Goal: Communication & Community: Answer question/provide support

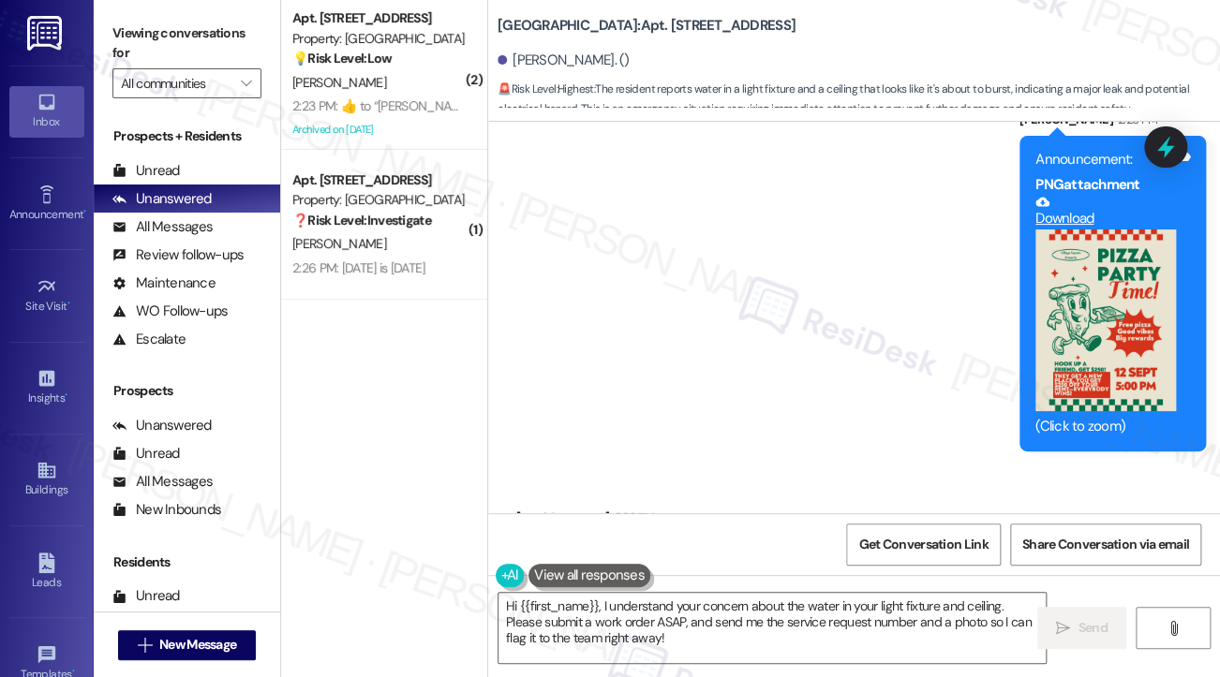
scroll to position [19449, 0]
click at [698, 547] on div "Out of town for the weekend. Will do when I return." at bounding box center [682, 557] width 301 height 20
click at [636, 619] on textarea "Hi {{first_name}}, I understand your concern about the water in your light fixt…" at bounding box center [771, 628] width 547 height 70
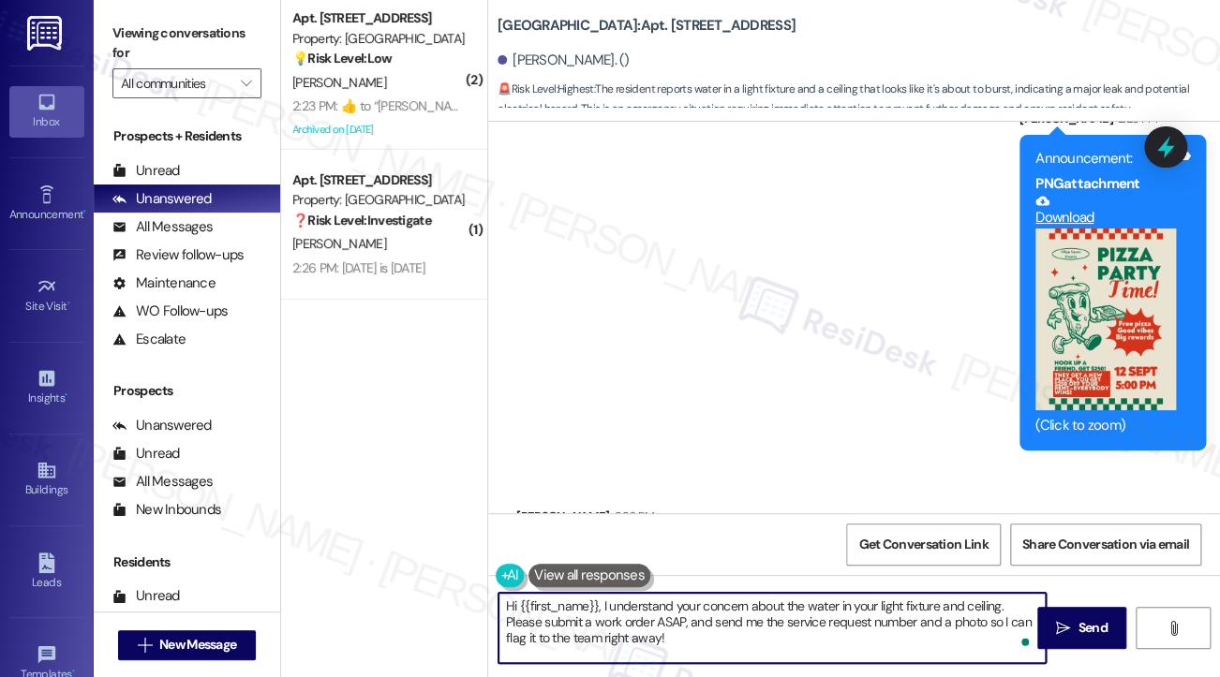
click at [636, 619] on textarea "Hi {{first_name}}, I understand your concern about the water in your light fixt…" at bounding box center [771, 628] width 547 height 70
click at [782, 547] on div "Out of town for the weekend. Will do when I return." at bounding box center [682, 557] width 301 height 20
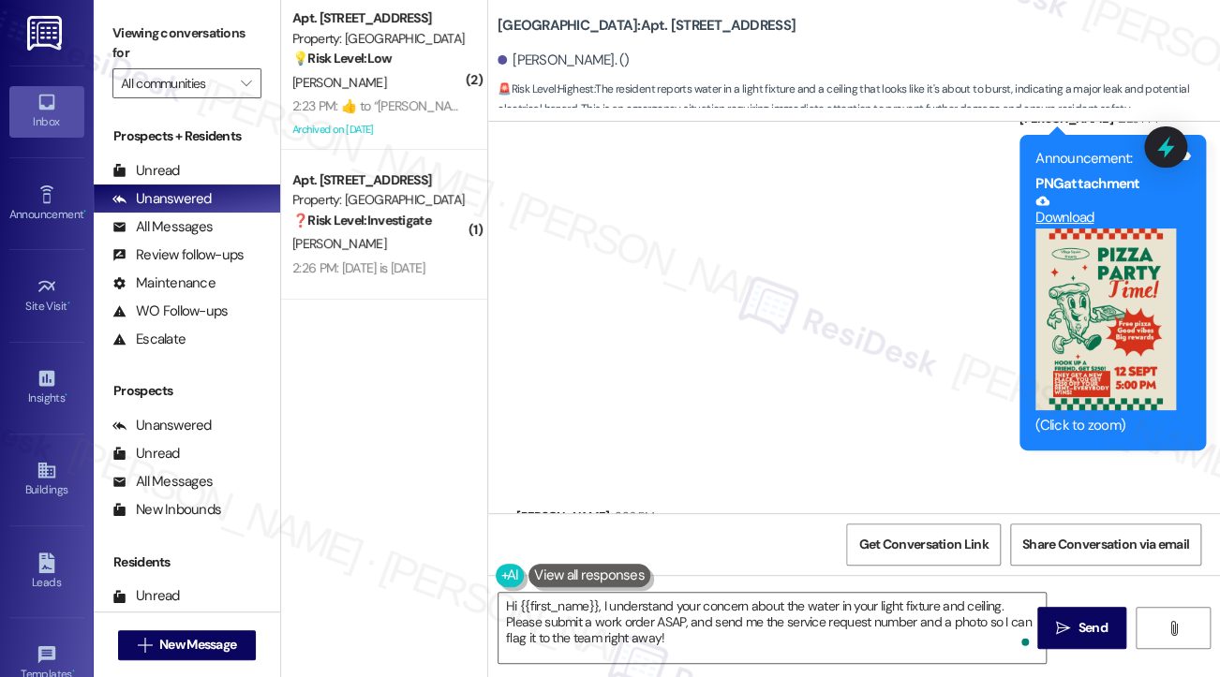
click at [782, 547] on div "Out of town for the weekend. Will do when I return." at bounding box center [682, 557] width 301 height 20
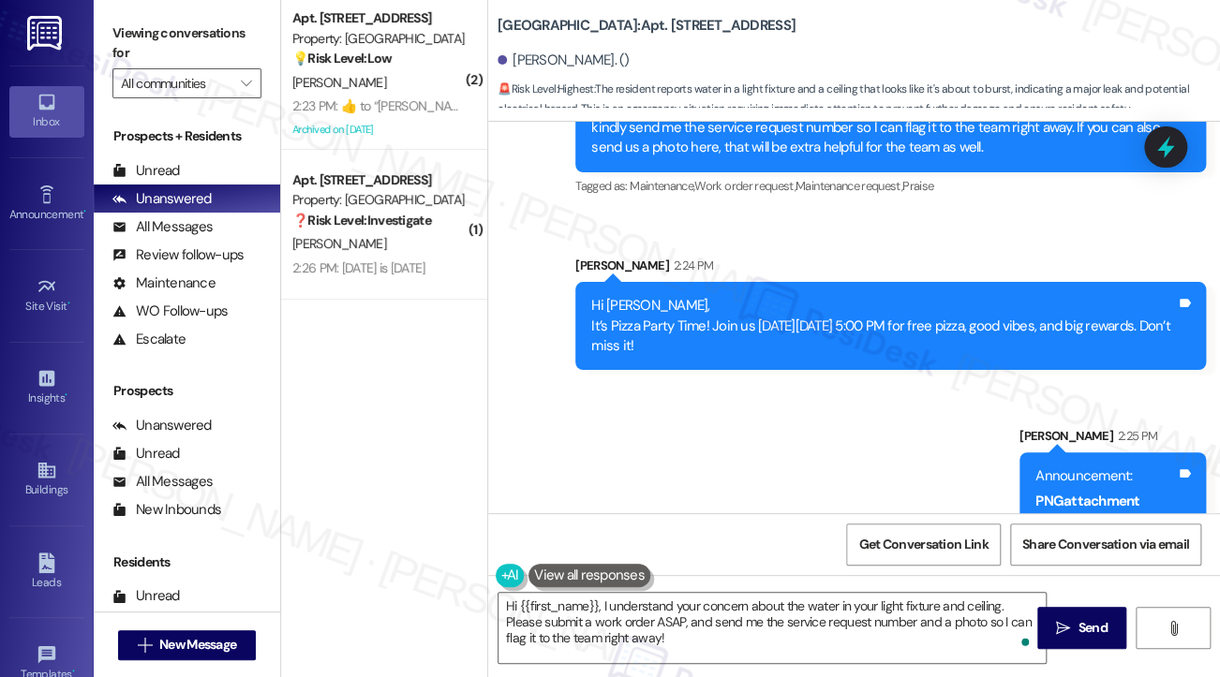
scroll to position [18981, 0]
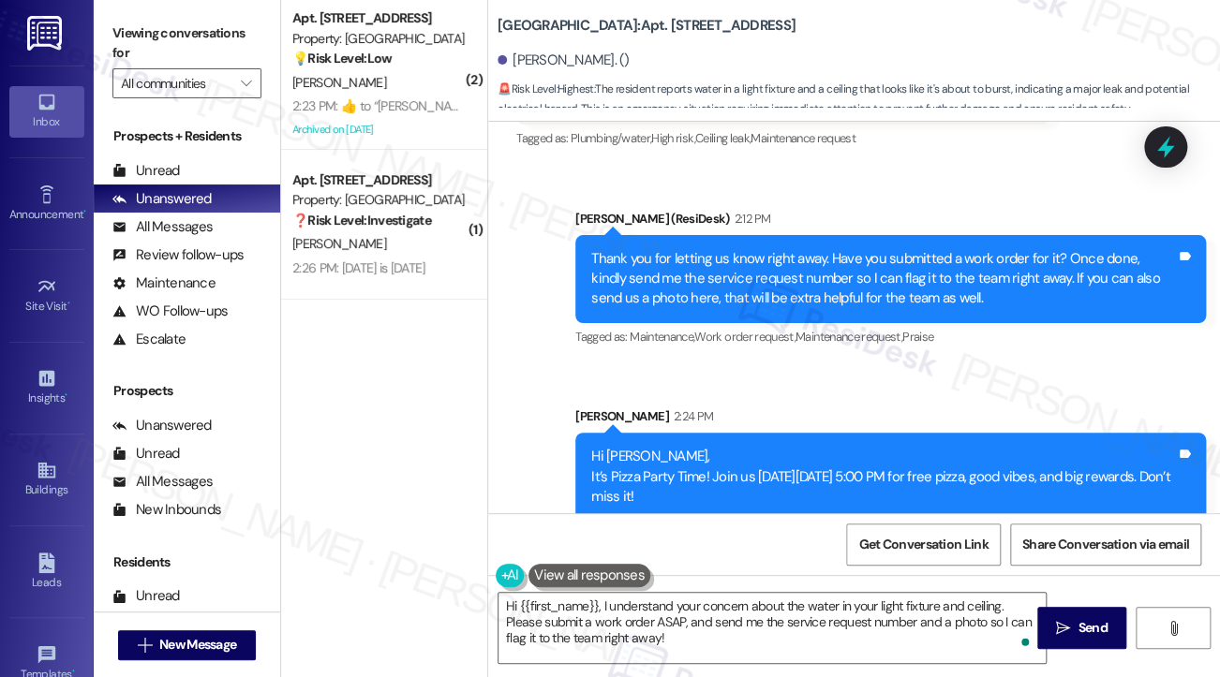
drag, startPoint x: 625, startPoint y: 371, endPoint x: 805, endPoint y: 411, distance: 184.3
click at [805, 447] on div "Hi [PERSON_NAME], It’s Pizza Party Time! Join us [DATE][DATE] 5:00 PM for free …" at bounding box center [883, 477] width 584 height 60
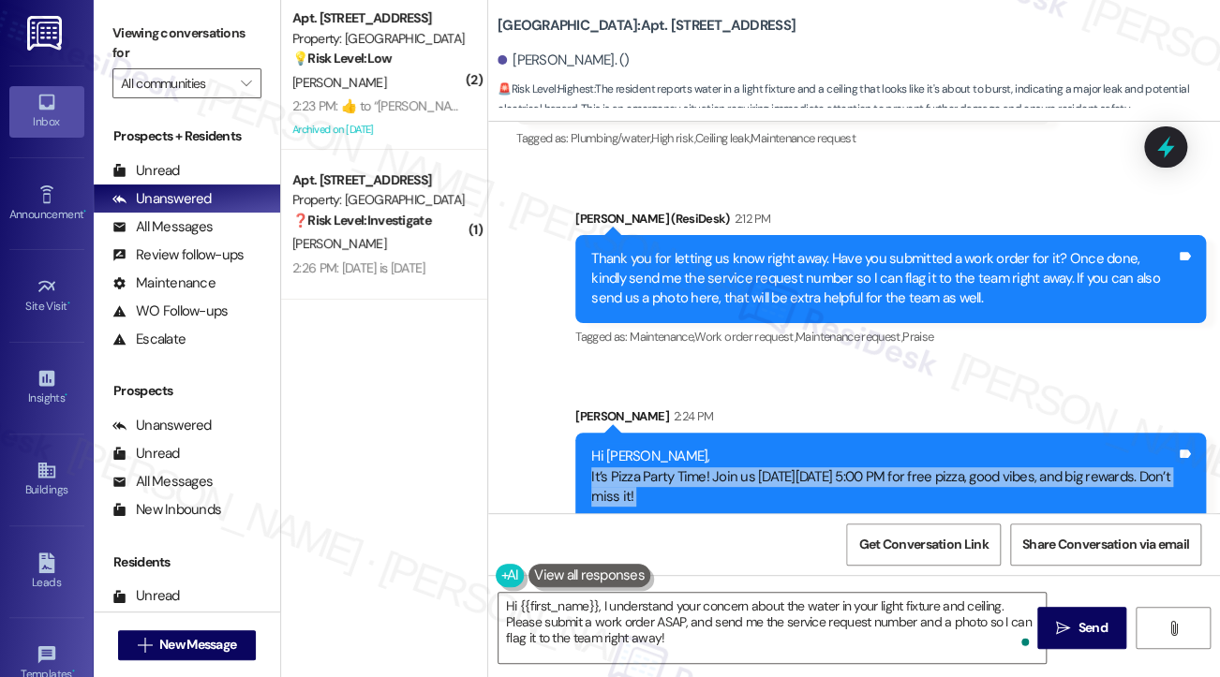
click at [805, 447] on div "Hi [PERSON_NAME], It’s Pizza Party Time! Join us [DATE][DATE] 5:00 PM for free …" at bounding box center [883, 477] width 584 height 60
click at [879, 447] on div "Hi [PERSON_NAME], It’s Pizza Party Time! Join us [DATE][DATE] 5:00 PM for free …" at bounding box center [883, 477] width 584 height 60
drag, startPoint x: 879, startPoint y: 408, endPoint x: 593, endPoint y: 362, distance: 289.3
click at [593, 433] on div "Hi [PERSON_NAME], It’s Pizza Party Time! Join us [DATE][DATE] 5:00 PM for free …" at bounding box center [890, 477] width 630 height 88
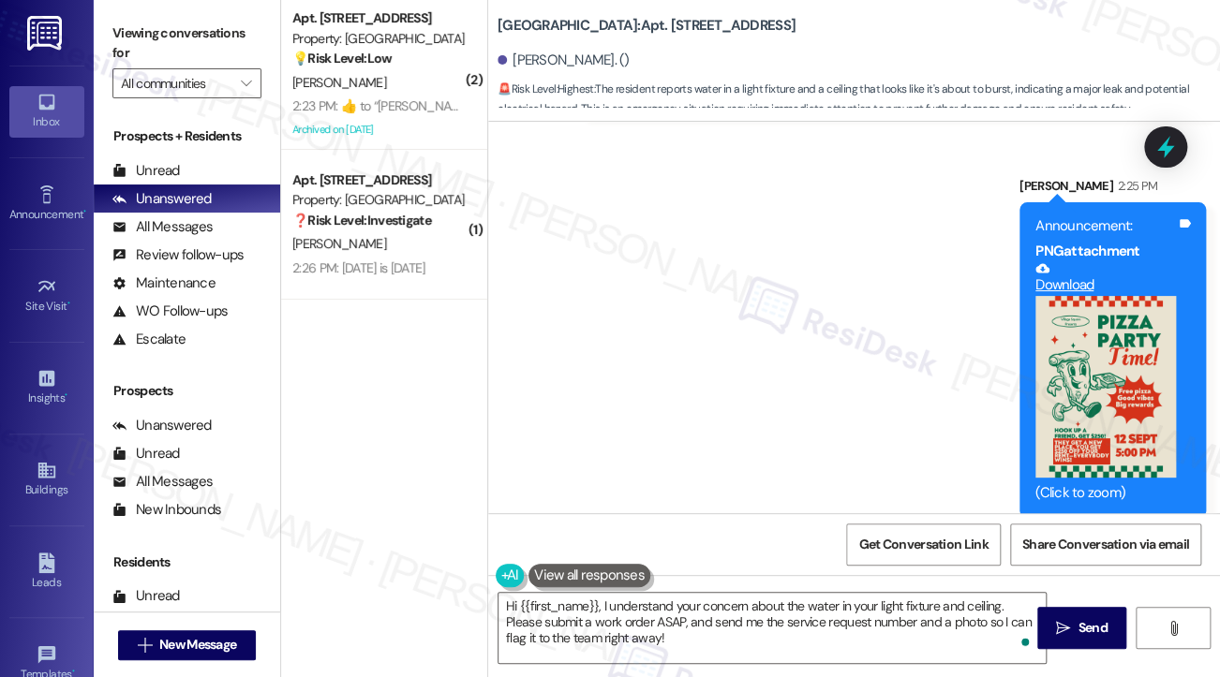
scroll to position [19449, 0]
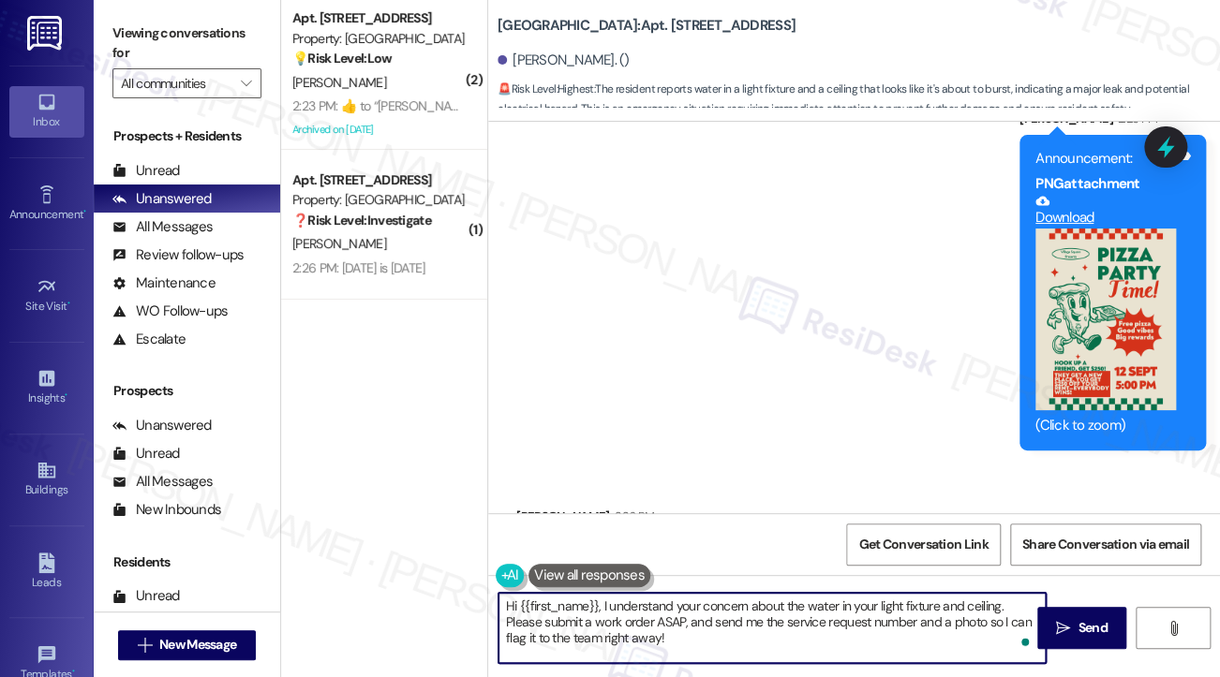
click at [656, 626] on textarea "Hi {{first_name}}, I understand your concern about the water in your light fixt…" at bounding box center [771, 628] width 547 height 70
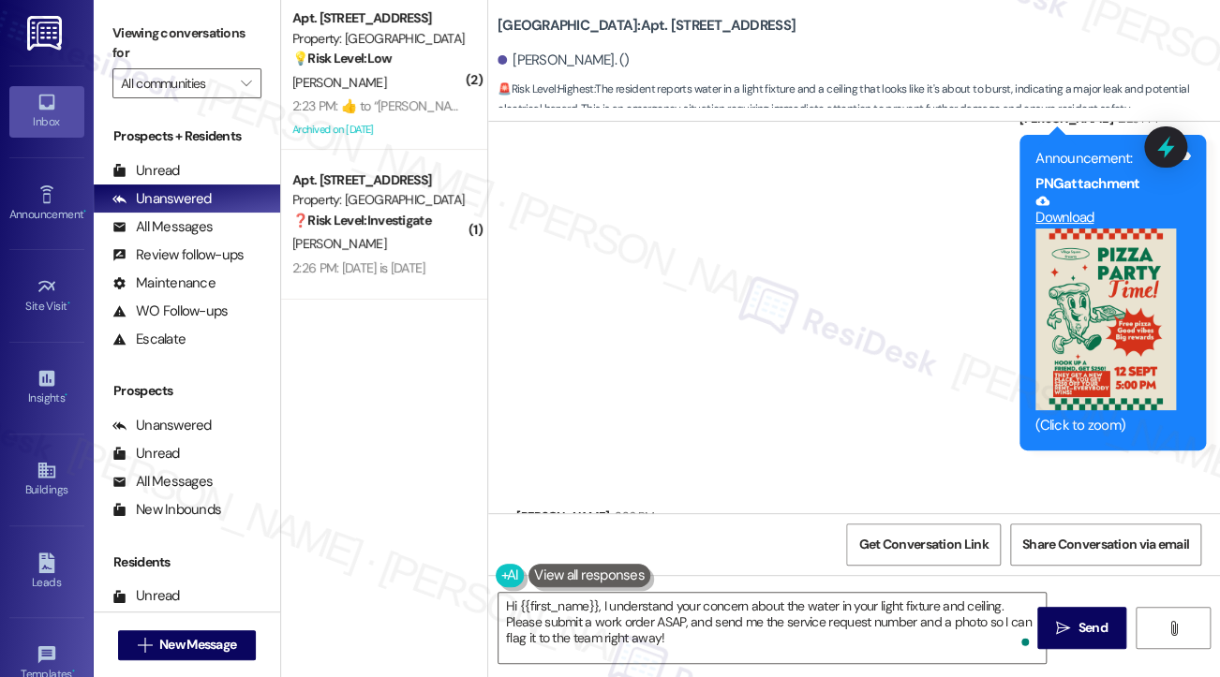
click at [611, 547] on div "Out of town for the weekend. Will do when I return." at bounding box center [682, 557] width 301 height 20
copy div "Out of town for the weekend. Will do when I return. Tags and notes"
click at [124, 49] on label "Viewing conversations for" at bounding box center [186, 44] width 149 height 50
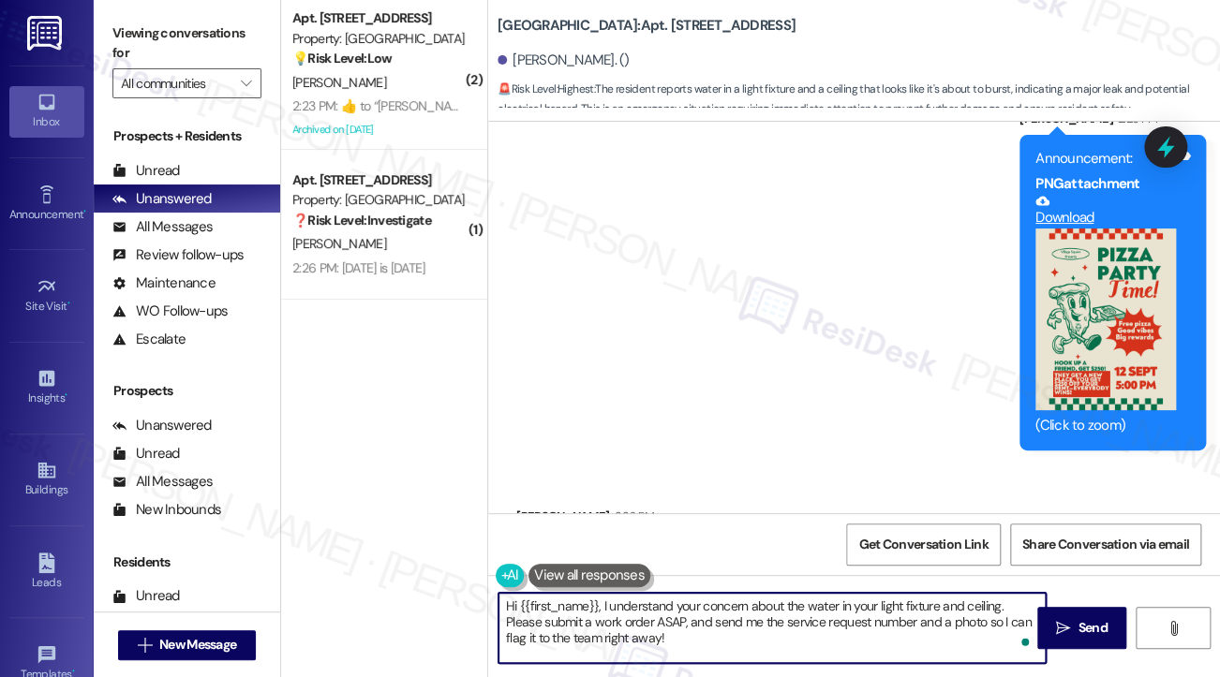
click at [629, 614] on textarea "Hi {{first_name}}, I understand your concern about the water in your light fixt…" at bounding box center [771, 628] width 547 height 70
click at [782, 625] on textarea "Hi {{first_name}}, I understand your concern about the water in your light fixt…" at bounding box center [771, 628] width 547 height 70
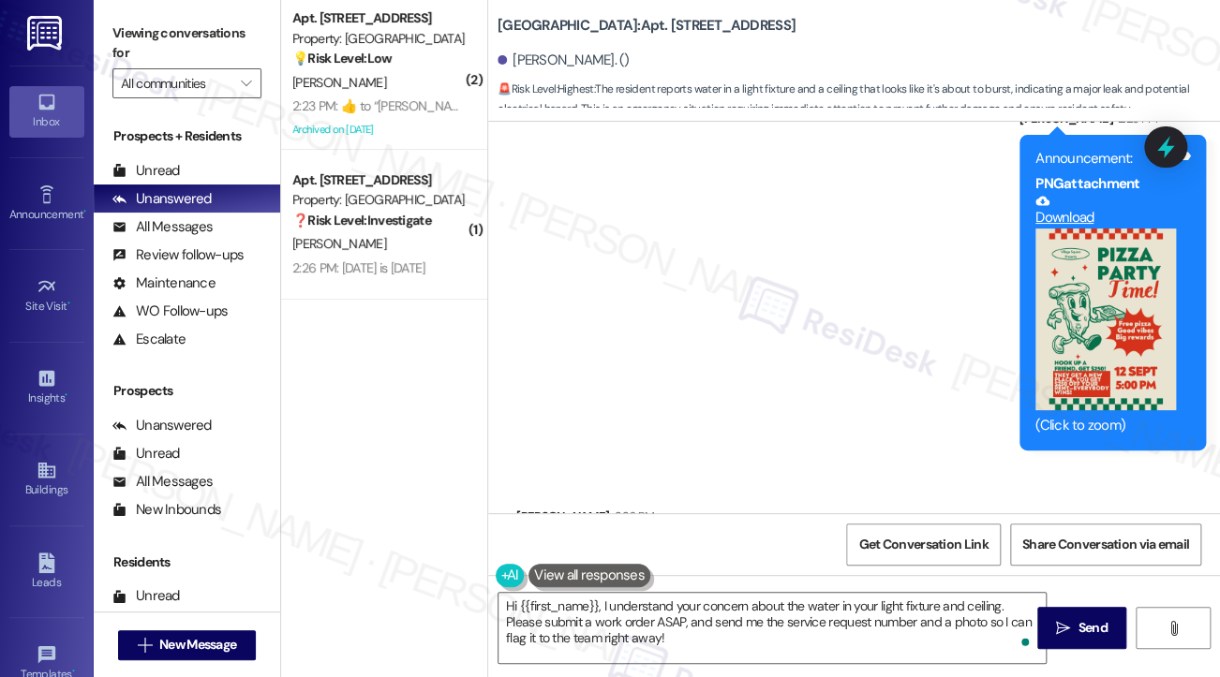
click at [150, 45] on label "Viewing conversations for" at bounding box center [186, 44] width 149 height 50
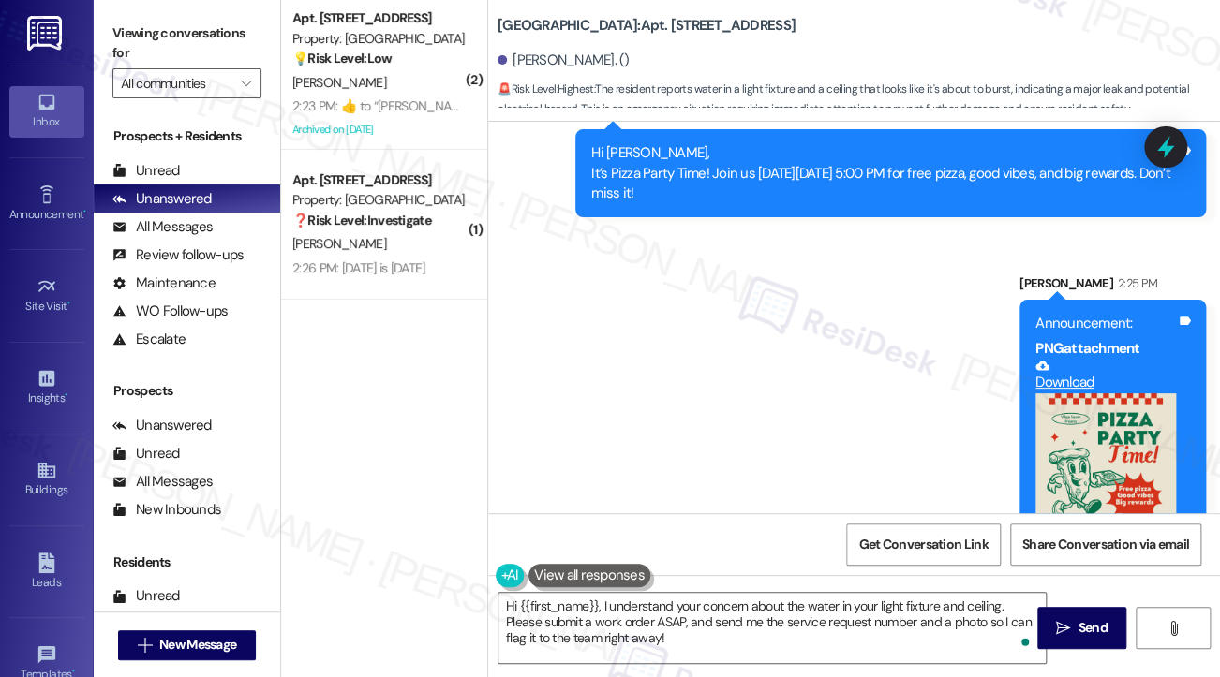
scroll to position [19074, 0]
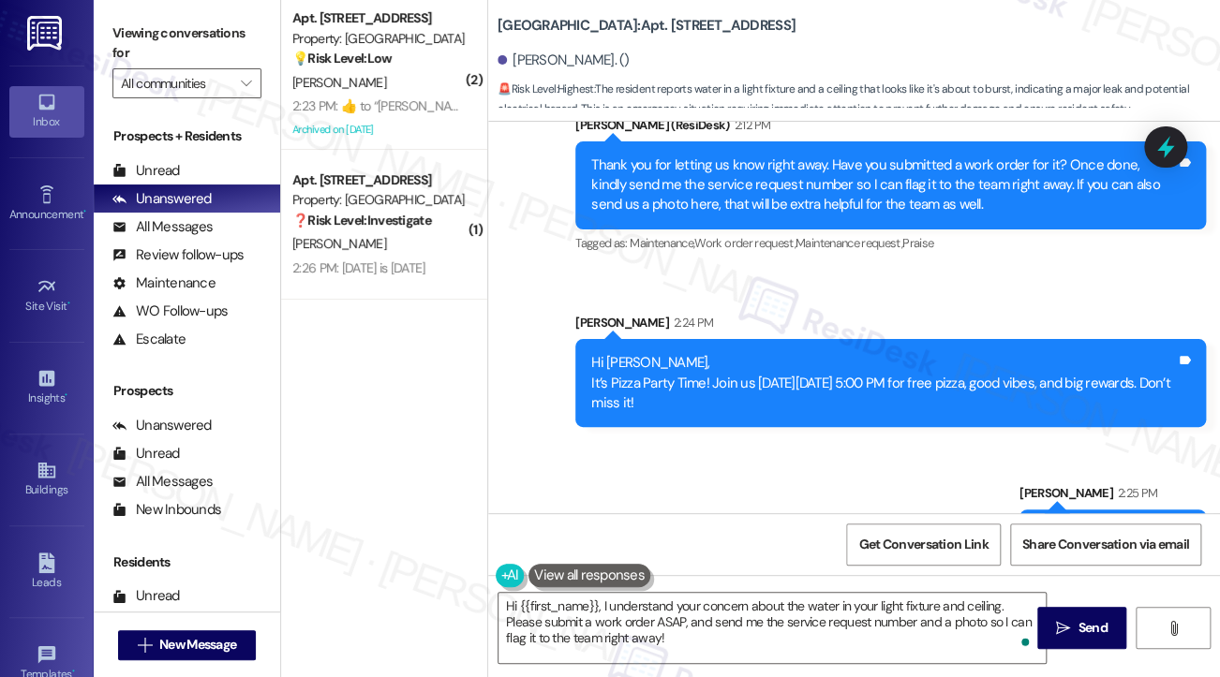
click at [755, 353] on div "Hi [PERSON_NAME], It’s Pizza Party Time! Join us [DATE][DATE] 5:00 PM for free …" at bounding box center [883, 383] width 584 height 60
click at [753, 353] on div "Hi [PERSON_NAME], It’s Pizza Party Time! Join us [DATE][DATE] 5:00 PM for free …" at bounding box center [883, 383] width 584 height 60
click at [705, 353] on div "Hi [PERSON_NAME], It’s Pizza Party Time! Join us [DATE][DATE] 5:00 PM for free …" at bounding box center [883, 383] width 584 height 60
drag, startPoint x: 812, startPoint y: 340, endPoint x: 577, endPoint y: 273, distance: 244.6
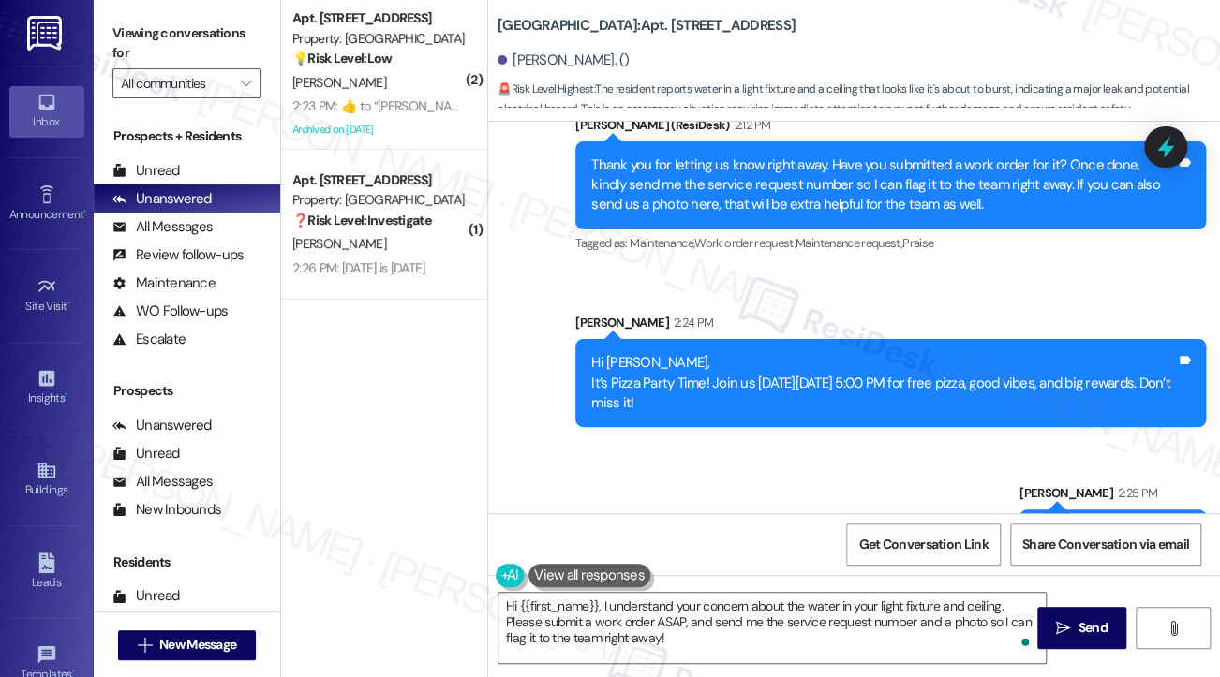
click at [577, 339] on div "Hi [PERSON_NAME], It’s Pizza Party Time! Join us [DATE][DATE] 5:00 PM for free …" at bounding box center [890, 383] width 630 height 88
copy div "Hi [PERSON_NAME], It’s Pizza Party Time! Join us [DATE][DATE] 5:00 PM for free …"
click at [110, 28] on div "Viewing conversations for All communities " at bounding box center [187, 58] width 186 height 117
click at [150, 45] on label "Viewing conversations for" at bounding box center [186, 44] width 149 height 50
click at [691, 629] on textarea "Hi {{first_name}}, I understand your concern about the water in your light fixt…" at bounding box center [771, 628] width 547 height 70
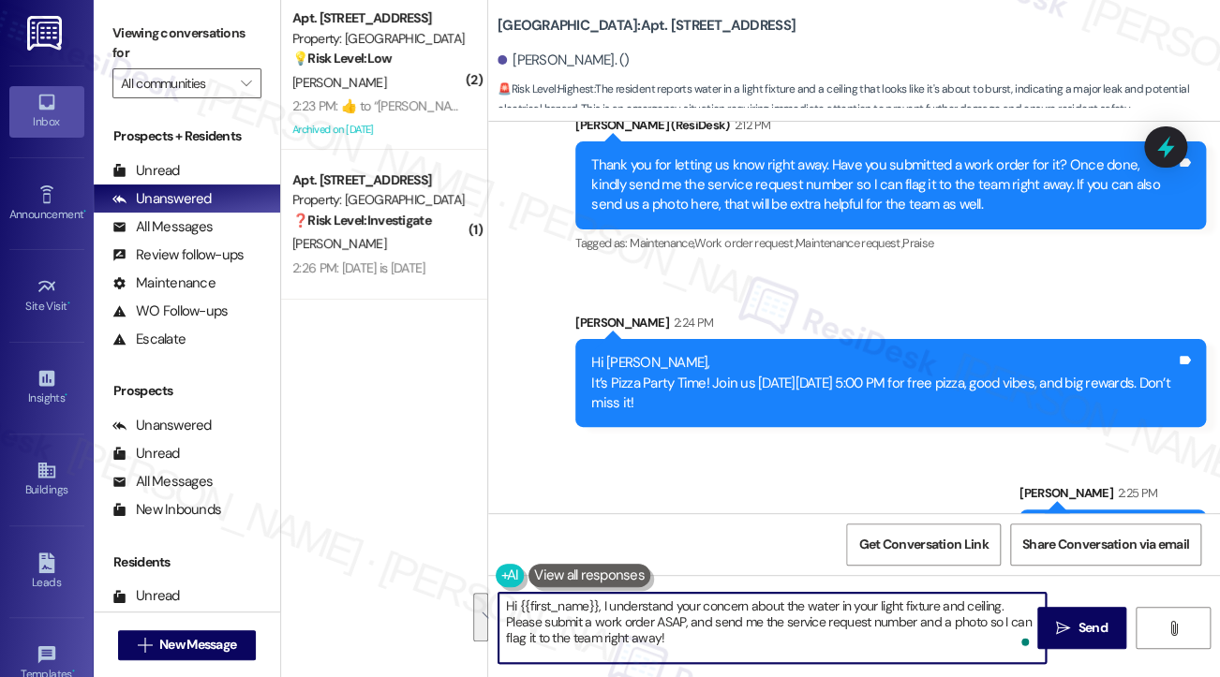
drag, startPoint x: 749, startPoint y: 637, endPoint x: 601, endPoint y: 604, distance: 151.6
click at [601, 604] on textarea "Hi {{first_name}}, I understand your concern about the water in your light fixt…" at bounding box center [771, 628] width 547 height 70
paste textarea "Thanks for letting us know! We’ll miss you at the pizza party, but we hope you …"
click at [608, 602] on textarea "Hi {{first_name}}, Thanks for letting us know! We’ll miss you at the pizza part…" at bounding box center [771, 628] width 547 height 70
click at [959, 618] on textarea "Hi {{first_name}}, thanks for letting us know! We’ll miss you at the pizza part…" at bounding box center [771, 628] width 547 height 70
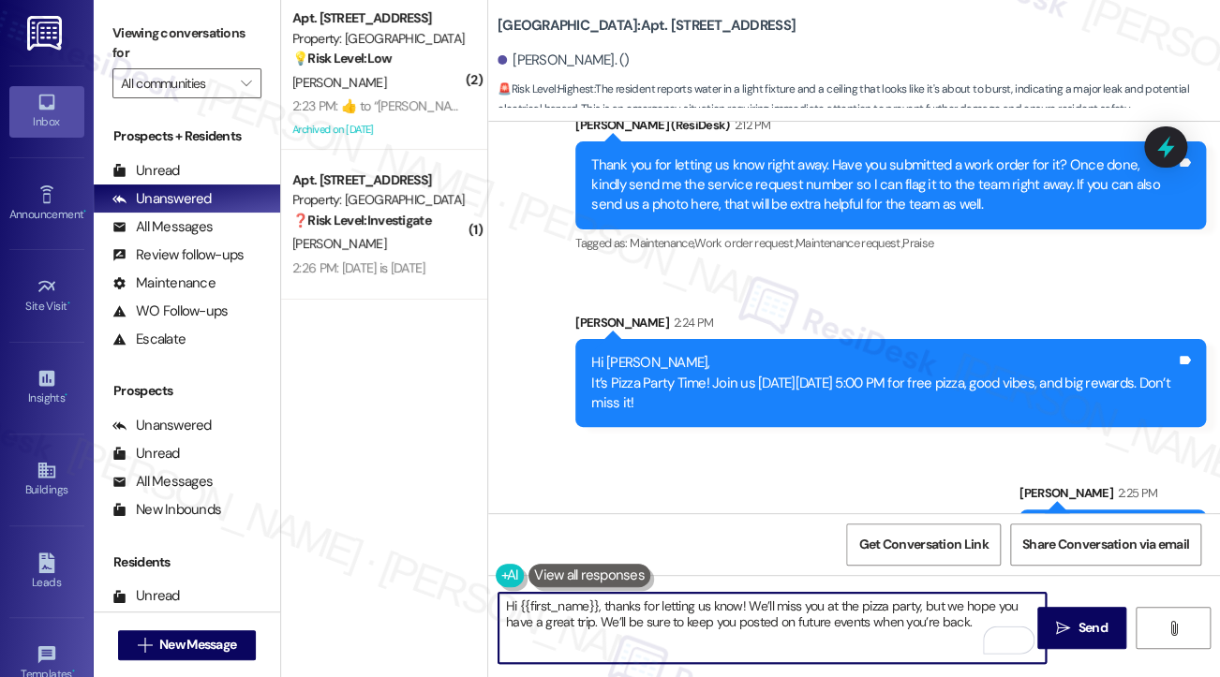
click at [959, 618] on textarea "Hi {{first_name}}, thanks for letting us know! We’ll miss you at the pizza part…" at bounding box center [771, 628] width 547 height 70
click at [959, 619] on textarea "Hi {{first_name}}, thanks for letting us know! We’ll miss you at the pizza part…" at bounding box center [771, 628] width 547 height 70
drag, startPoint x: 996, startPoint y: 618, endPoint x: 1039, endPoint y: 618, distance: 43.1
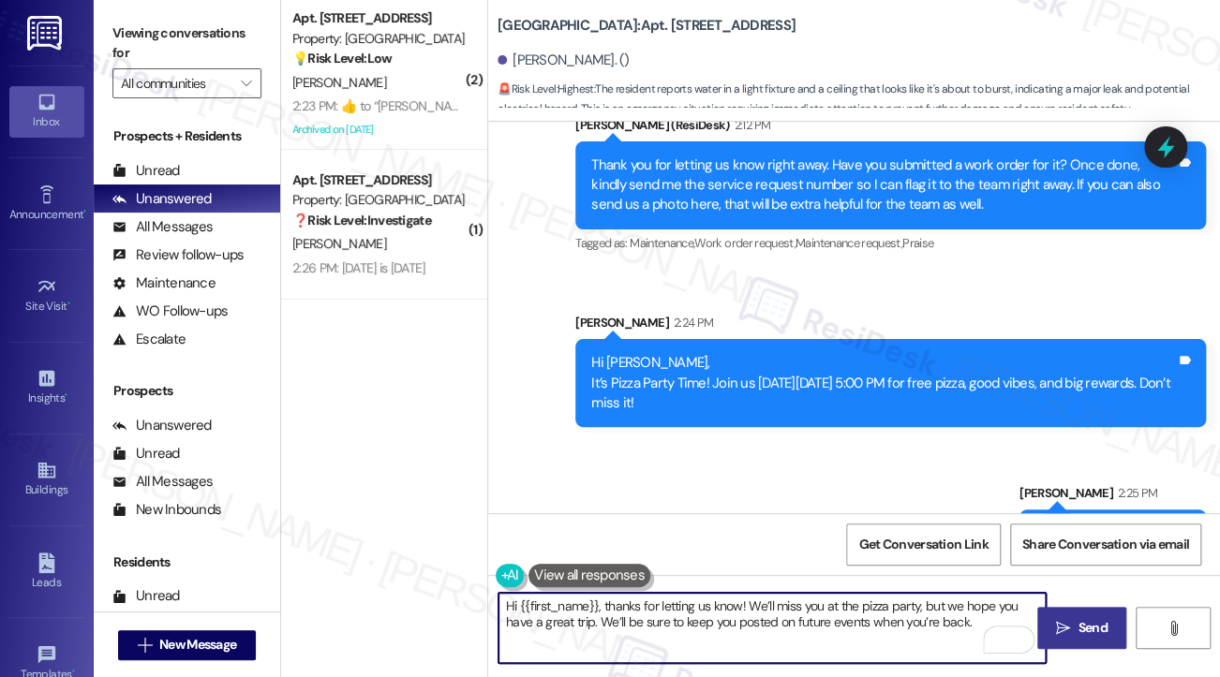
click at [996, 618] on textarea "Hi {{first_name}}, thanks for letting us know! We’ll miss you at the pizza part…" at bounding box center [771, 628] width 547 height 70
type textarea "Hi {{first_name}}, thanks for letting us know! We’ll miss you at the pizza part…"
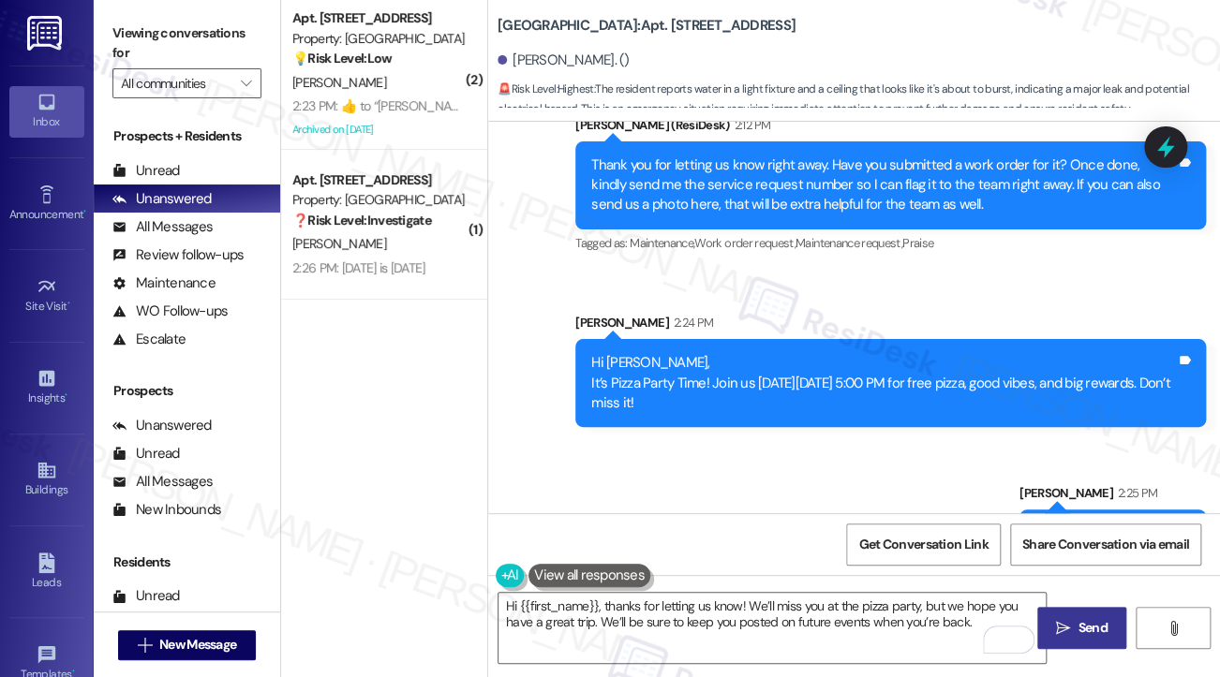
click at [1063, 621] on icon "" at bounding box center [1063, 628] width 14 height 15
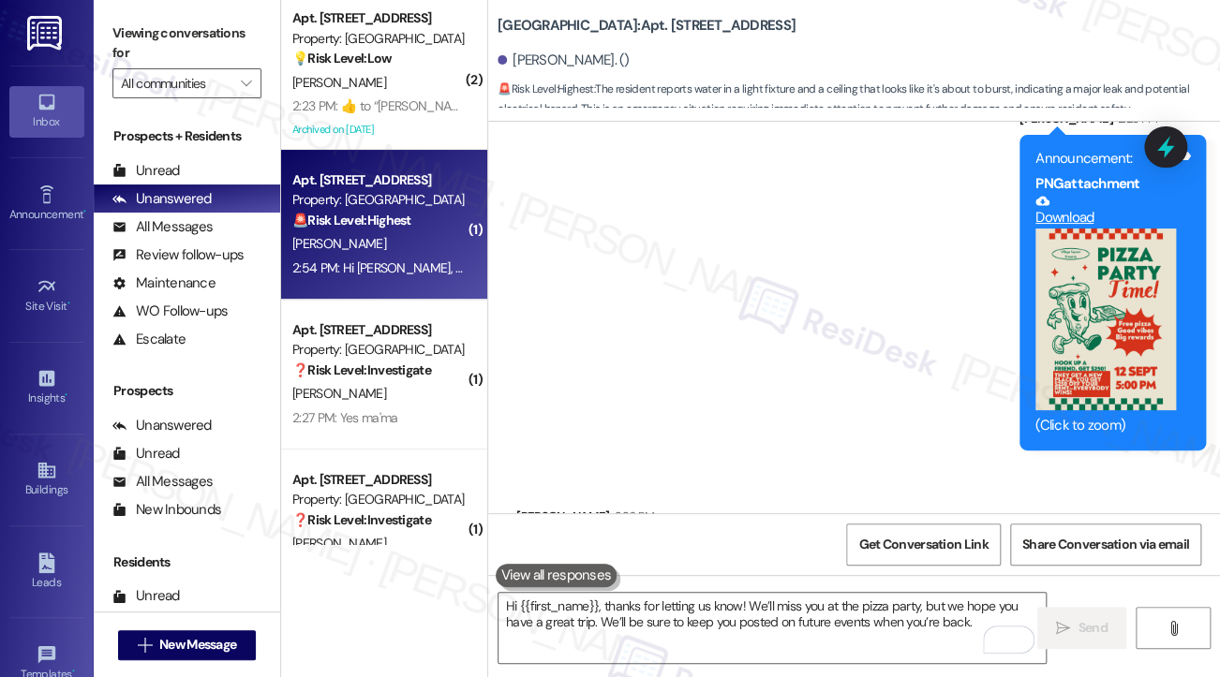
scroll to position [19599, 0]
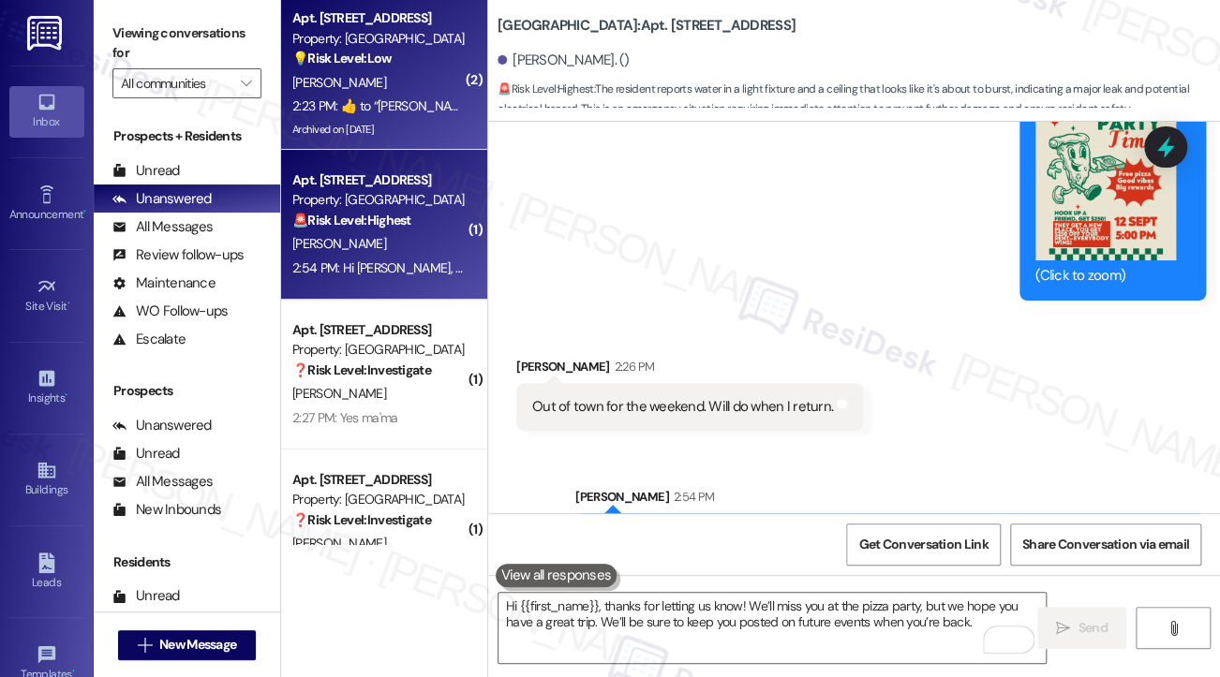
click at [337, 73] on div "[PERSON_NAME]" at bounding box center [378, 82] width 177 height 23
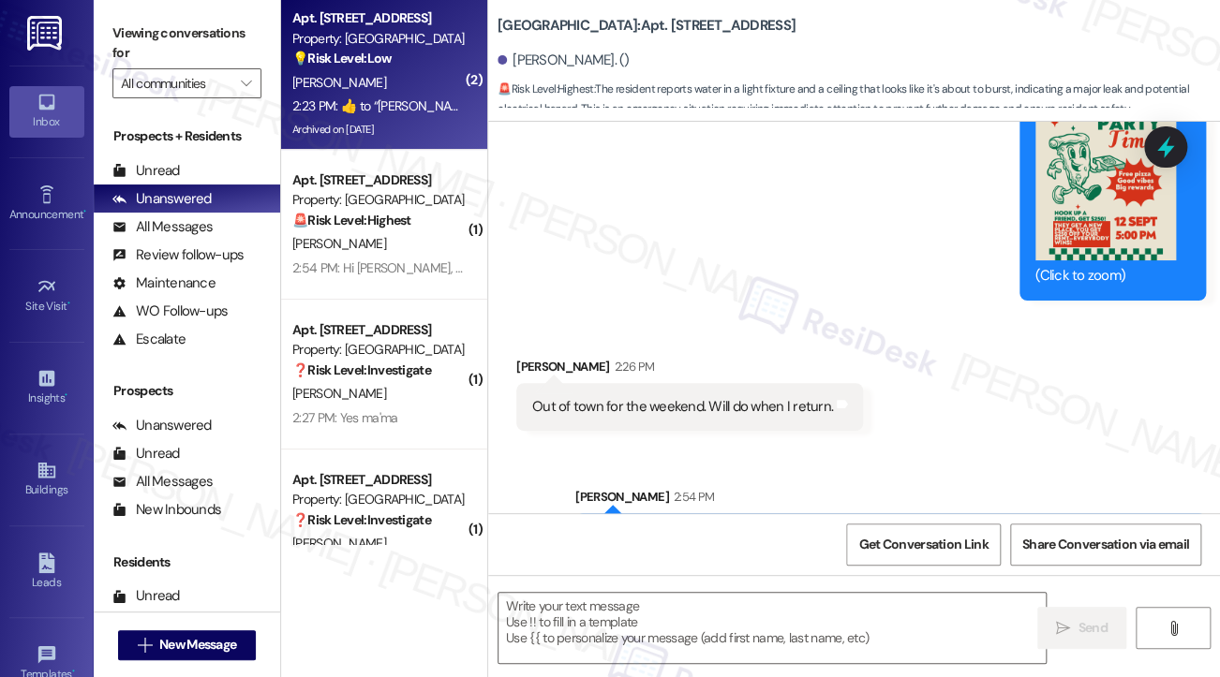
type textarea "Fetching suggested responses. Please feel free to read through the conversation…"
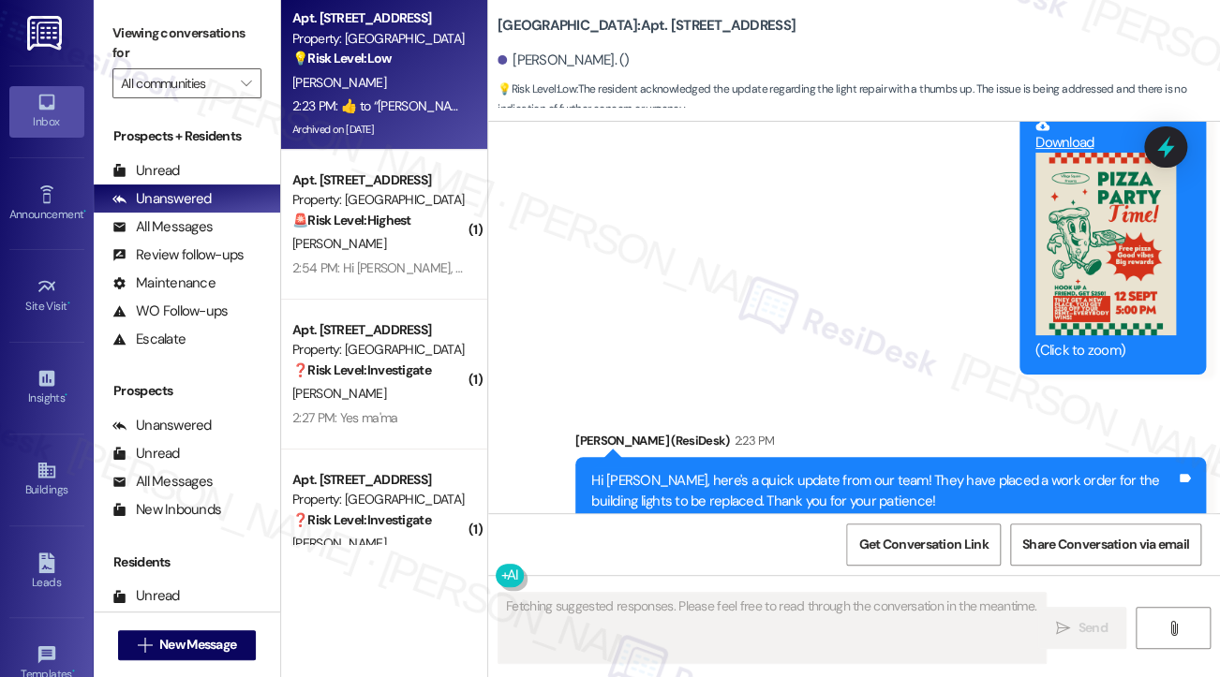
scroll to position [44996, 0]
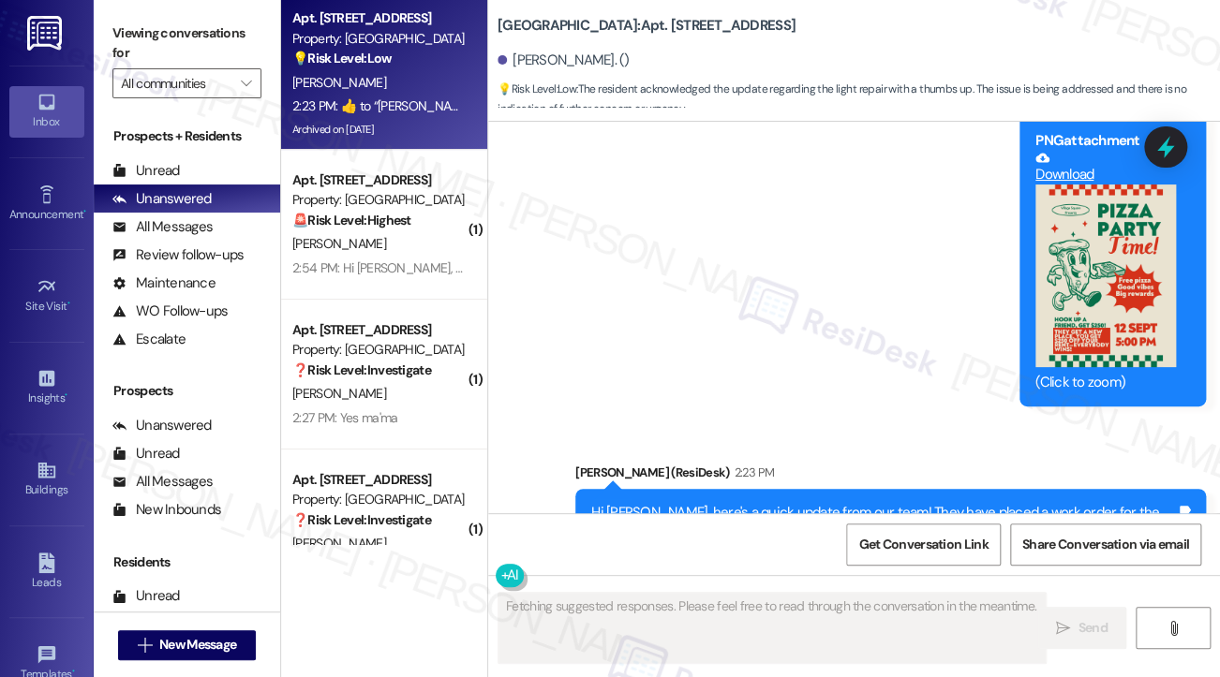
click at [788, 503] on div "Hi [PERSON_NAME], here's a quick update from our team! They have placed a work …" at bounding box center [883, 523] width 584 height 40
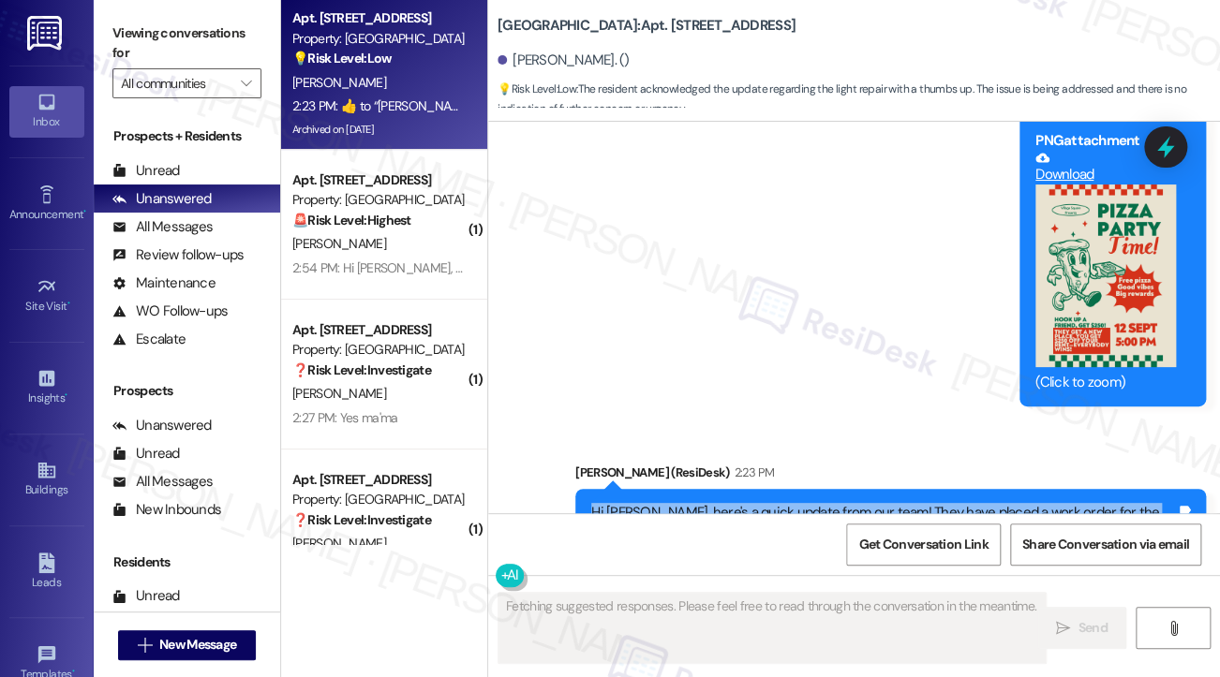
click at [788, 503] on div "Hi [PERSON_NAME], here's a quick update from our team! They have placed a work …" at bounding box center [883, 523] width 584 height 40
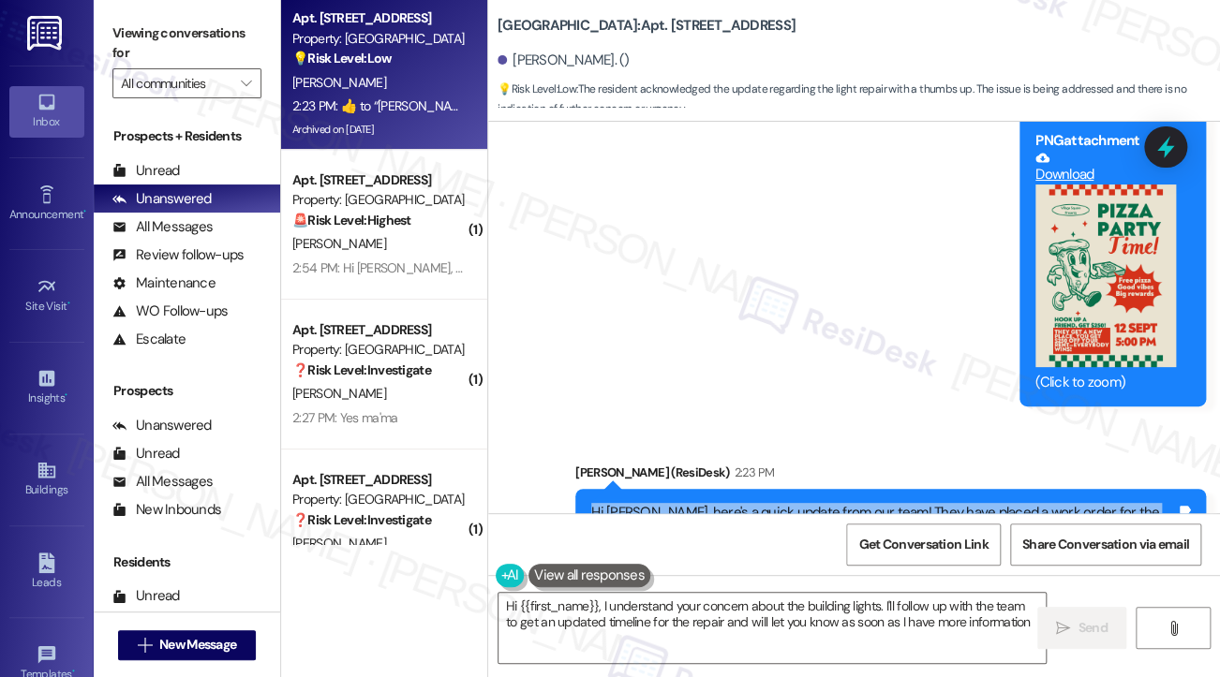
type textarea "Hi {{first_name}}, I understand your concern about the building lights. I'll fo…"
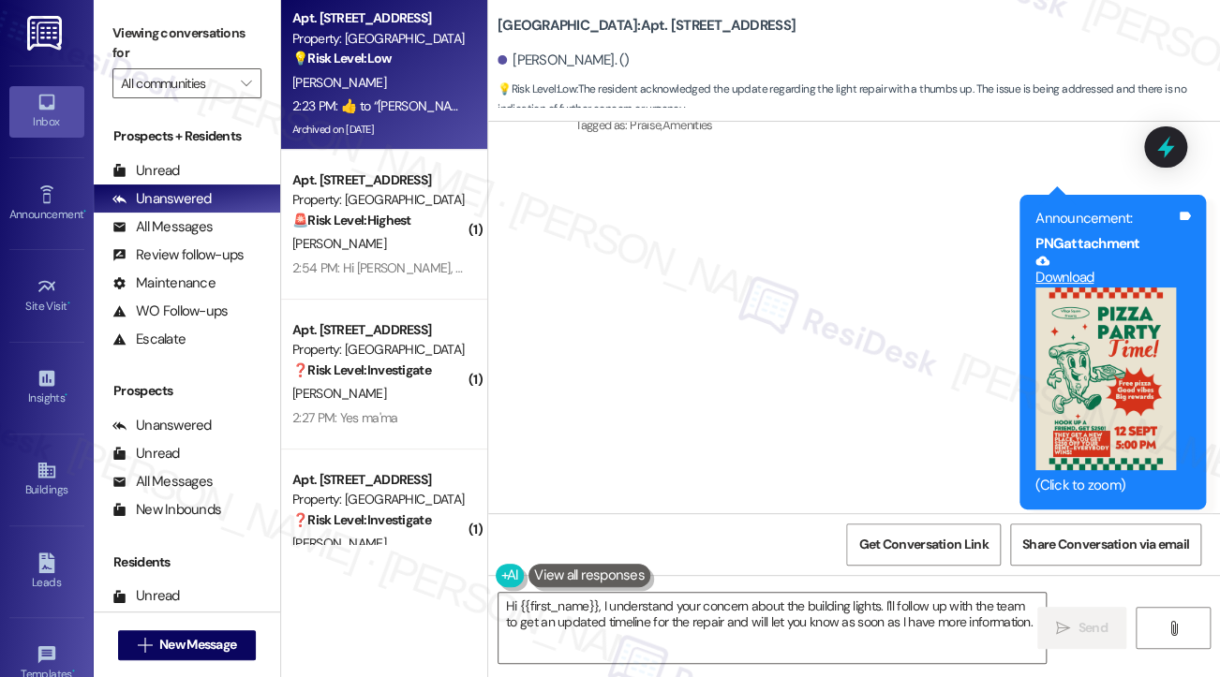
scroll to position [45089, 0]
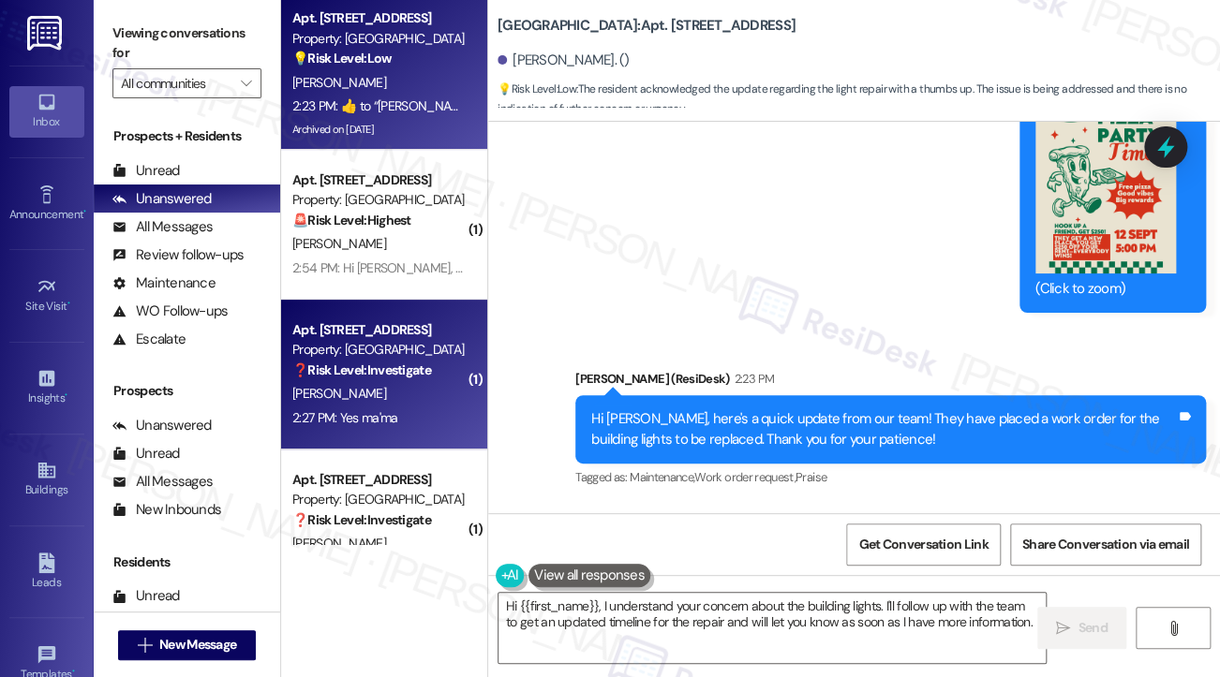
click at [447, 408] on div "2:27 PM: Yes ma'ma 2:27 PM: Yes ma'ma" at bounding box center [378, 418] width 177 height 23
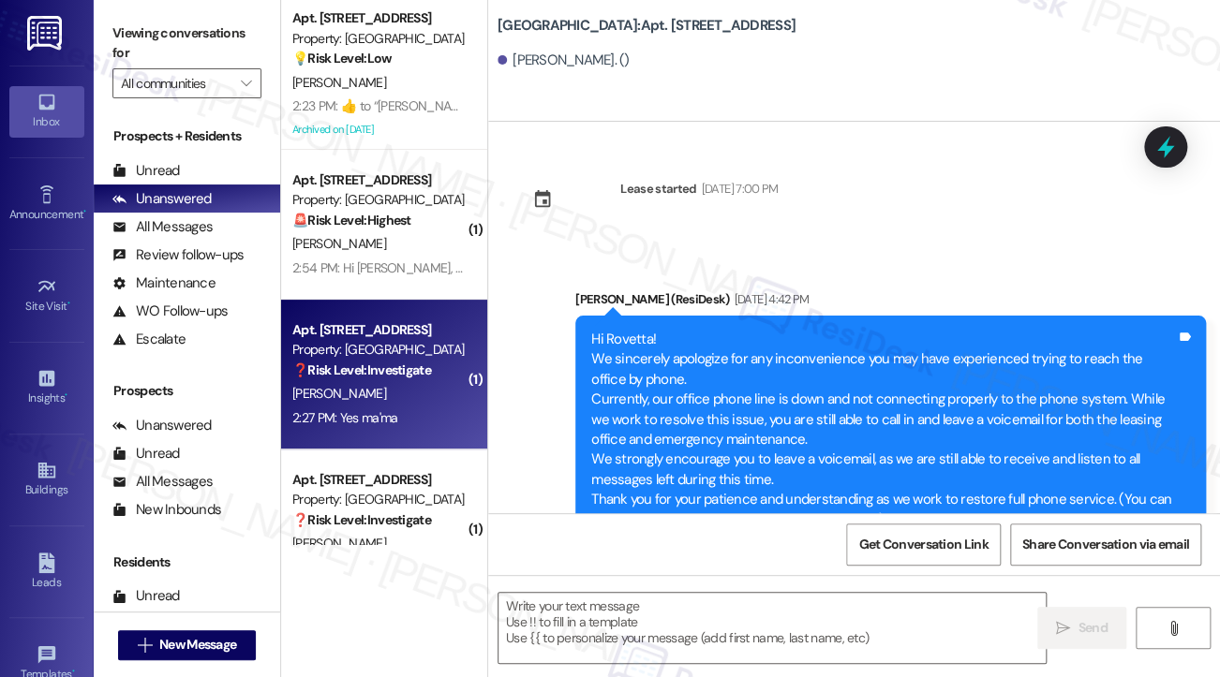
scroll to position [820, 0]
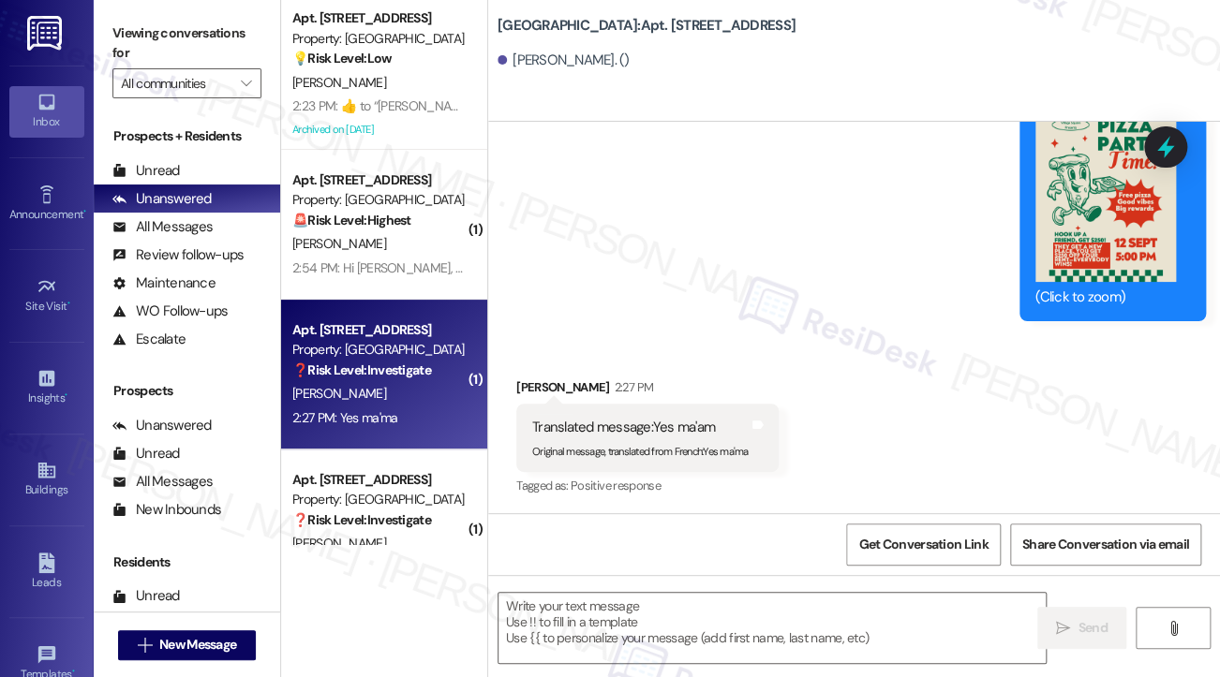
type textarea "Fetching suggested responses. Please feel free to read through the conversation…"
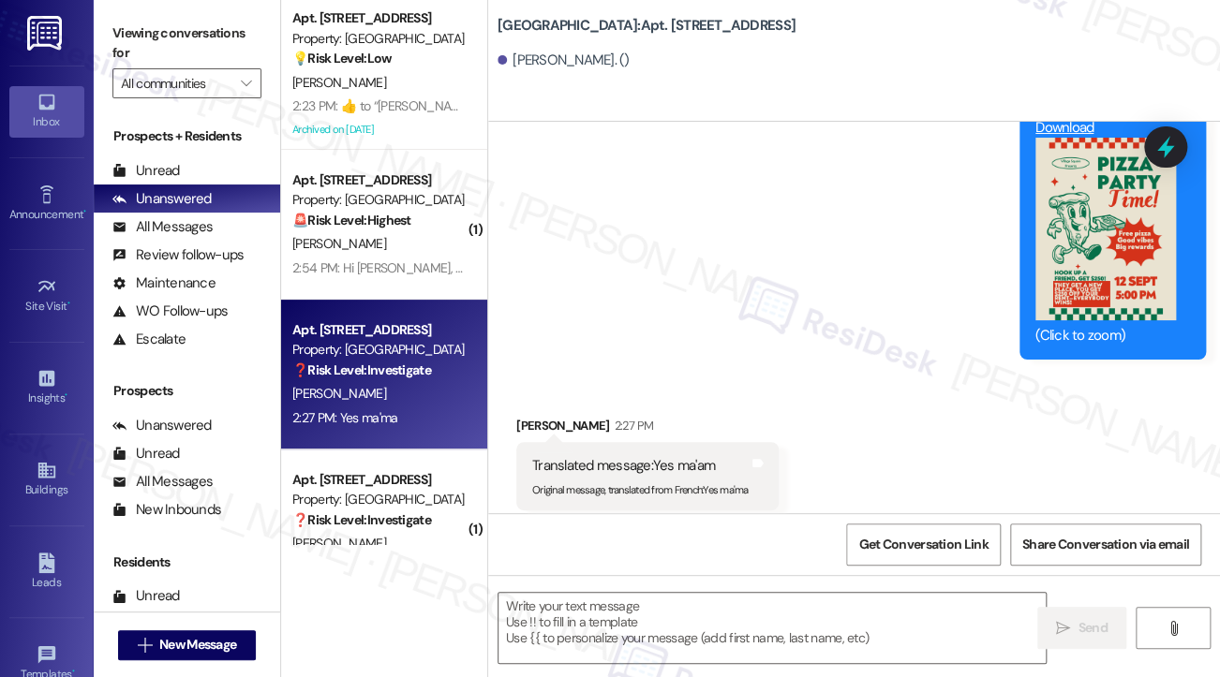
scroll to position [821, 0]
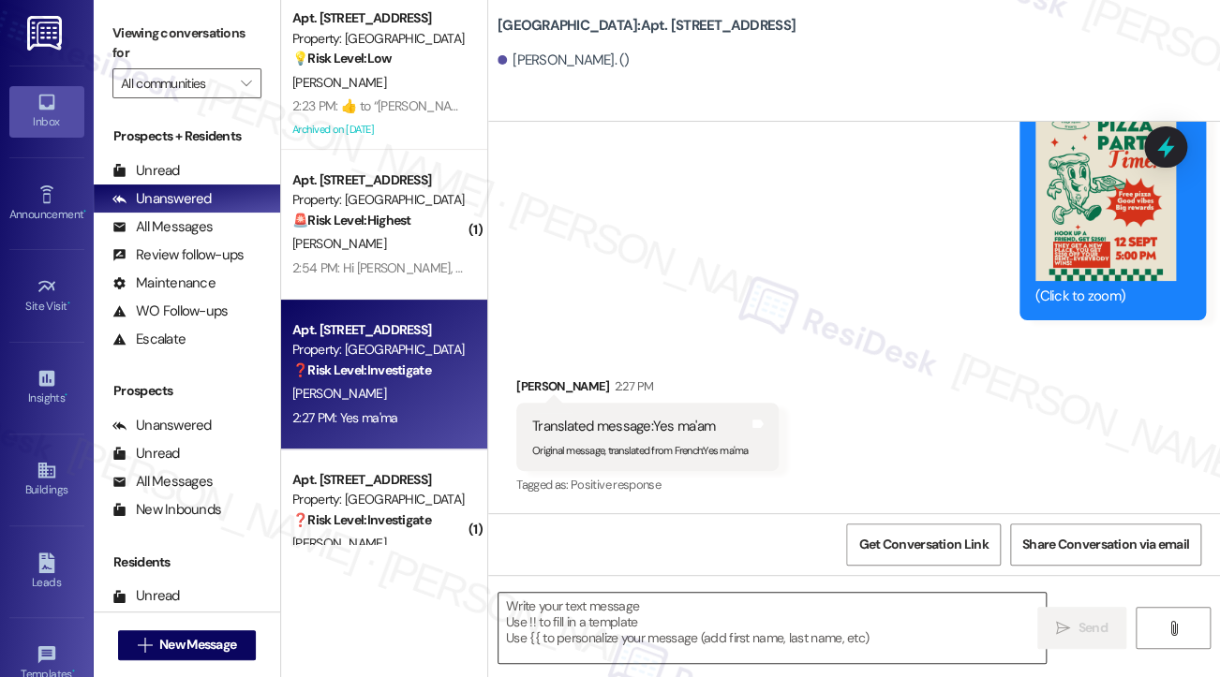
click at [663, 610] on textarea at bounding box center [771, 628] width 547 height 70
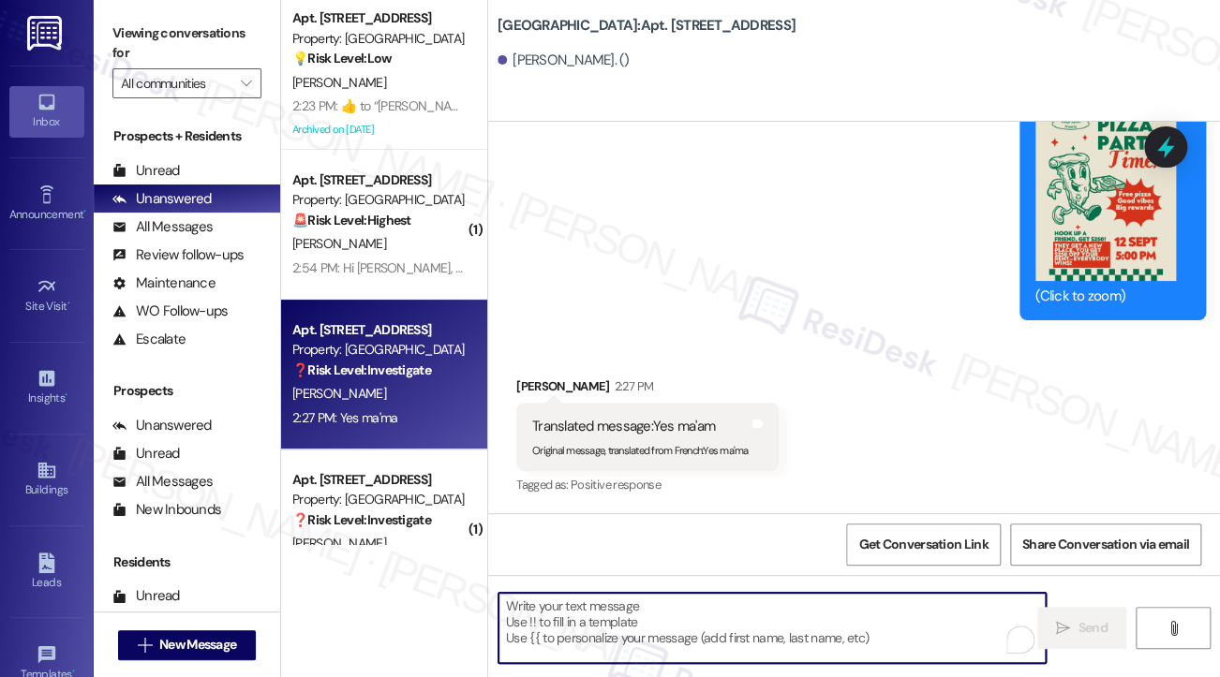
scroll to position [446, 0]
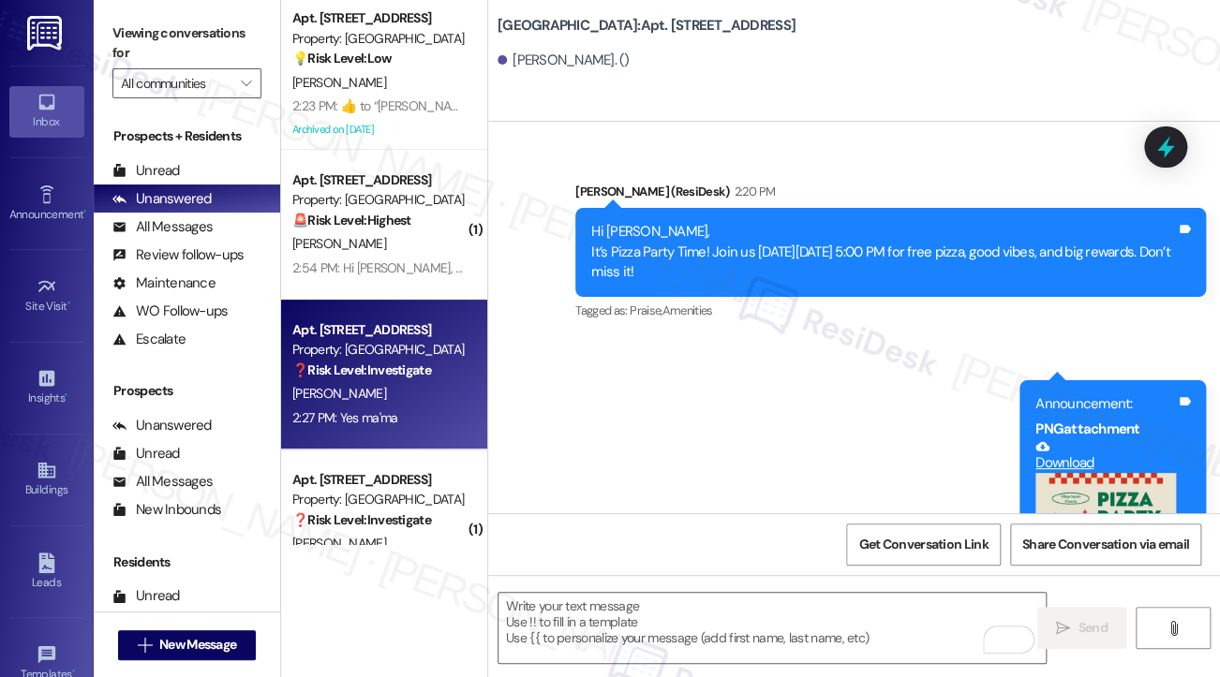
drag, startPoint x: 582, startPoint y: 220, endPoint x: 787, endPoint y: 267, distance: 210.4
click at [787, 267] on div "Hi Rovetta, It’s Pizza Party Time! Join us [DATE][DATE] 5:00 PM for free pizza,…" at bounding box center [890, 252] width 630 height 88
copy div "Hi Rovetta, It’s Pizza Party Time! Join us [DATE][DATE] 5:00 PM for free pizza,…"
click at [695, 642] on textarea "To enrich screen reader interactions, please activate Accessibility in Grammarl…" at bounding box center [771, 628] width 547 height 70
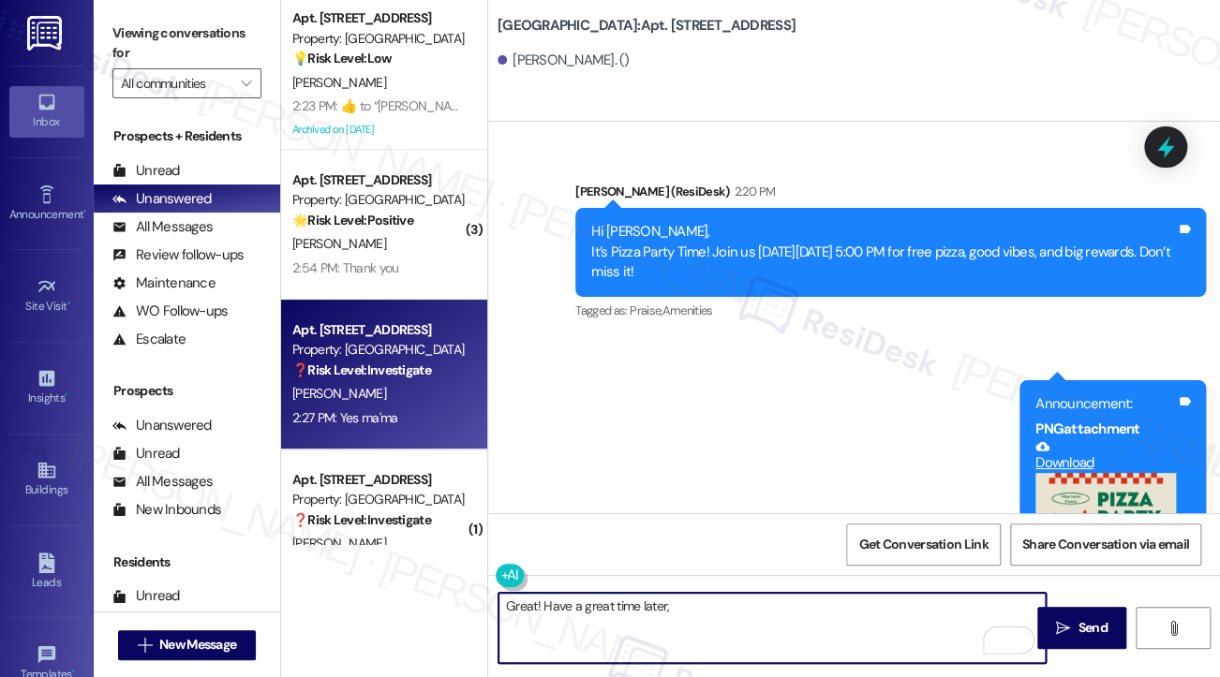
click at [635, 225] on div "Hi Rovetta, It’s Pizza Party Time! Join us [DATE][DATE] 5:00 PM for free pizza,…" at bounding box center [883, 252] width 584 height 60
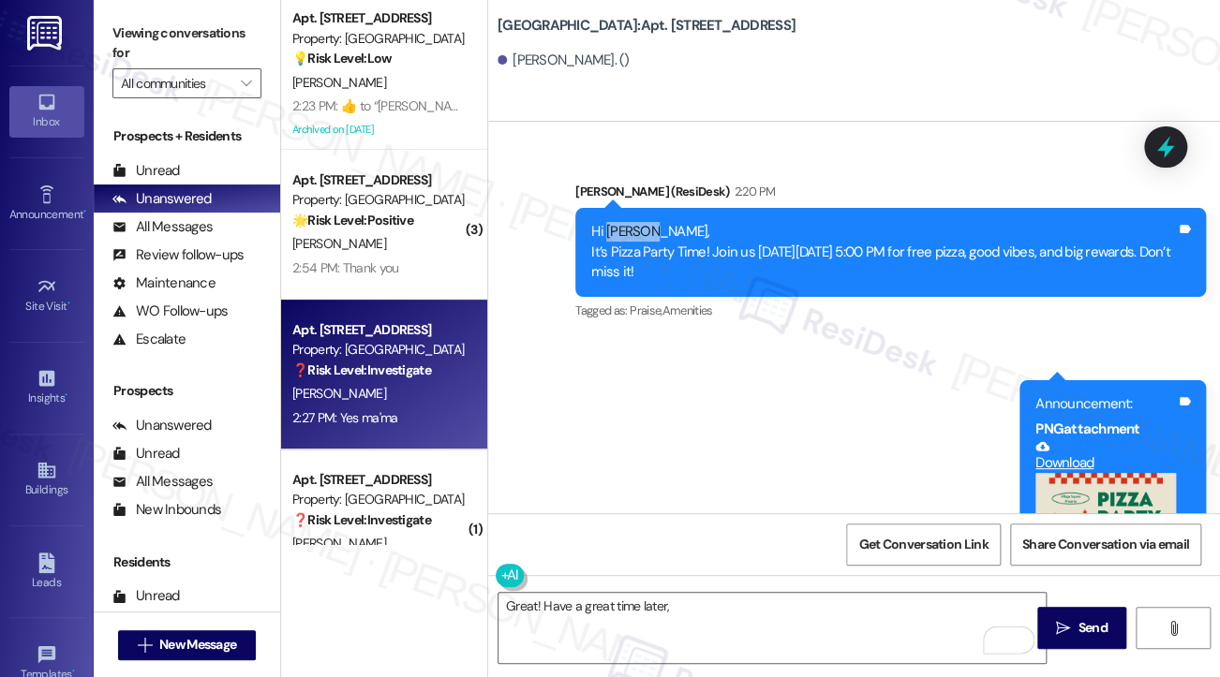
click at [635, 225] on div "Hi Rovetta, It’s Pizza Party Time! Join us [DATE][DATE] 5:00 PM for free pizza,…" at bounding box center [883, 252] width 584 height 60
copy div "Rovetta"
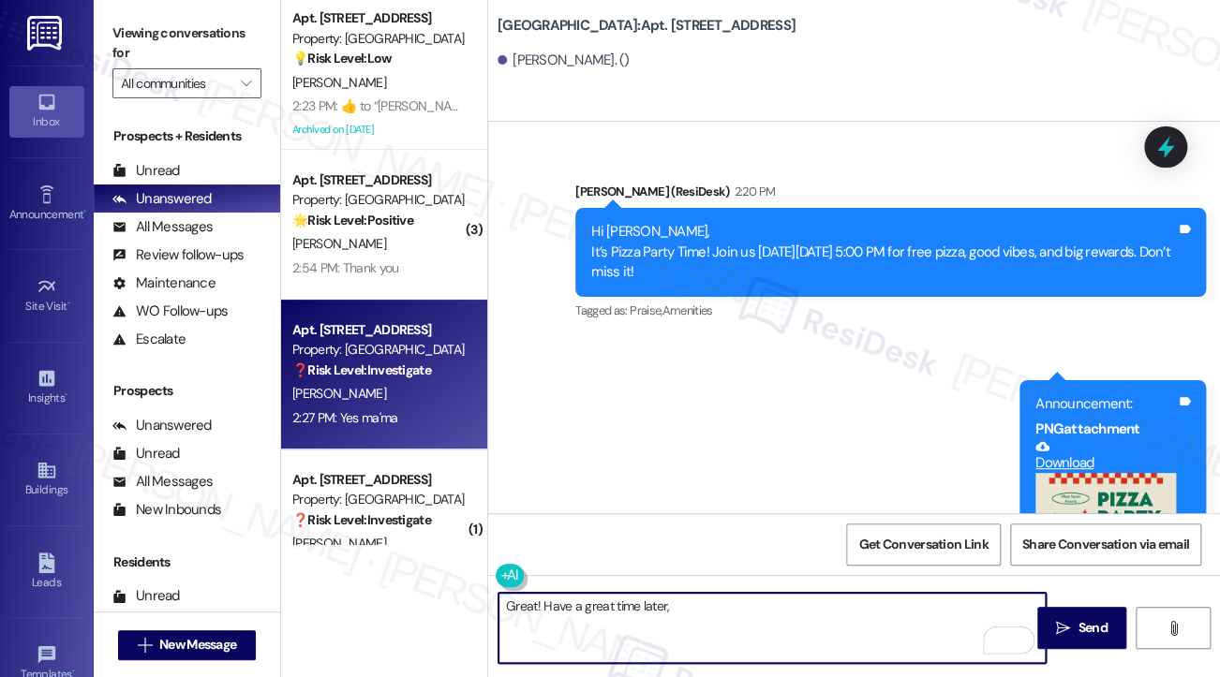
click at [707, 606] on textarea "Great! Have a great time later," at bounding box center [771, 628] width 547 height 70
paste textarea "Rovetta"
click at [733, 606] on textarea "Great! Have a great time later, [PERSON_NAME]" at bounding box center [771, 628] width 547 height 70
click at [817, 605] on textarea "Great! Have a great time later, [PERSON_NAME]! 😊" at bounding box center [771, 628] width 547 height 70
click at [818, 604] on textarea "Great! Have a great time later, [PERSON_NAME]! 😊" at bounding box center [771, 628] width 547 height 70
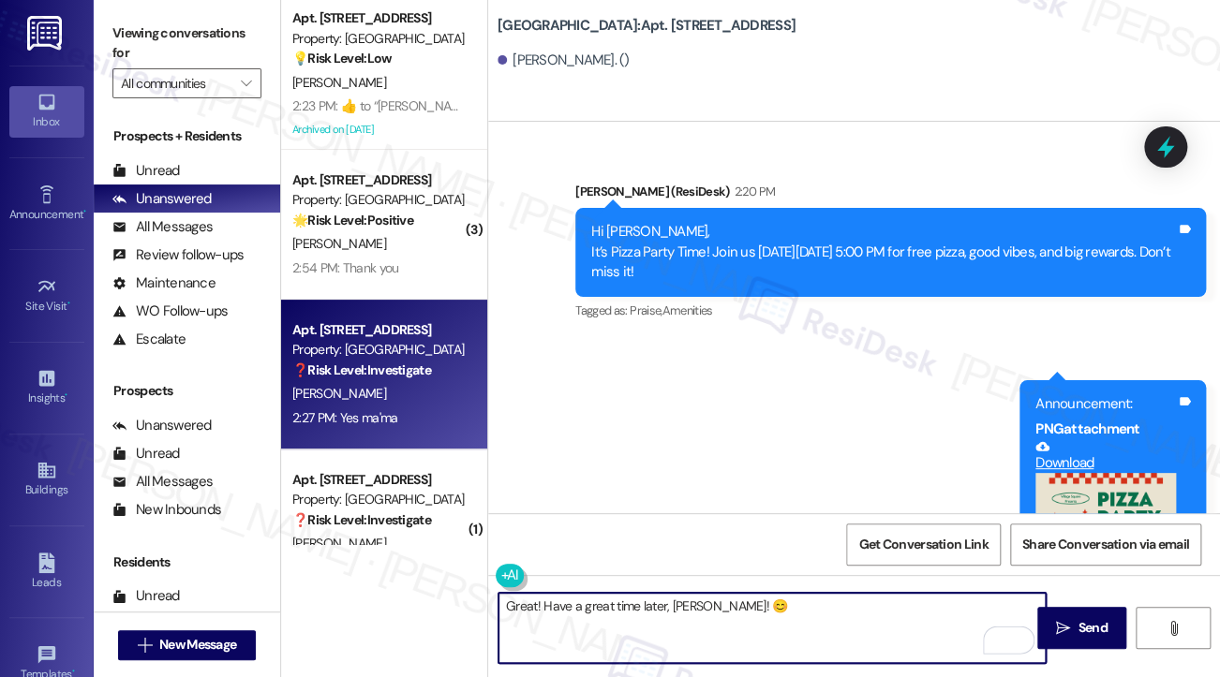
click at [818, 604] on textarea "Great! Have a great time later, [PERSON_NAME]! 😊" at bounding box center [771, 628] width 547 height 70
type textarea "Great! Have a great time later, [PERSON_NAME]! 😊"
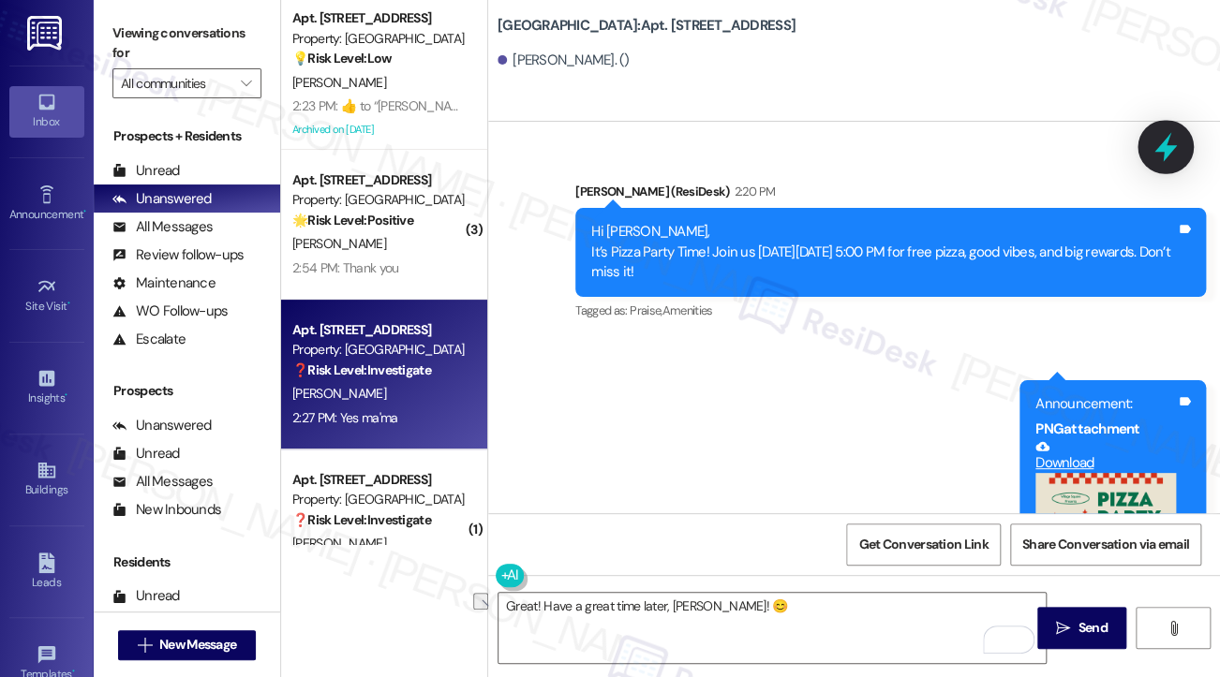
click at [1166, 145] on icon at bounding box center [1165, 147] width 32 height 32
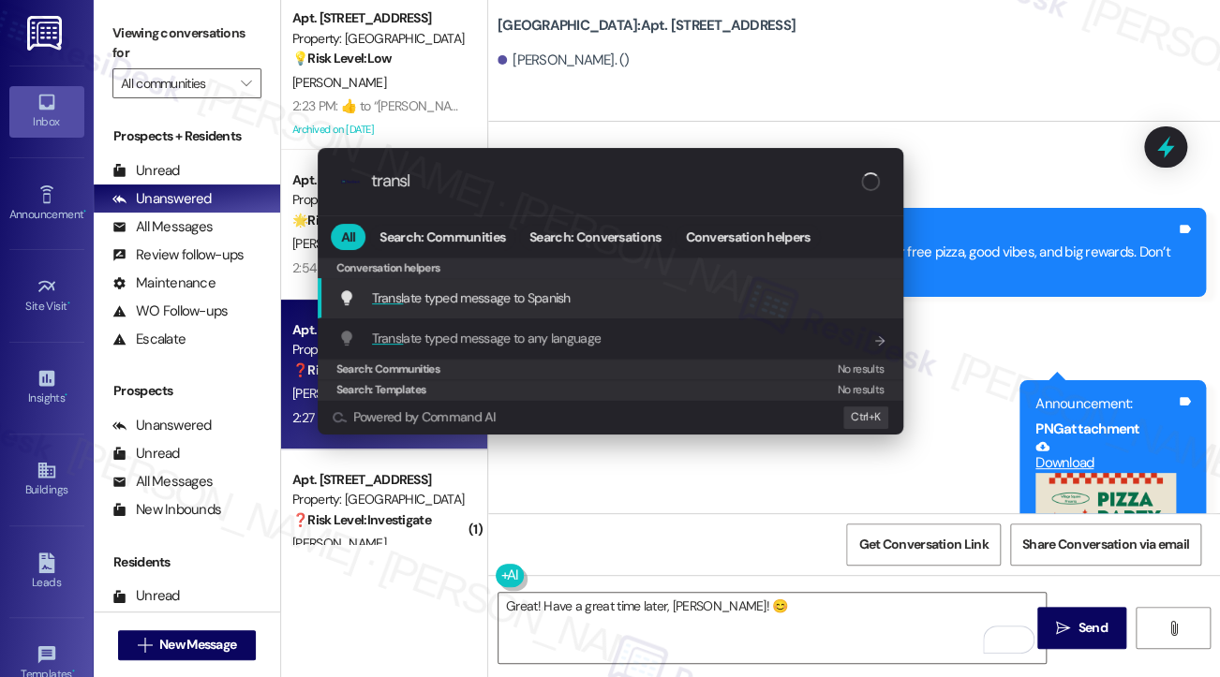
type input "transl"
click at [599, 300] on div "Transl ate typed message to Spanish Add shortcut" at bounding box center [612, 298] width 548 height 21
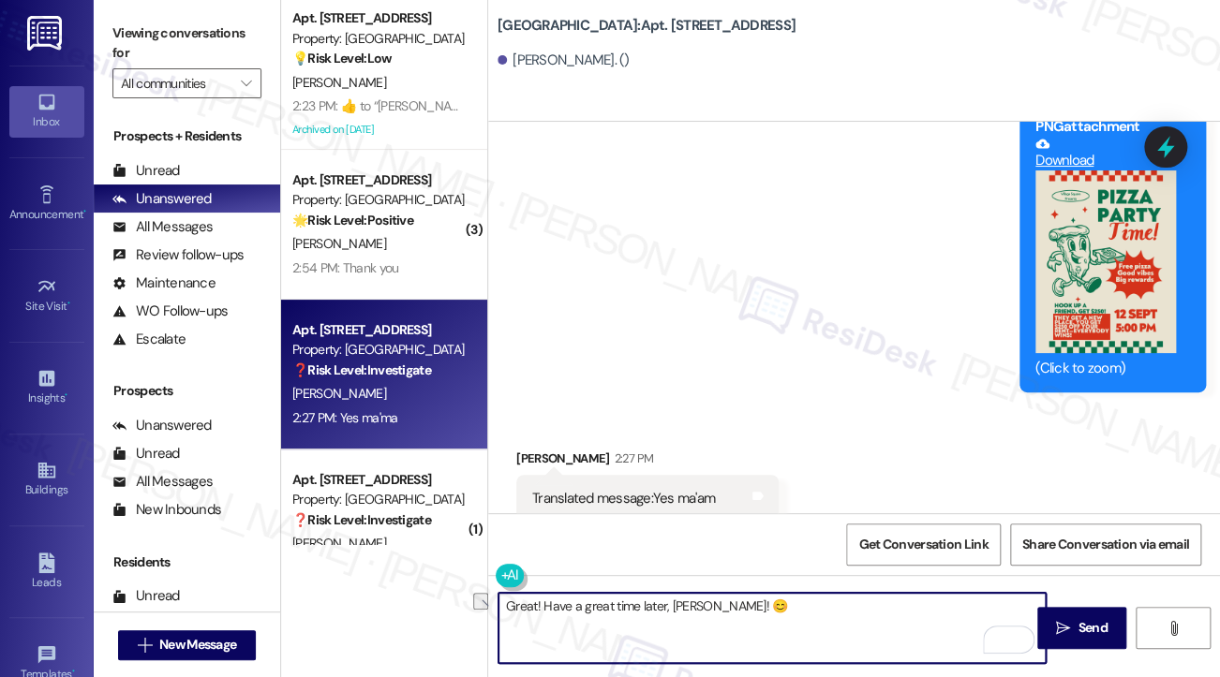
scroll to position [821, 0]
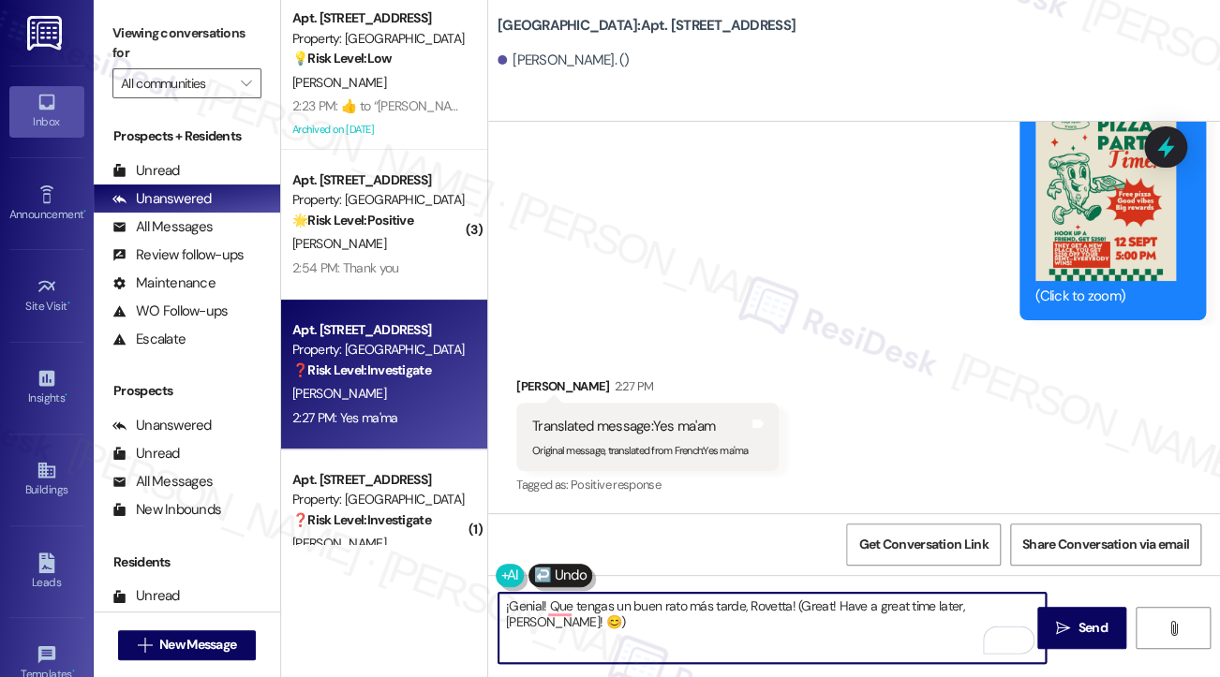
type textarea "Great! Have a great time later, [PERSON_NAME]! 😊"
click at [783, 598] on textarea "Great! Have a great time later, [PERSON_NAME]! 😊" at bounding box center [771, 628] width 547 height 70
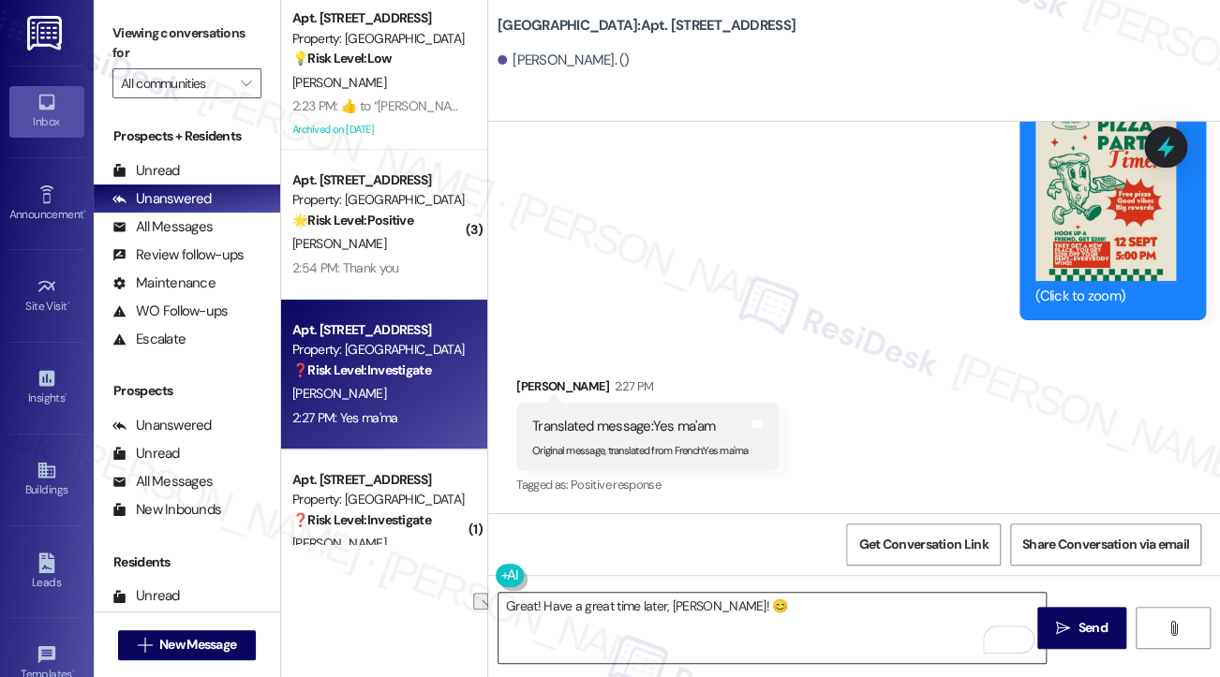
click at [755, 595] on textarea "Great! Have a great time later, [PERSON_NAME]! 😊" at bounding box center [771, 628] width 547 height 70
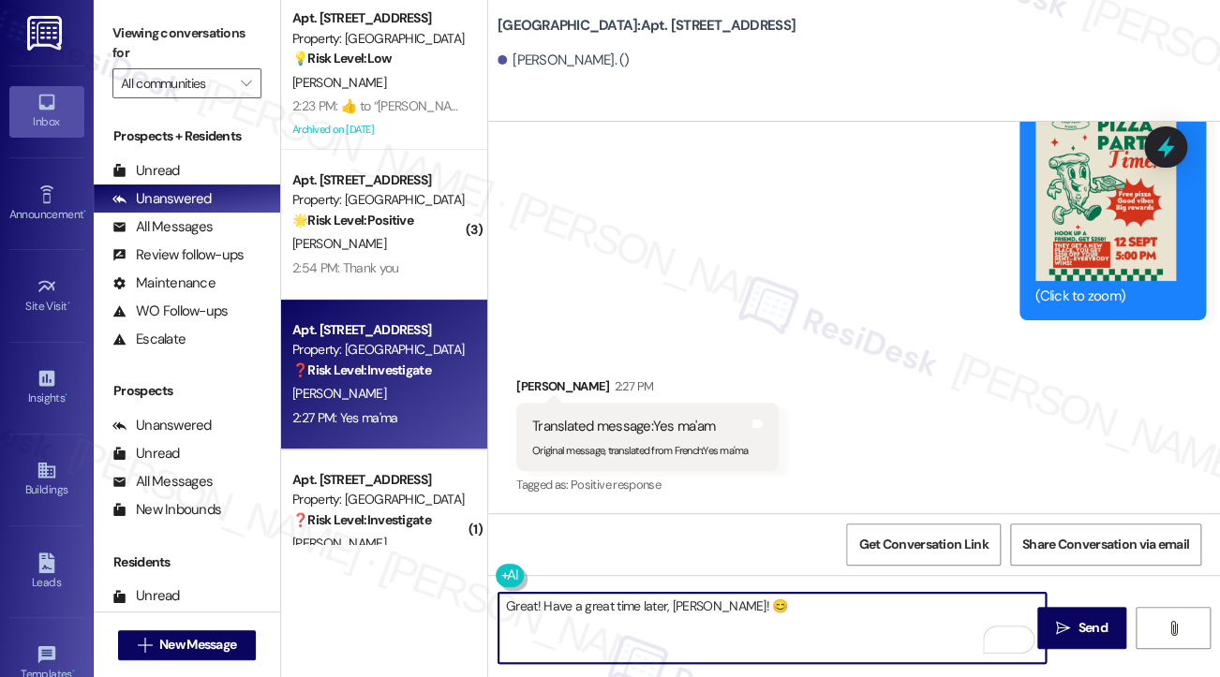
click at [751, 604] on textarea "Great! Have a great time later, [PERSON_NAME]! 😊" at bounding box center [771, 628] width 547 height 70
click at [1172, 138] on icon at bounding box center [1165, 147] width 32 height 32
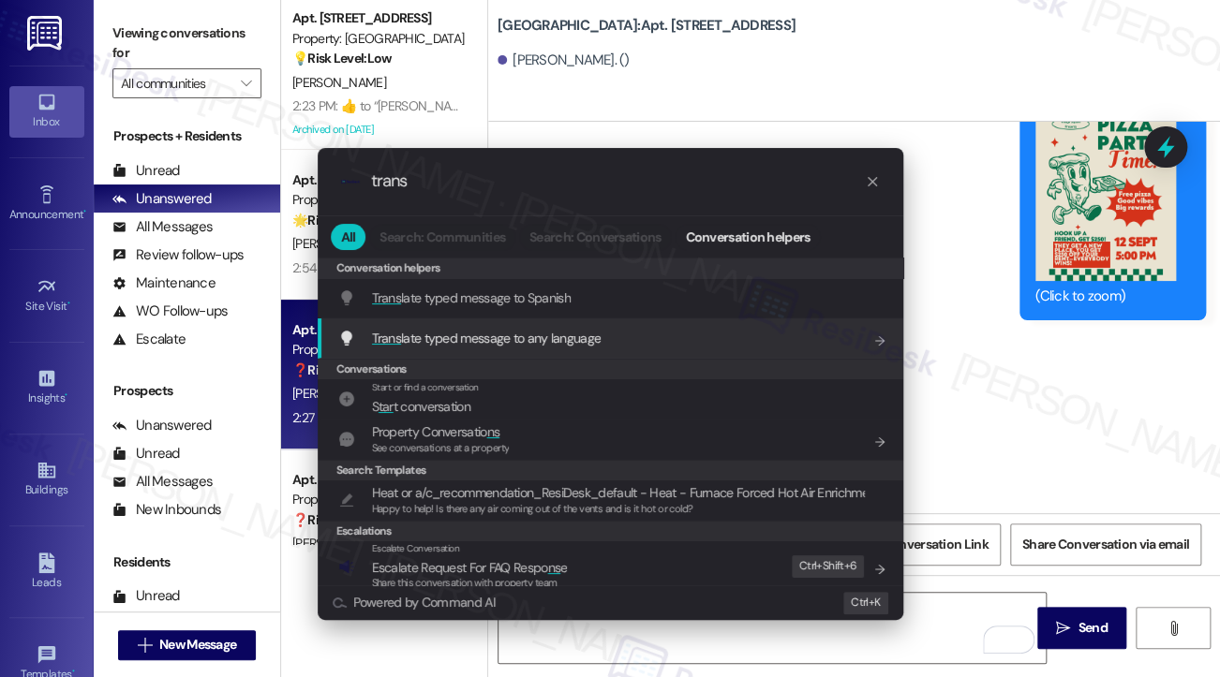
type input "trans"
click at [499, 342] on span "Trans late typed message to any language" at bounding box center [486, 338] width 229 height 17
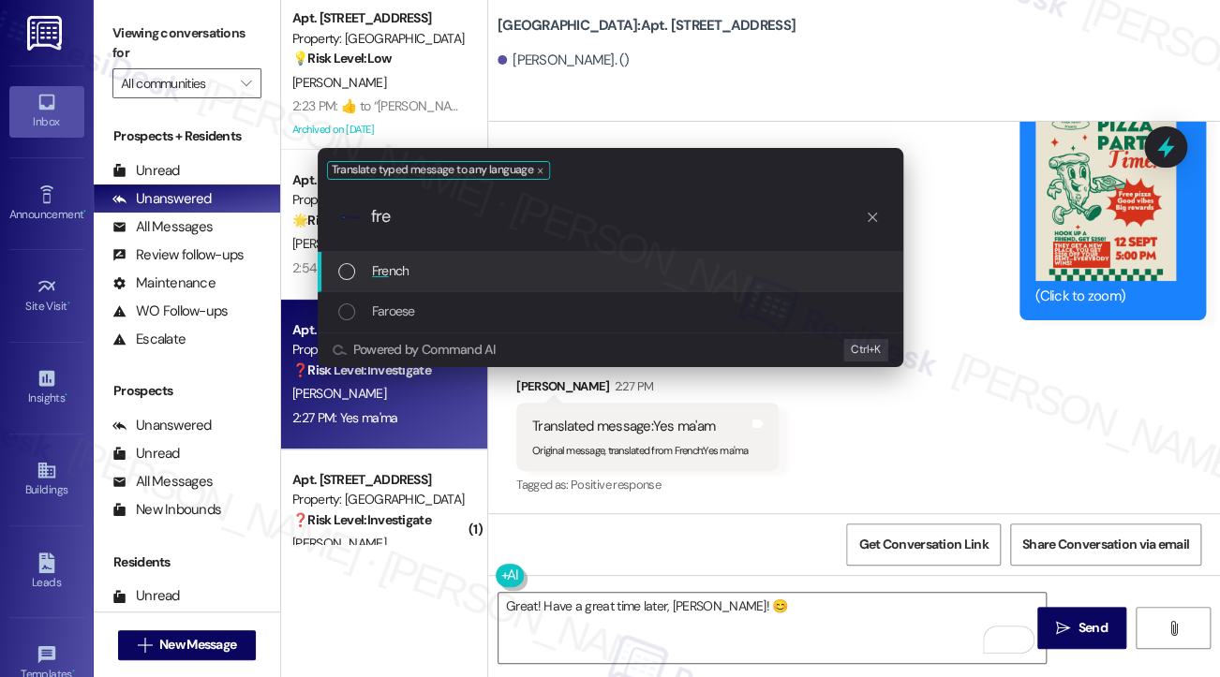
type input "fre"
click at [427, 285] on div "Fre nch" at bounding box center [610, 272] width 585 height 40
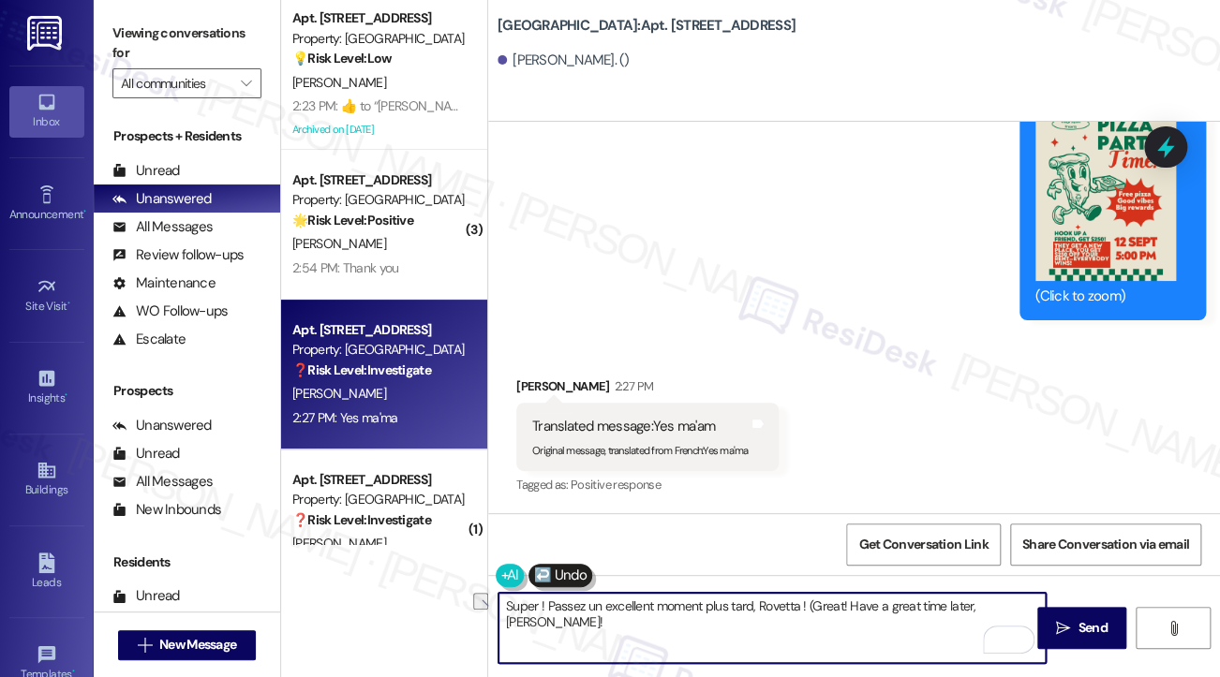
type textarea "Super ! Passez un excellent moment plus tard, Rovetta ! (Great! Have a great ti…"
click at [721, 629] on textarea "Super ! Passez un excellent moment plus tard, Rovetta ! (Great! Have a great ti…" at bounding box center [771, 628] width 547 height 70
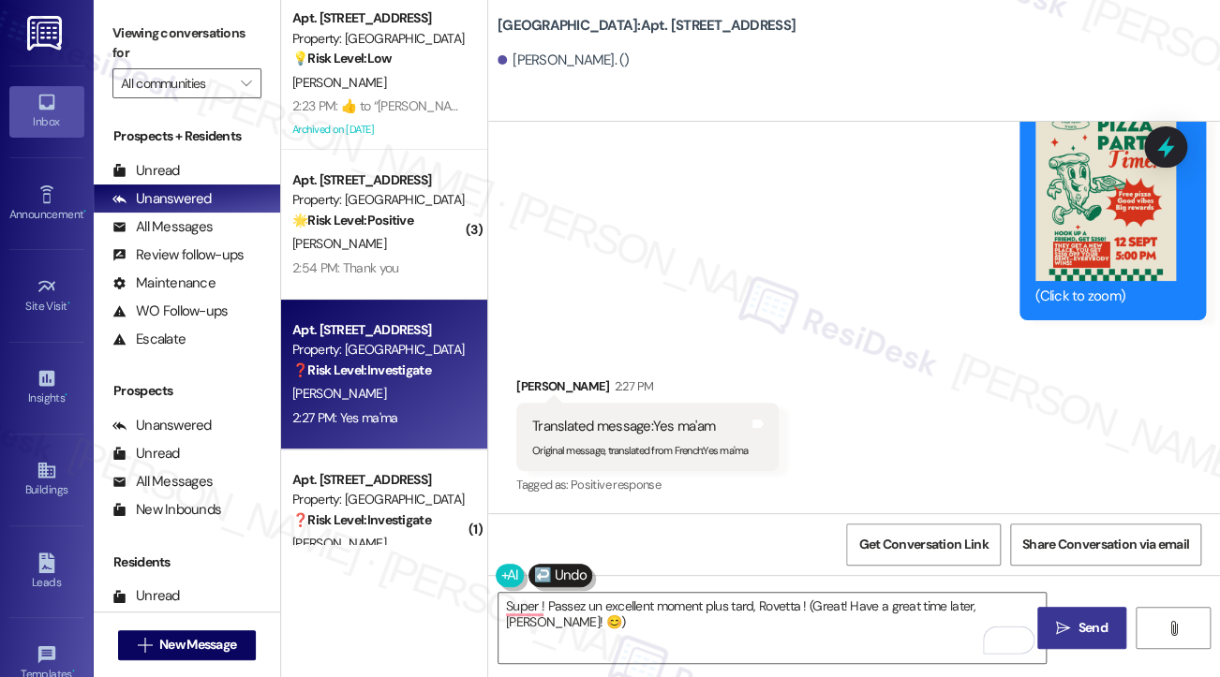
click at [1077, 628] on span "Send" at bounding box center [1091, 628] width 29 height 20
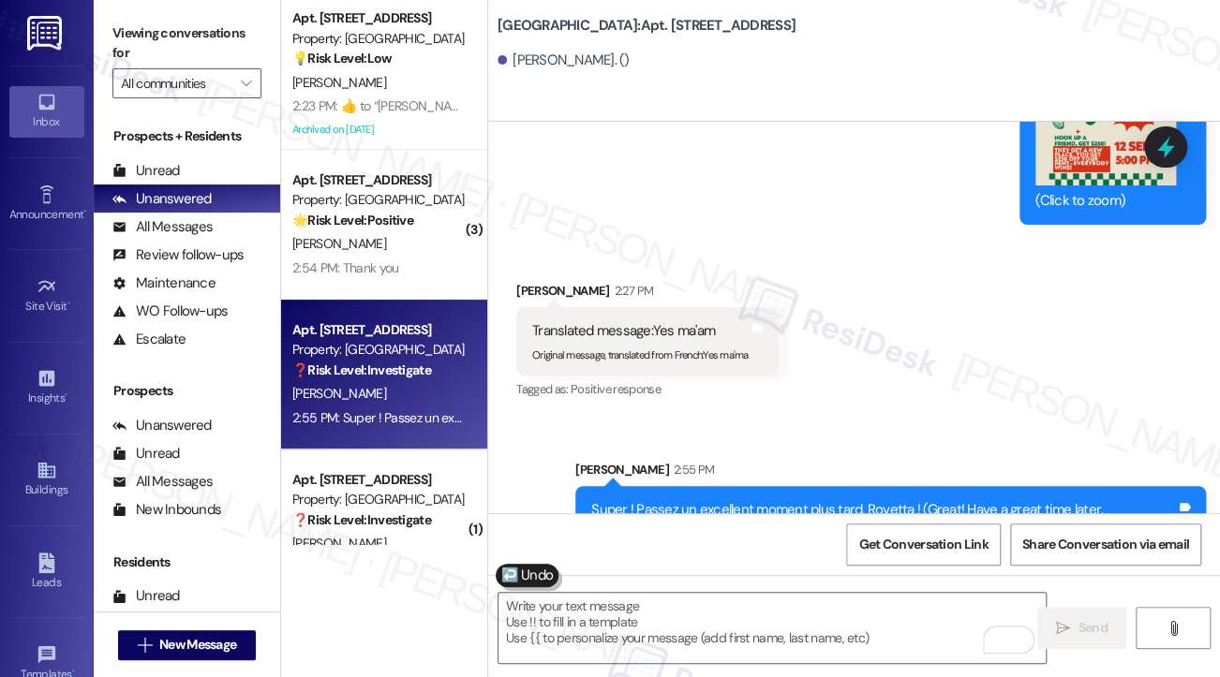
scroll to position [951, 0]
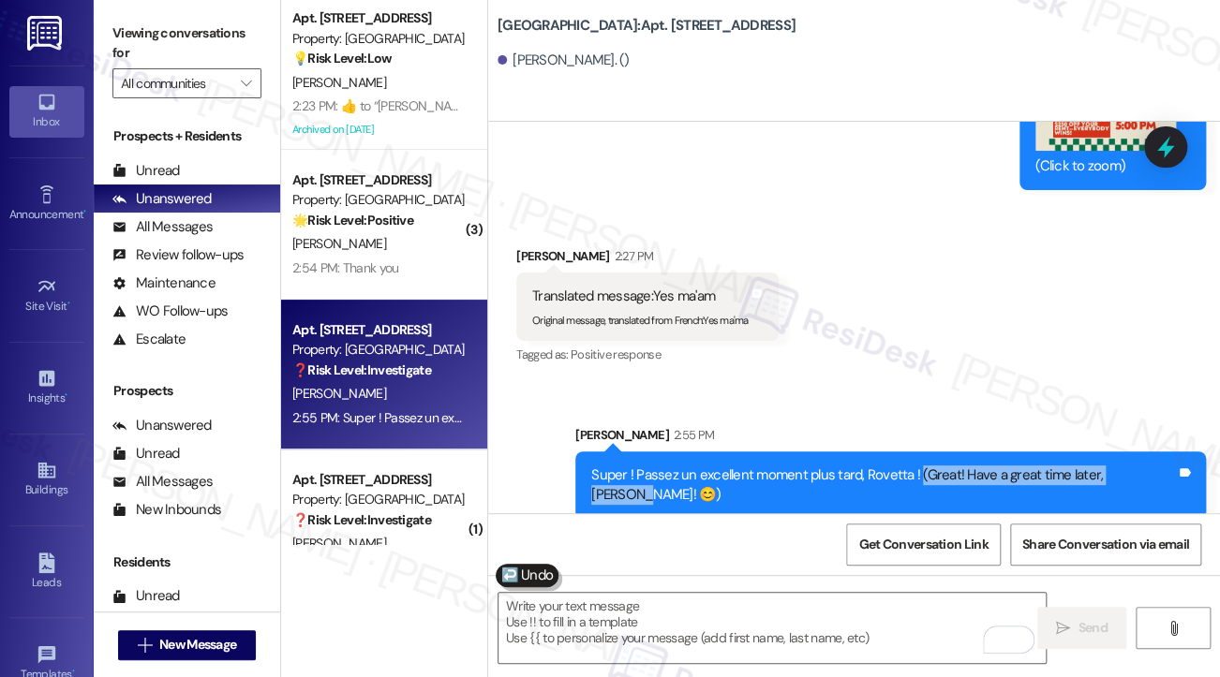
drag, startPoint x: 918, startPoint y: 475, endPoint x: 1143, endPoint y: 458, distance: 225.4
click at [1143, 458] on div "Super ! Passez un excellent moment plus tard, Rovetta ! (Great! Have a great ti…" at bounding box center [890, 485] width 630 height 68
copy div "(Great! Have a great time later, [PERSON_NAME]!"
click at [110, 17] on div "Viewing conversations for All communities " at bounding box center [187, 58] width 186 height 117
click at [150, 37] on label "Viewing conversations for" at bounding box center [186, 44] width 149 height 50
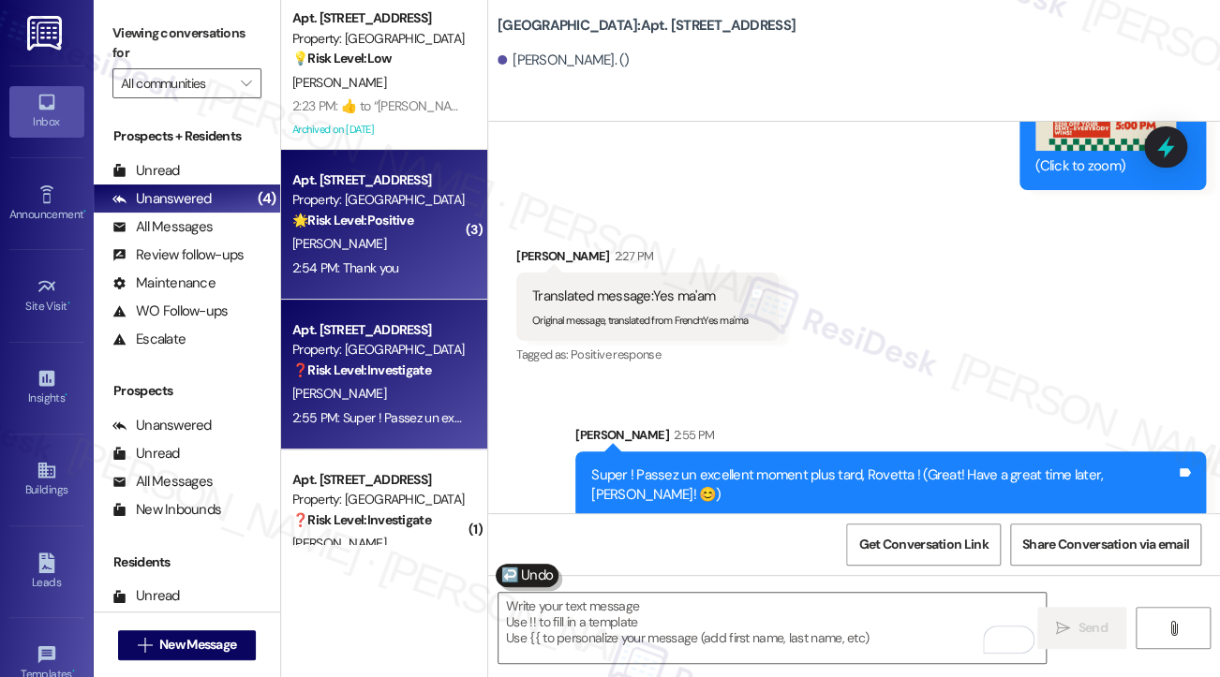
click at [415, 286] on div "Apt. 715, [STREET_ADDRESS] Property: Village Square 🌟 Risk Level: Positive The …" at bounding box center [384, 225] width 206 height 150
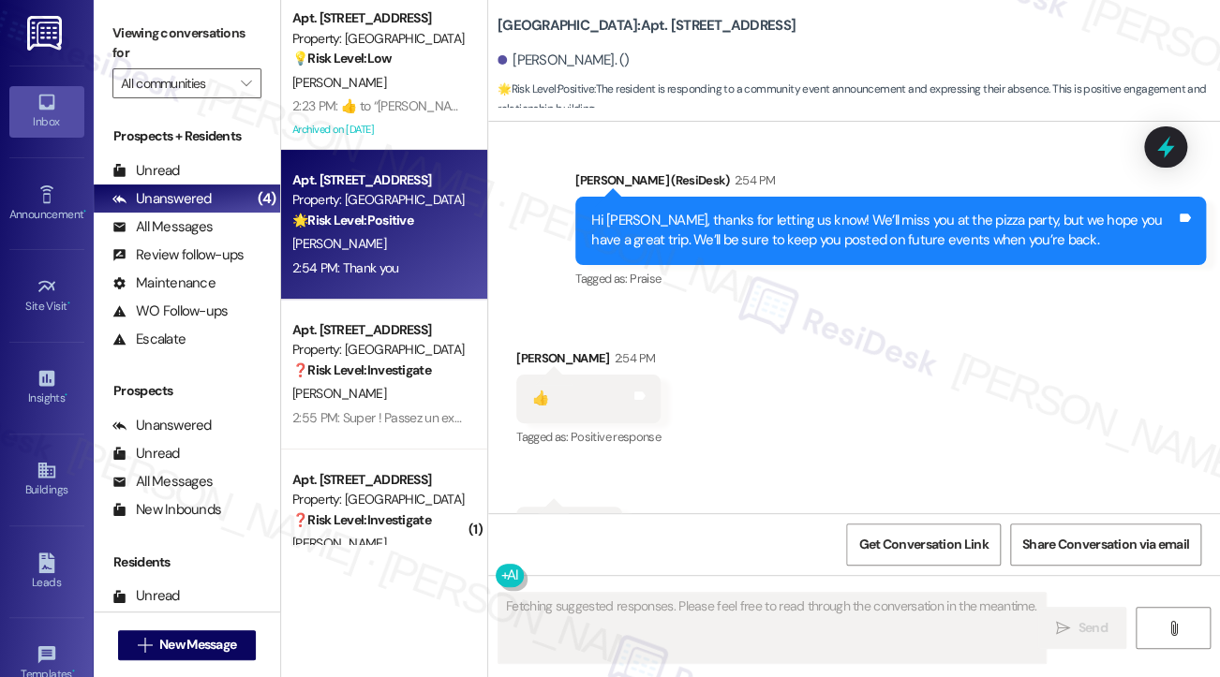
scroll to position [19851, 0]
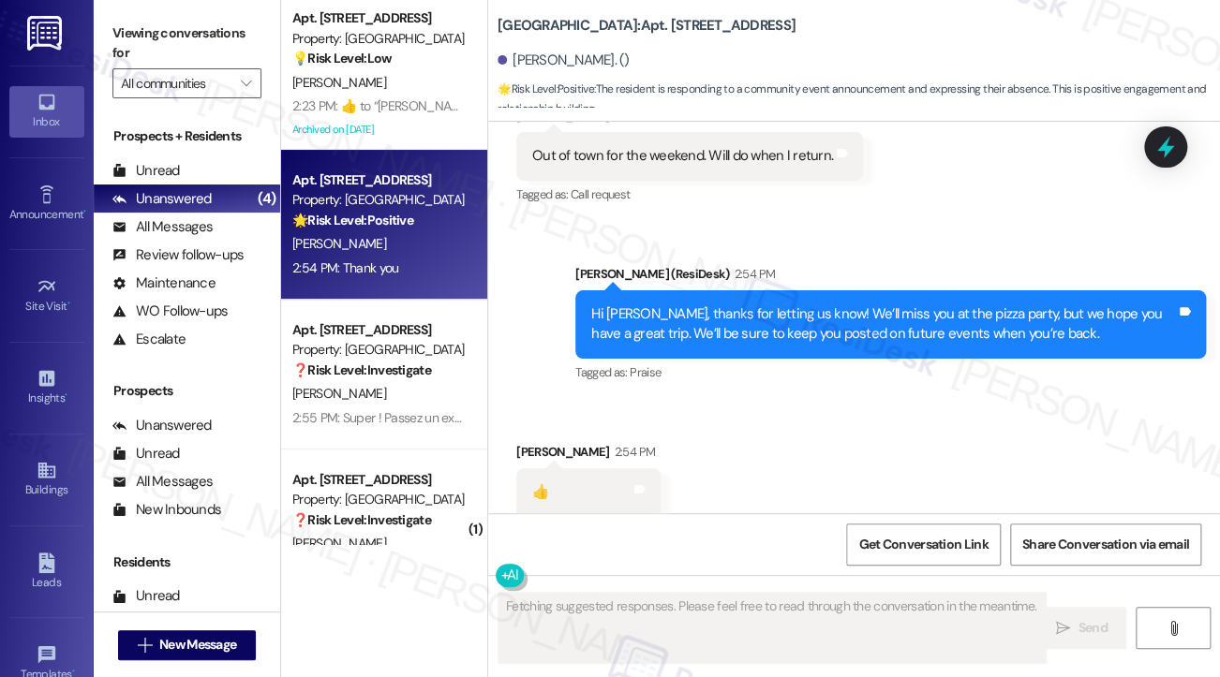
click at [739, 304] on div "Hi [PERSON_NAME], thanks for letting us know! We’ll miss you at the pizza party…" at bounding box center [883, 324] width 584 height 40
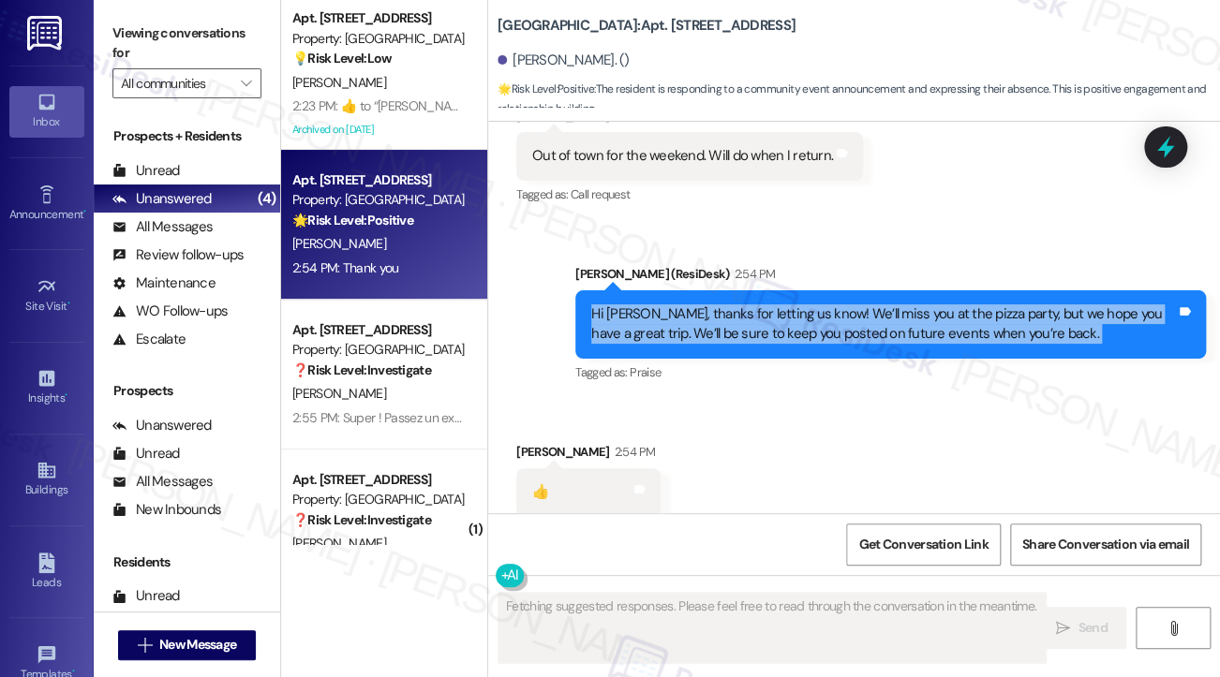
click at [739, 304] on div "Hi [PERSON_NAME], thanks for letting us know! We’ll miss you at the pizza party…" at bounding box center [883, 324] width 584 height 40
click at [865, 304] on div "Hi [PERSON_NAME], thanks for letting us know! We’ll miss you at the pizza party…" at bounding box center [883, 324] width 584 height 40
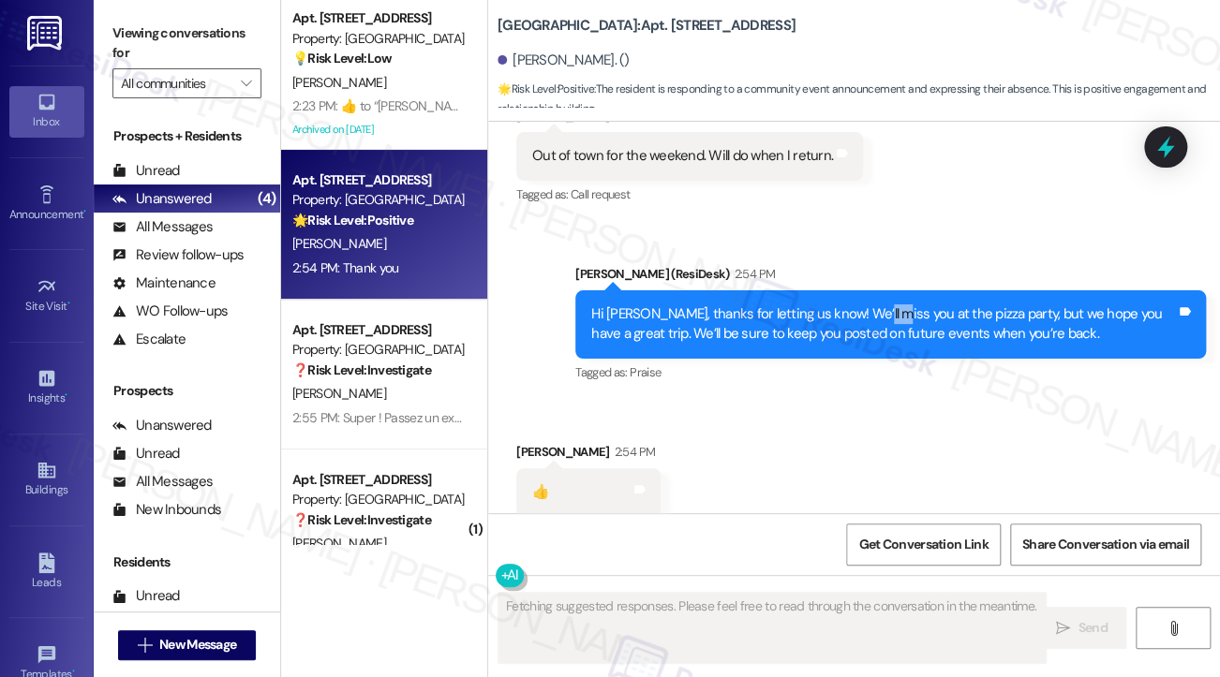
click at [865, 304] on div "Hi [PERSON_NAME], thanks for letting us know! We’ll miss you at the pizza party…" at bounding box center [883, 324] width 584 height 40
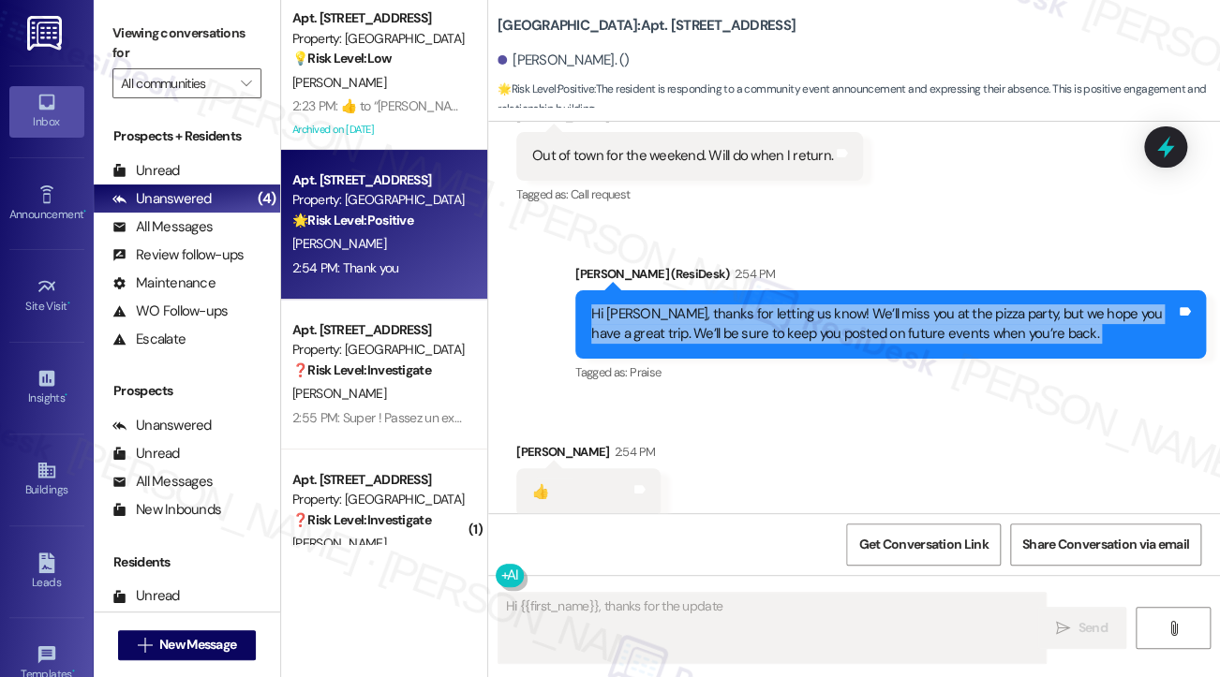
click at [865, 304] on div "Hi [PERSON_NAME], thanks for letting us know! We’ll miss you at the pizza party…" at bounding box center [883, 324] width 584 height 40
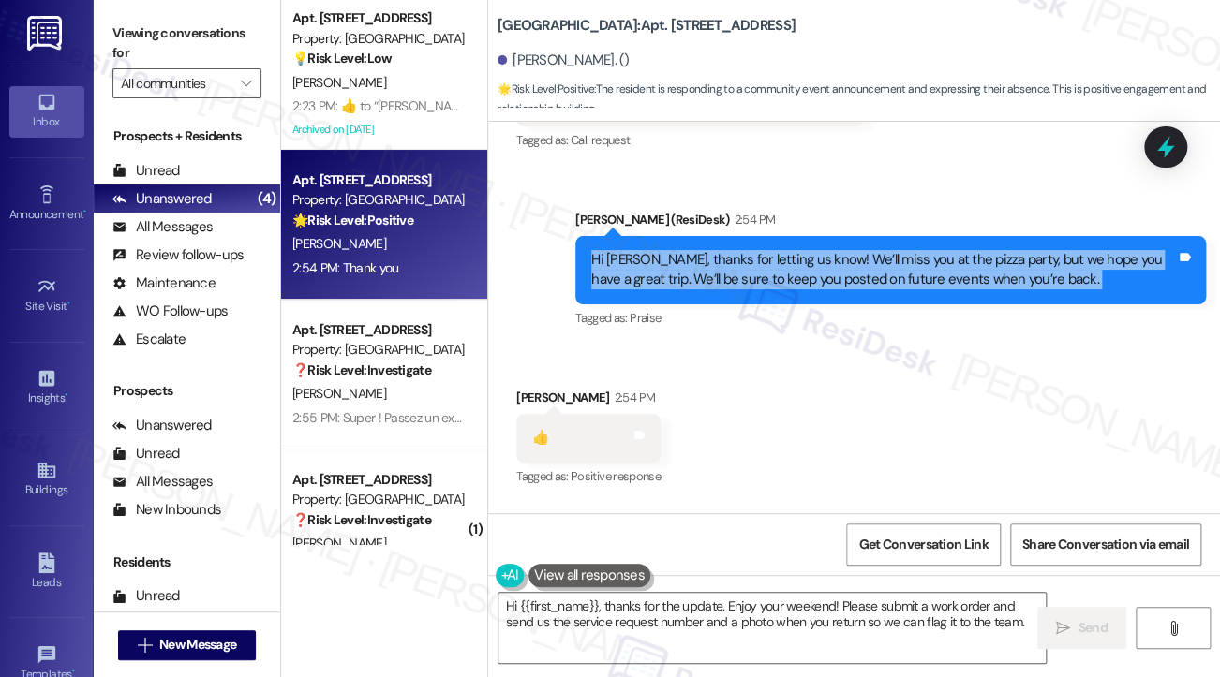
scroll to position [19945, 0]
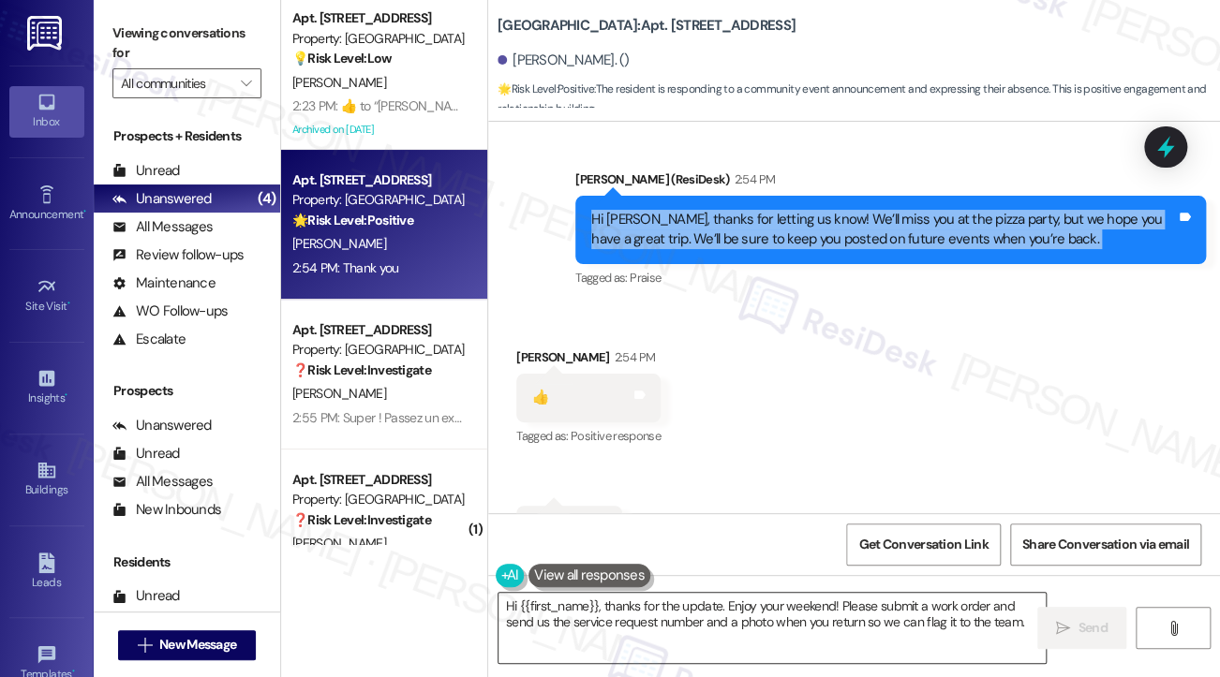
click at [719, 603] on textarea "Hi {{first_name}}, thanks for the update. Enjoy your weekend! Please submit a w…" at bounding box center [771, 628] width 547 height 70
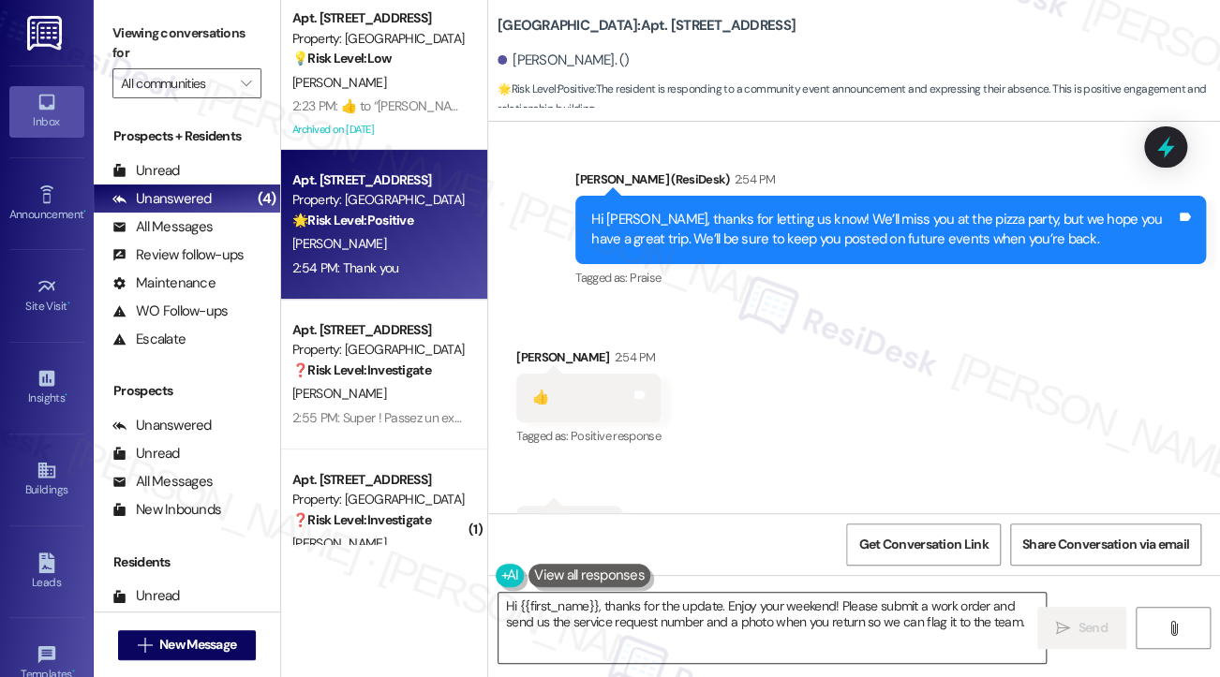
click at [719, 603] on textarea "Hi {{first_name}}, thanks for the update. Enjoy your weekend! Please submit a w…" at bounding box center [771, 628] width 547 height 70
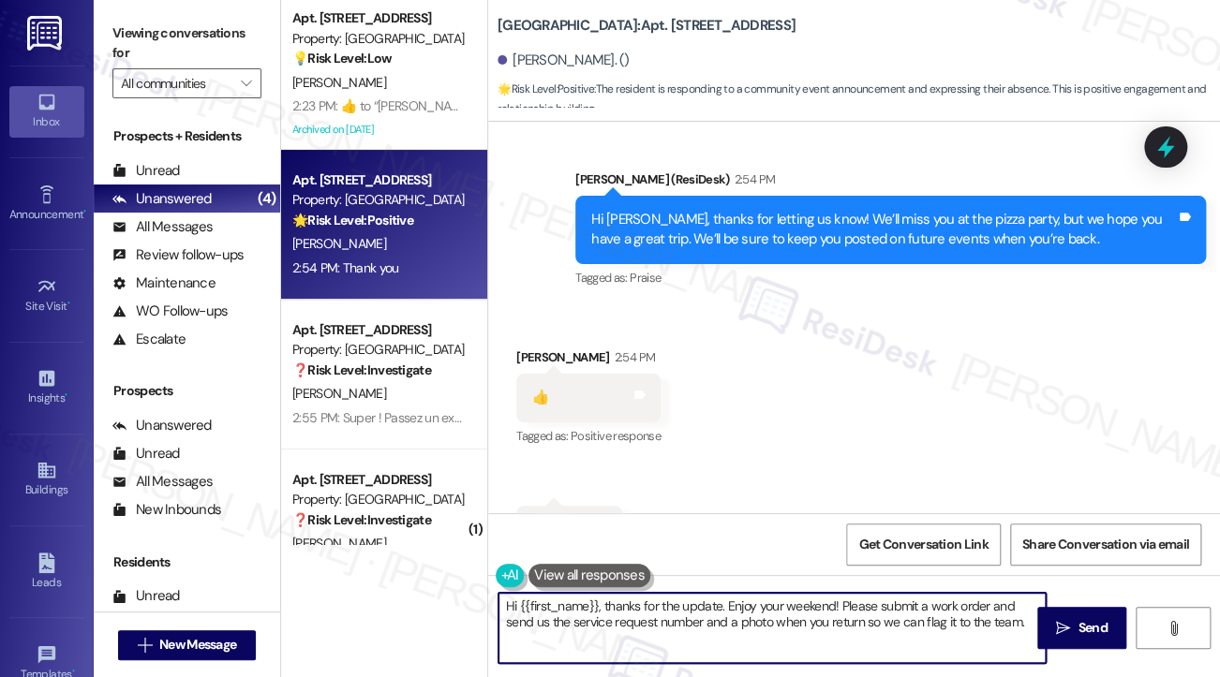
click at [719, 603] on textarea "Hi {{first_name}}, thanks for the update. Enjoy your weekend! Please submit a w…" at bounding box center [771, 628] width 547 height 70
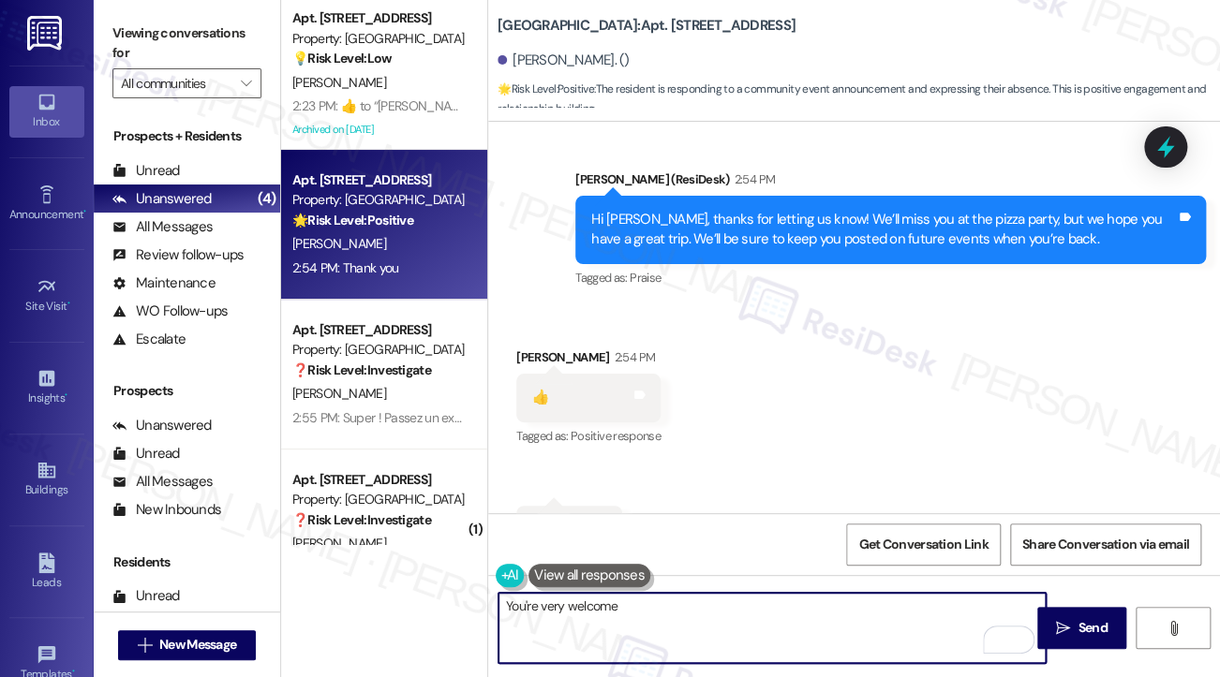
type textarea "You're very welcome 😊"
click at [739, 600] on textarea "You're very welcome 😊" at bounding box center [771, 628] width 547 height 70
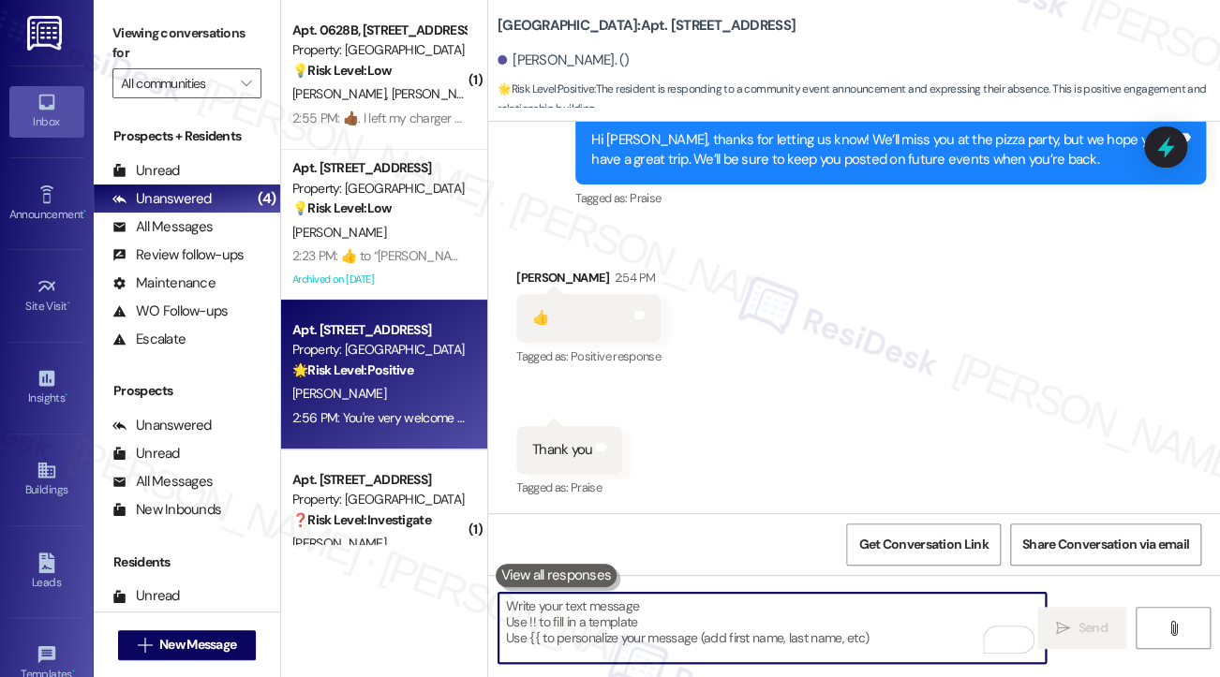
scroll to position [20076, 0]
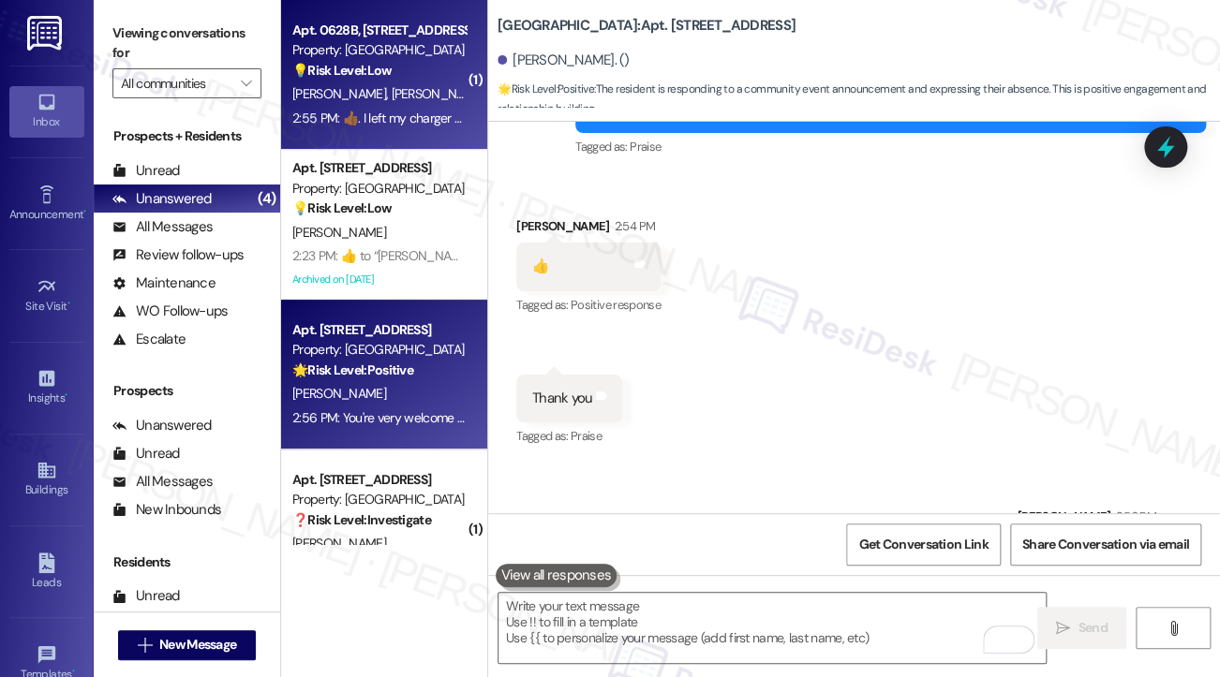
click at [431, 93] on div "[PERSON_NAME] [PERSON_NAME]" at bounding box center [378, 93] width 177 height 23
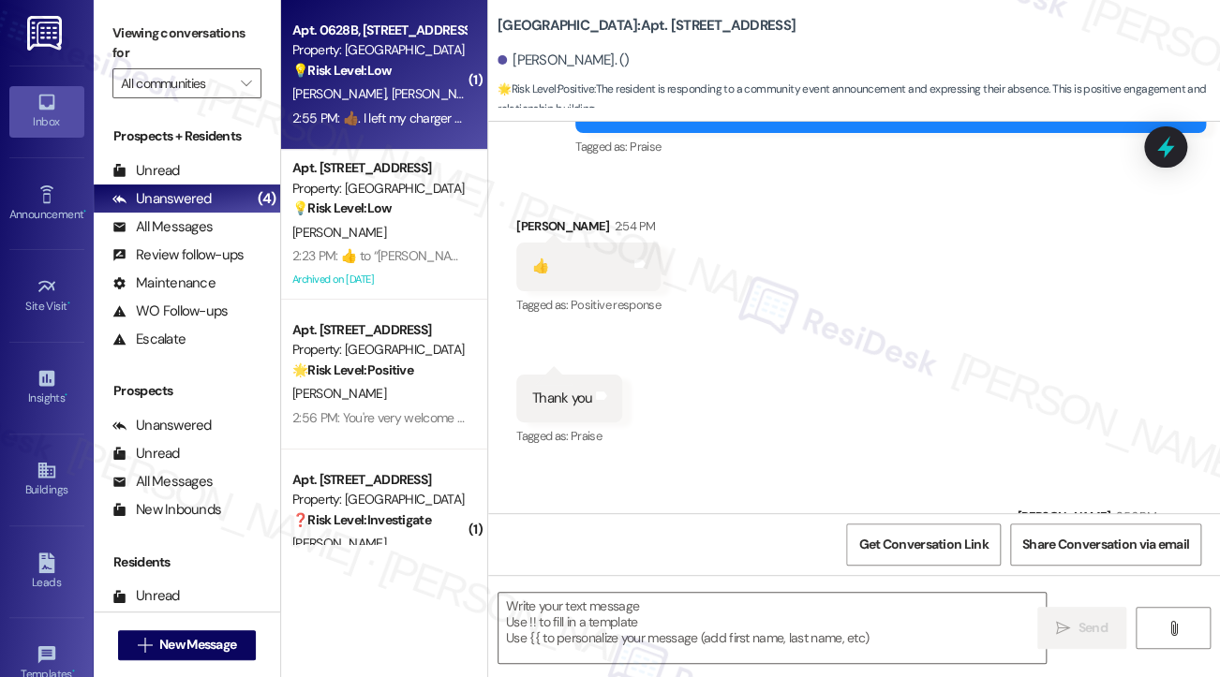
type textarea "Fetching suggested responses. Please feel free to read through the conversation…"
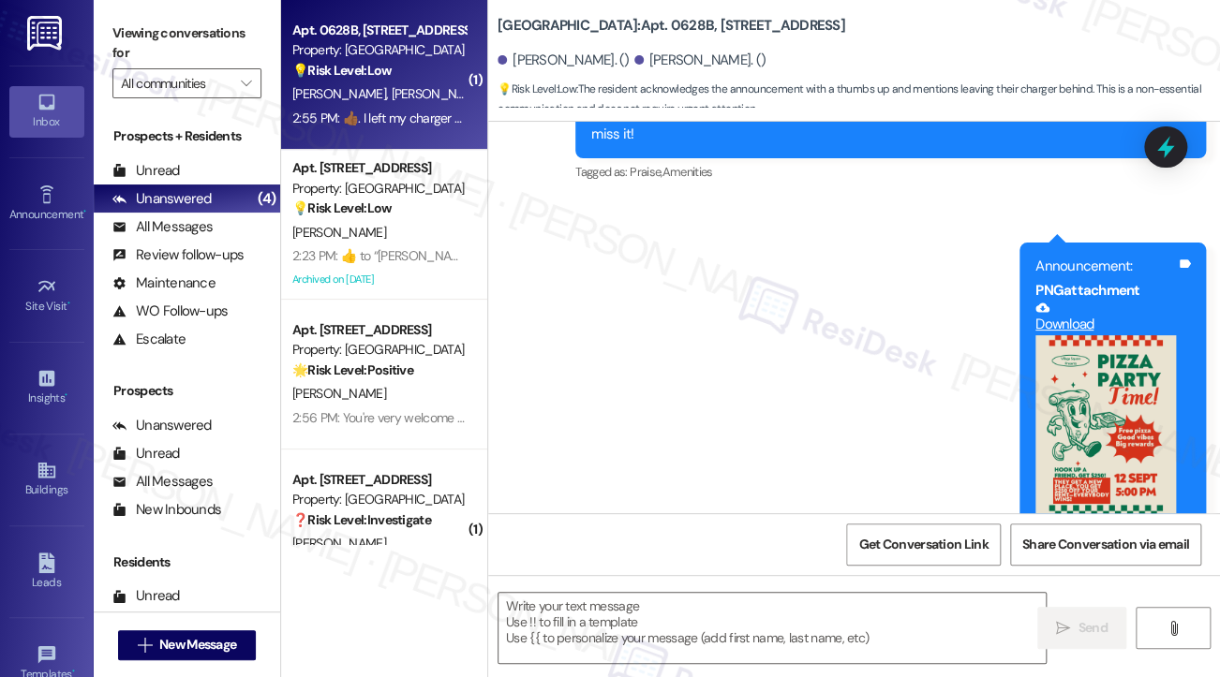
type textarea "Fetching suggested responses. Please feel free to read through the conversation…"
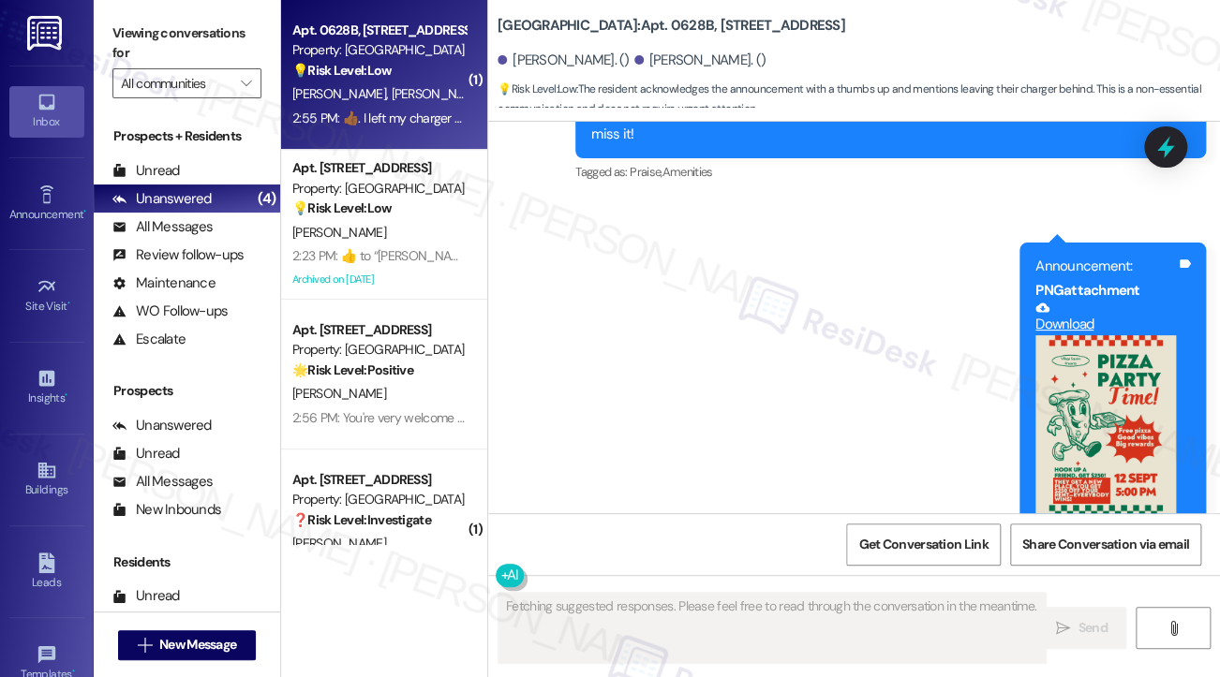
scroll to position [21864, 0]
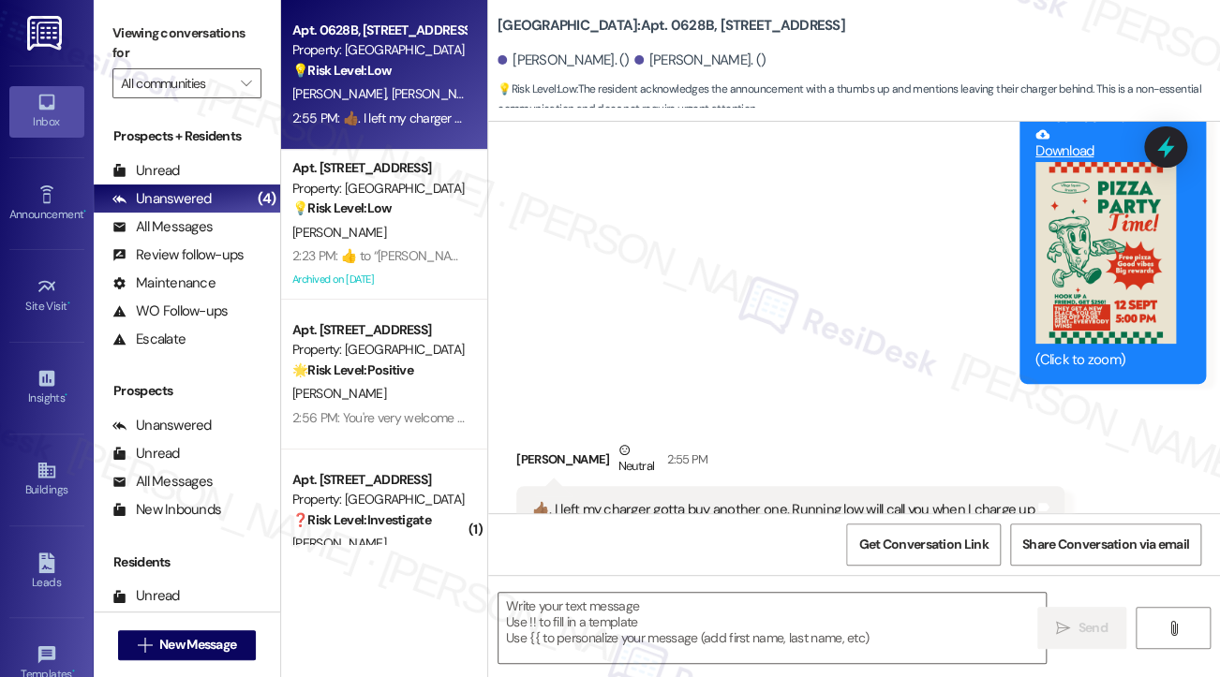
click at [766, 500] on div "👍🏾. I left my charger gotta buy another one. Running low will call you when I c…" at bounding box center [783, 510] width 502 height 20
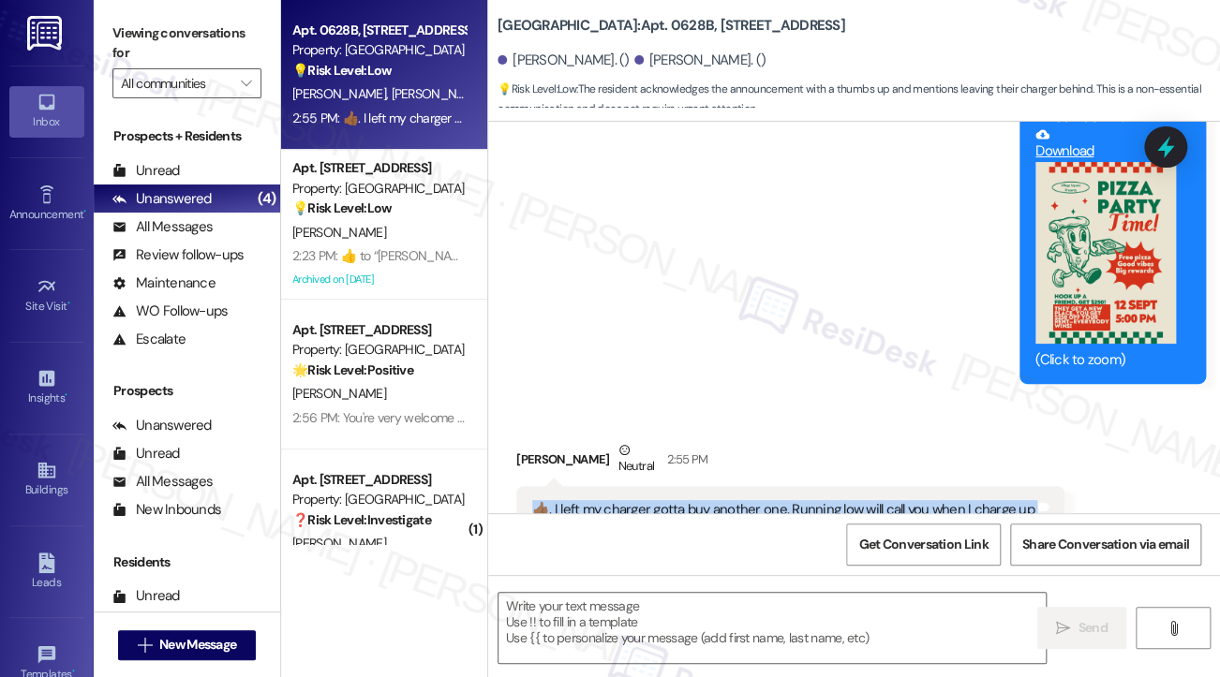
click at [766, 500] on div "👍🏾. I left my charger gotta buy another one. Running low will call you when I c…" at bounding box center [783, 510] width 502 height 20
click at [875, 500] on div "👍🏾. I left my charger gotta buy another one. Running low will call you when I c…" at bounding box center [783, 510] width 502 height 20
click at [965, 500] on div "👍🏾. I left my charger gotta buy another one. Running low will call you when I c…" at bounding box center [783, 510] width 502 height 20
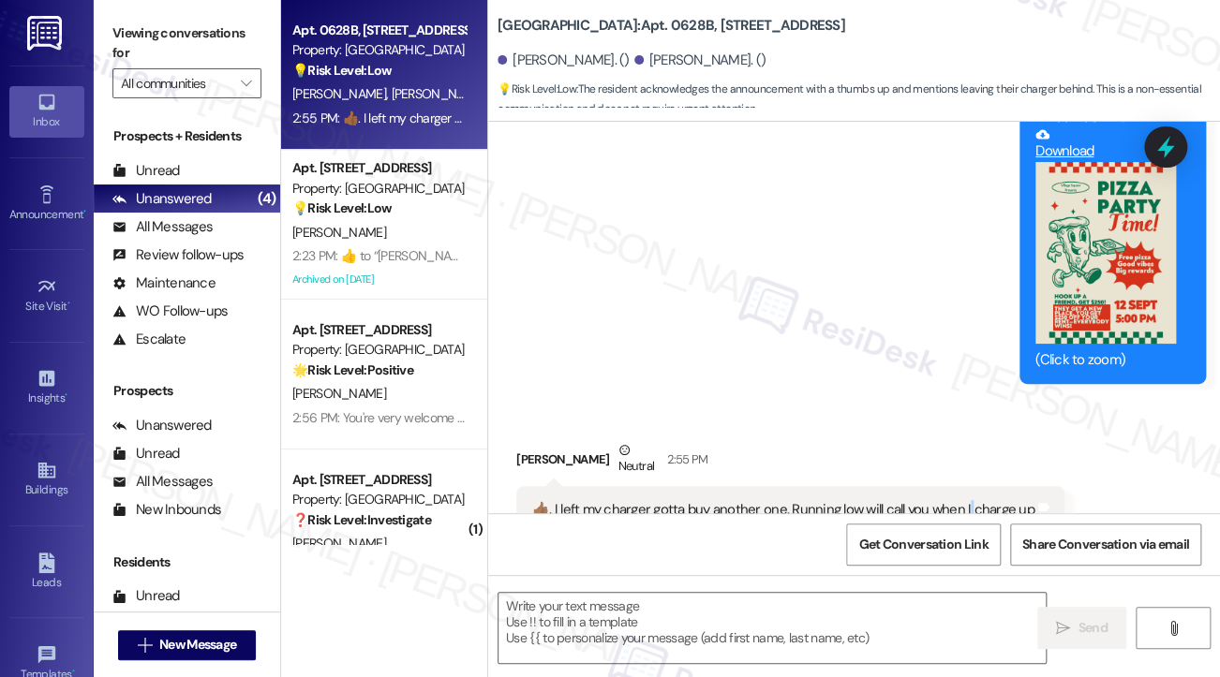
click at [965, 500] on div "👍🏾. I left my charger gotta buy another one. Running low will call you when I c…" at bounding box center [783, 510] width 502 height 20
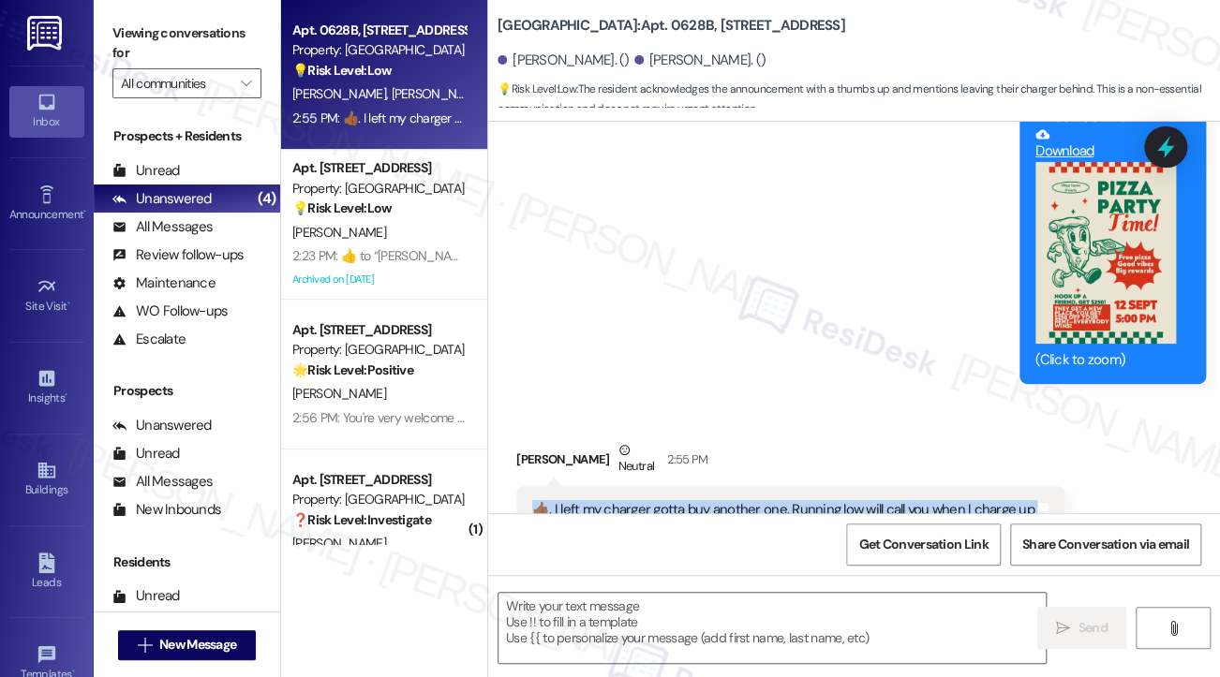
click at [965, 500] on div "👍🏾. I left my charger gotta buy another one. Running low will call you when I c…" at bounding box center [783, 510] width 502 height 20
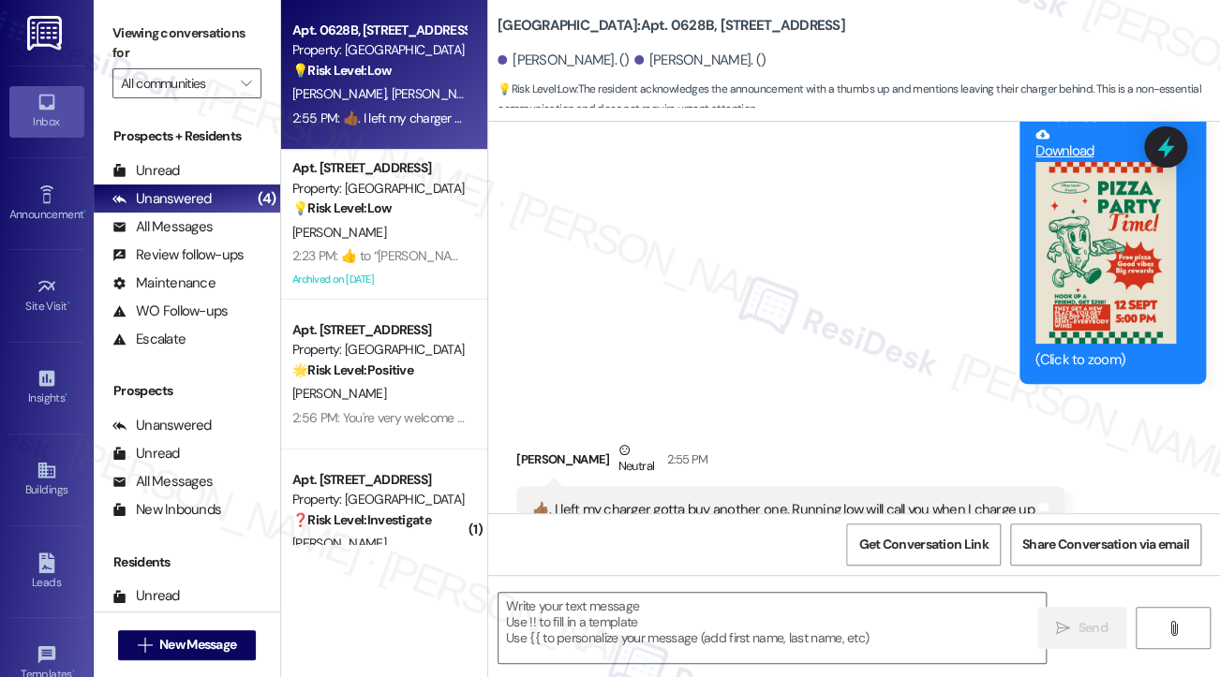
click at [134, 22] on label "Viewing conversations for" at bounding box center [186, 44] width 149 height 50
click at [602, 610] on textarea at bounding box center [771, 628] width 547 height 70
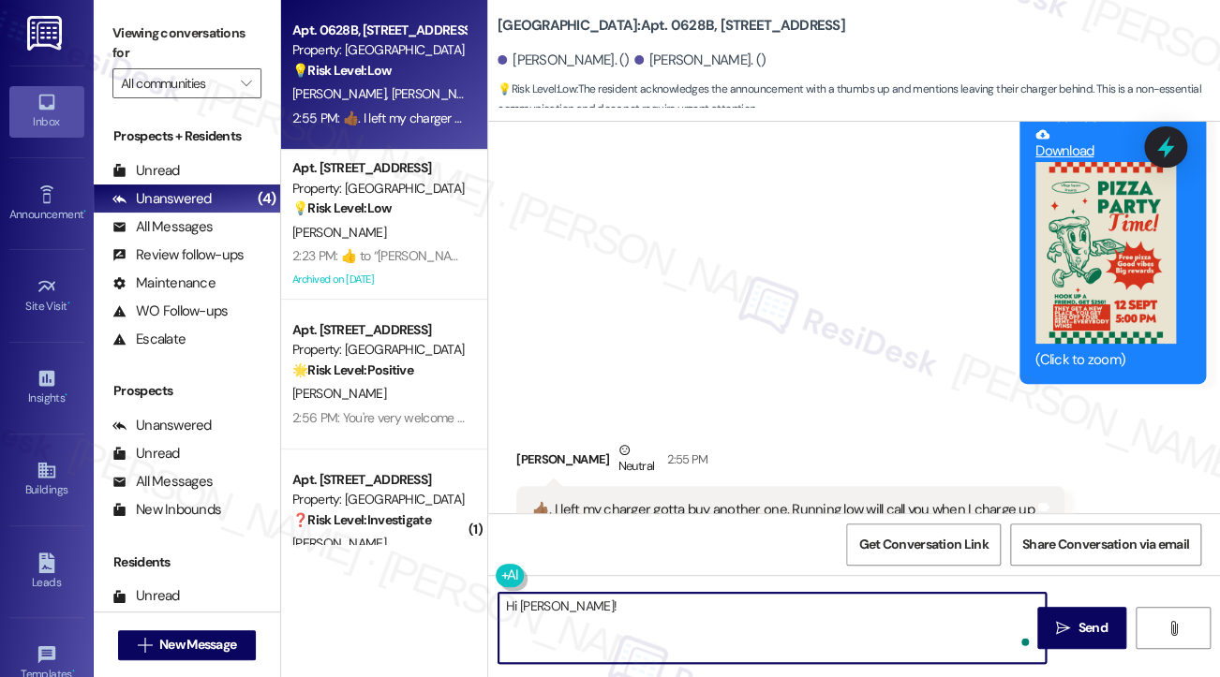
paste textarea "No worries! Just so you know, this number works by text only, so whenever your …"
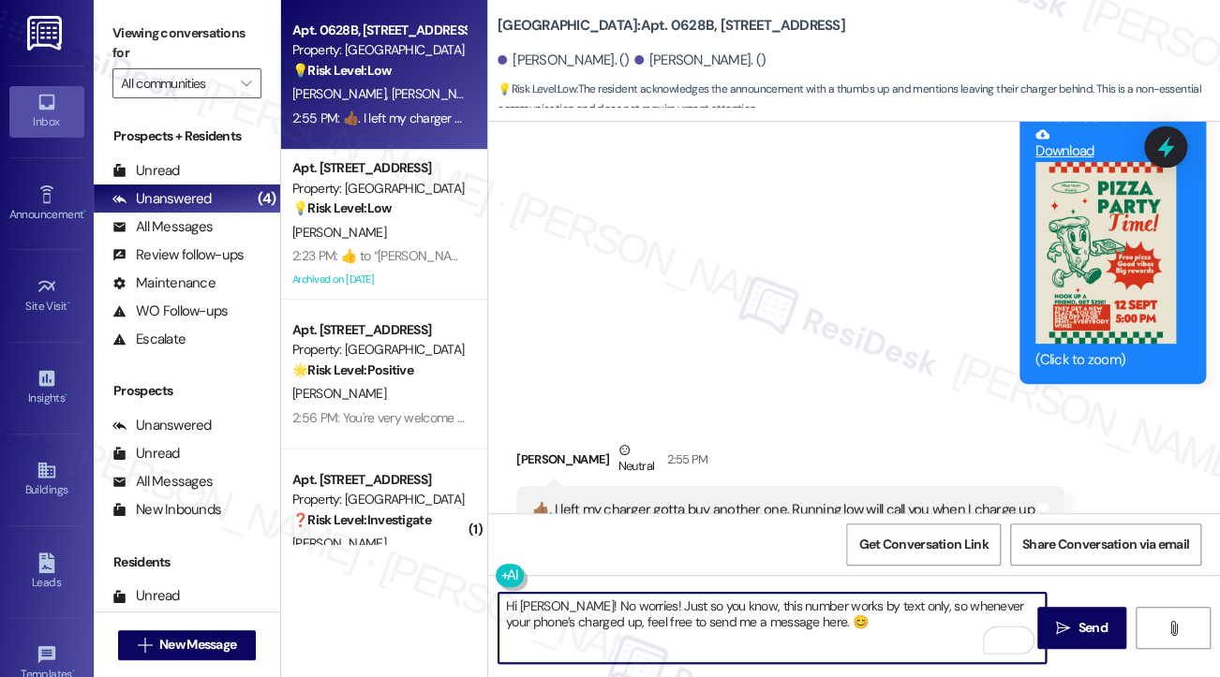
click at [727, 601] on textarea "Hi [PERSON_NAME]! No worries! Just so you know, this number works by text only,…" at bounding box center [771, 628] width 547 height 70
click at [735, 604] on textarea "Hi [PERSON_NAME]! No worries! Just so you know, this number works by text only,…" at bounding box center [771, 628] width 547 height 70
click at [710, 602] on textarea "Hi [PERSON_NAME]! No worries! Just so you know, this number works by text only,…" at bounding box center [771, 628] width 547 height 70
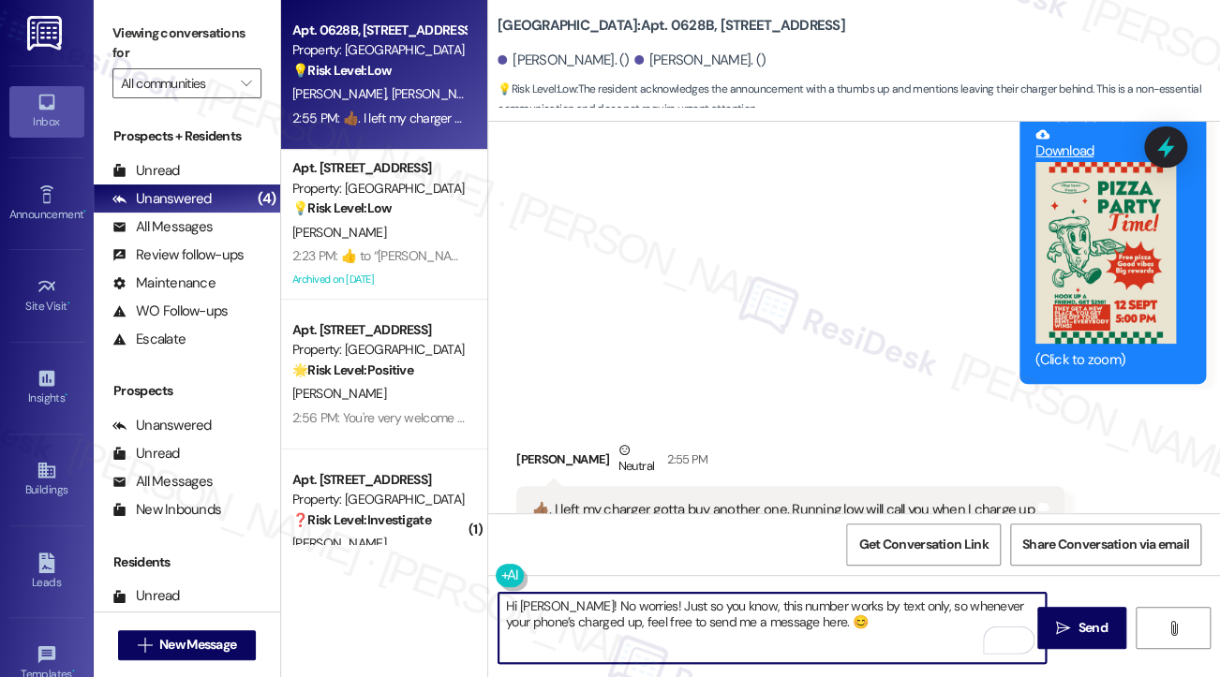
click at [710, 602] on textarea "Hi [PERSON_NAME]! No worries! Just so you know, this number works by text only,…" at bounding box center [771, 628] width 547 height 70
drag, startPoint x: 710, startPoint y: 602, endPoint x: 722, endPoint y: 602, distance: 12.2
click at [710, 602] on textarea "Hi [PERSON_NAME]! No worries! Just so you know, this number works by text only,…" at bounding box center [771, 628] width 547 height 70
click at [854, 620] on textarea "Hi [PERSON_NAME]! No worries! Just so you know, this number works by text only,…" at bounding box center [771, 628] width 547 height 70
click at [824, 628] on textarea "Hi [PERSON_NAME]! No worries! Just so you know, this number works by text only,…" at bounding box center [771, 628] width 547 height 70
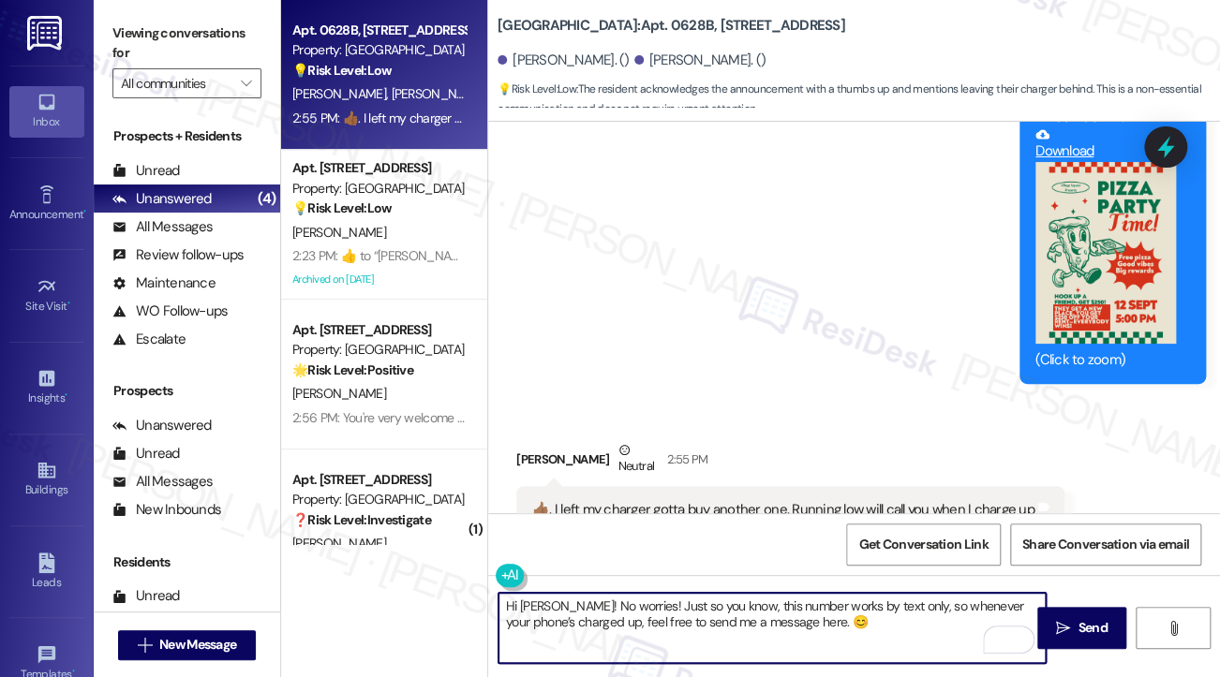
click at [954, 632] on textarea "Hi [PERSON_NAME]! No worries! Just so you know, this number works by text only,…" at bounding box center [771, 628] width 547 height 70
click at [802, 625] on textarea "Hi [PERSON_NAME]! No worries! Just so you know, this number works by text only,…" at bounding box center [771, 628] width 547 height 70
type textarea "Hi [PERSON_NAME]! No worries! Just so you know, this number works by text only,…"
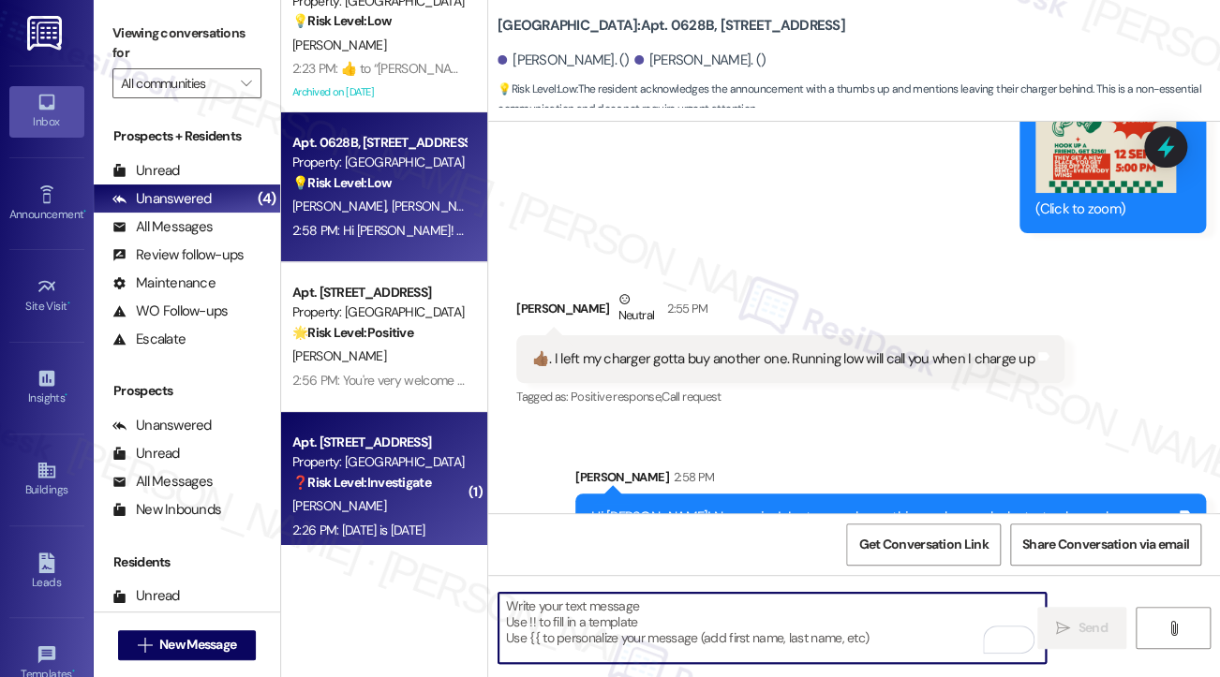
scroll to position [55, 0]
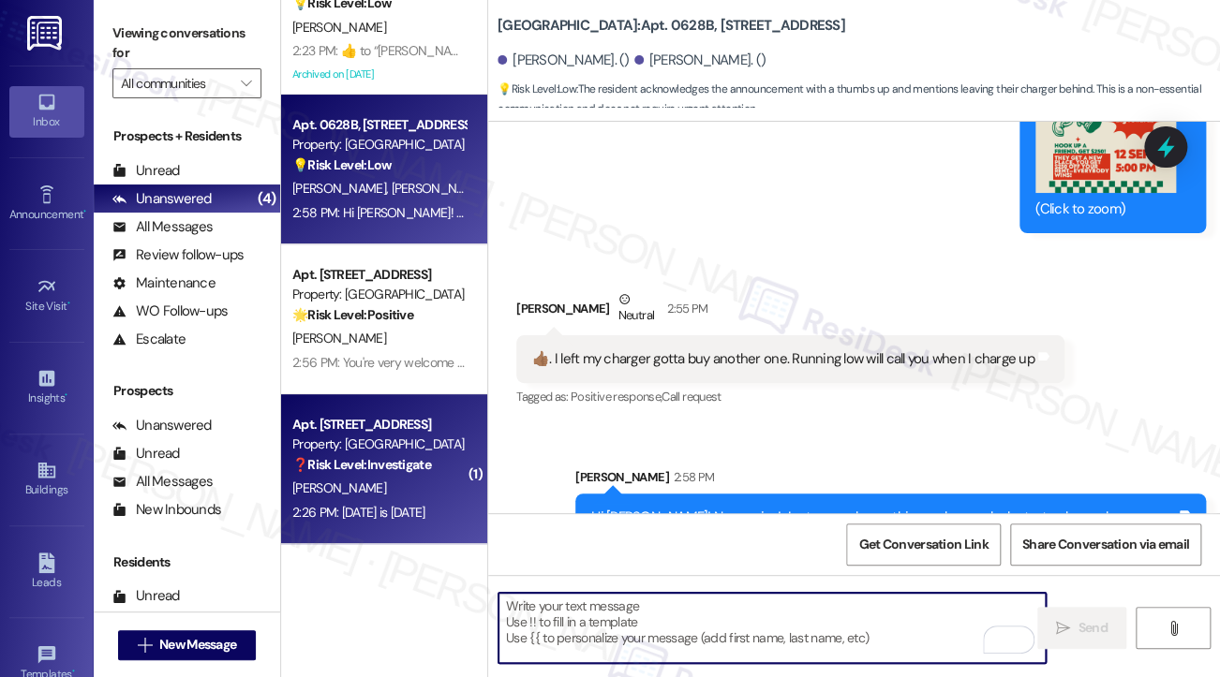
click at [417, 502] on div "2:26 PM: [DATE] is [DATE] 2:26 PM: [DATE] is [DATE]" at bounding box center [378, 512] width 177 height 23
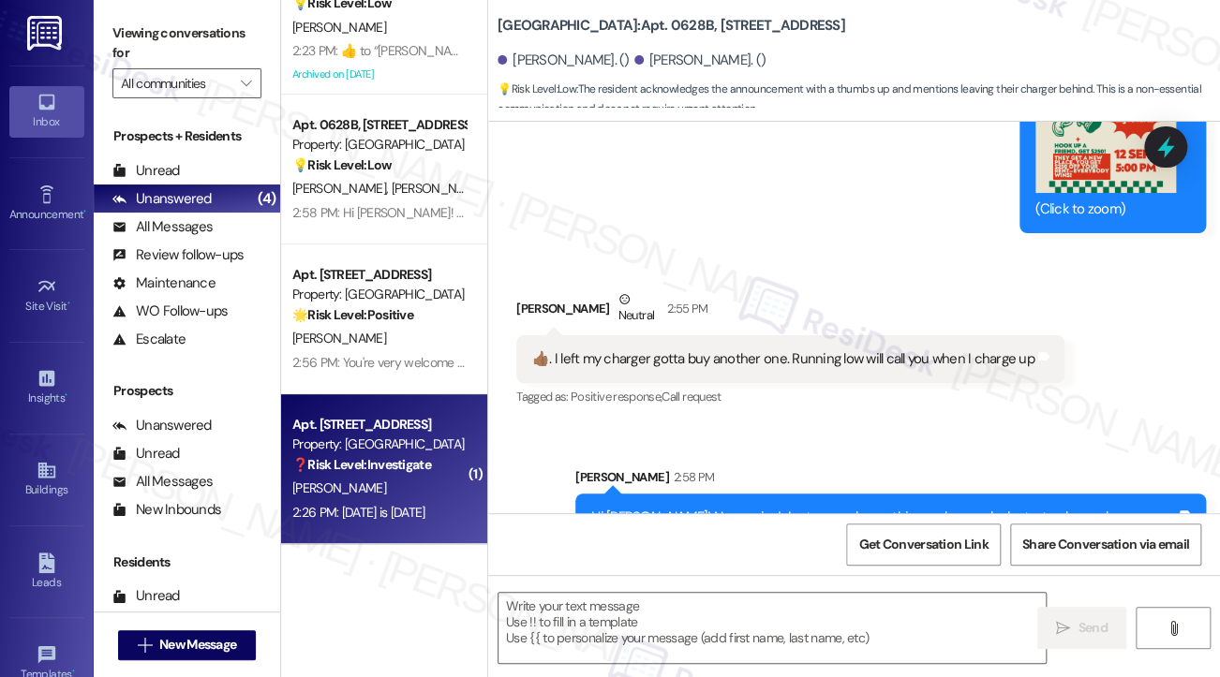
type textarea "Fetching suggested responses. Please feel free to read through the conversation…"
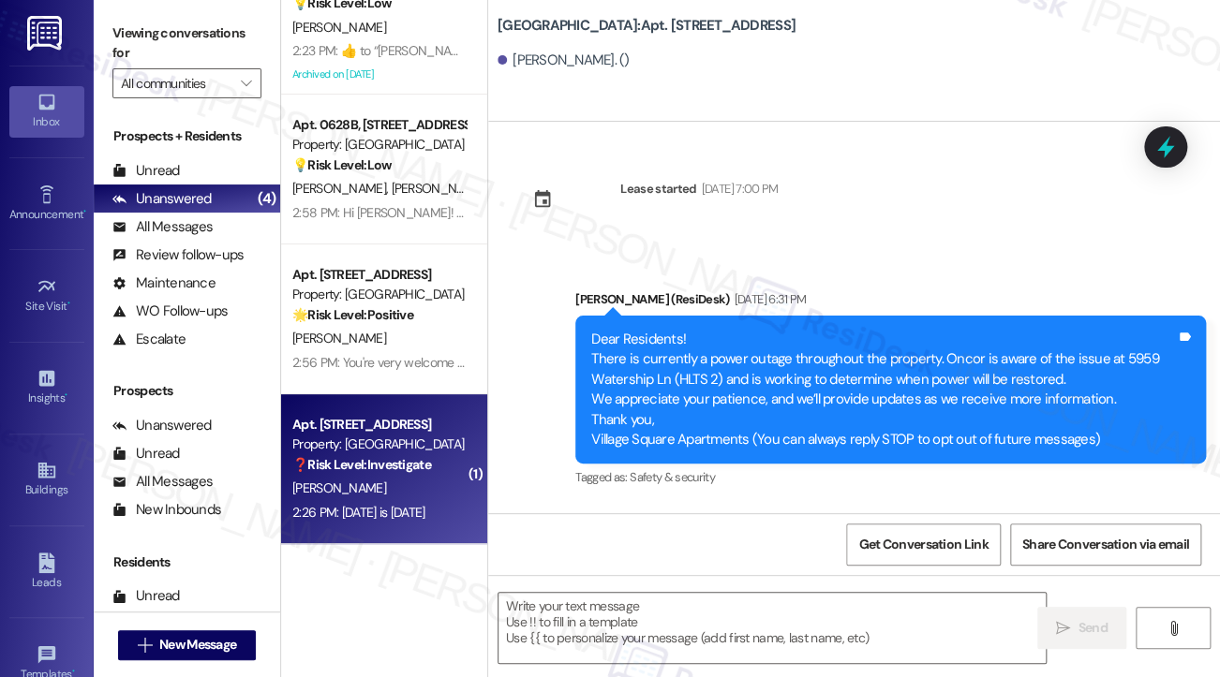
scroll to position [11136, 0]
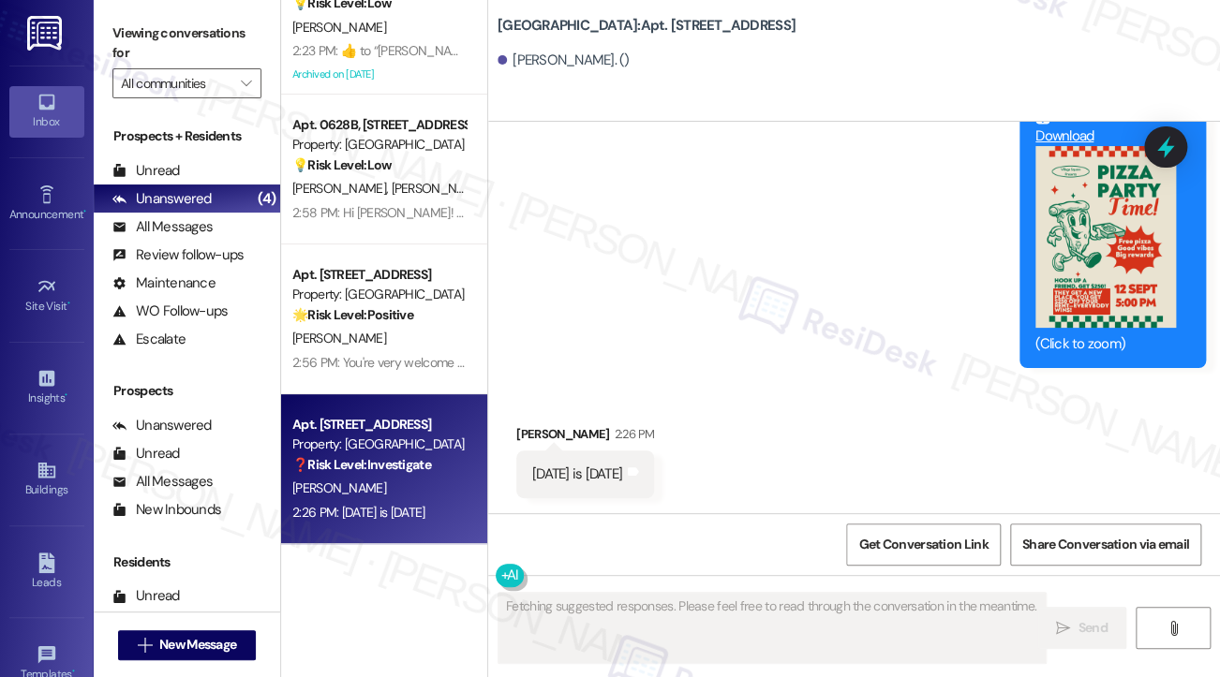
click at [563, 491] on div "[DATE] is [DATE] Tags and notes" at bounding box center [585, 475] width 138 height 48
click at [589, 475] on div "[DATE] is [DATE]" at bounding box center [577, 475] width 90 height 20
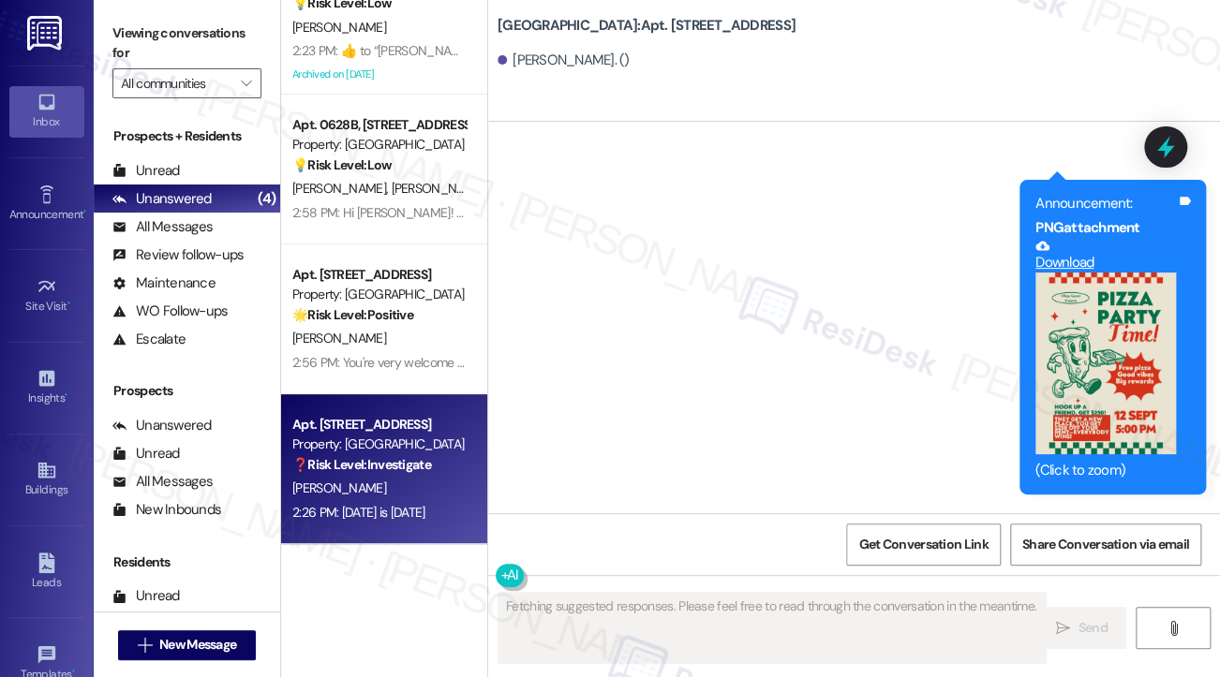
scroll to position [10761, 0]
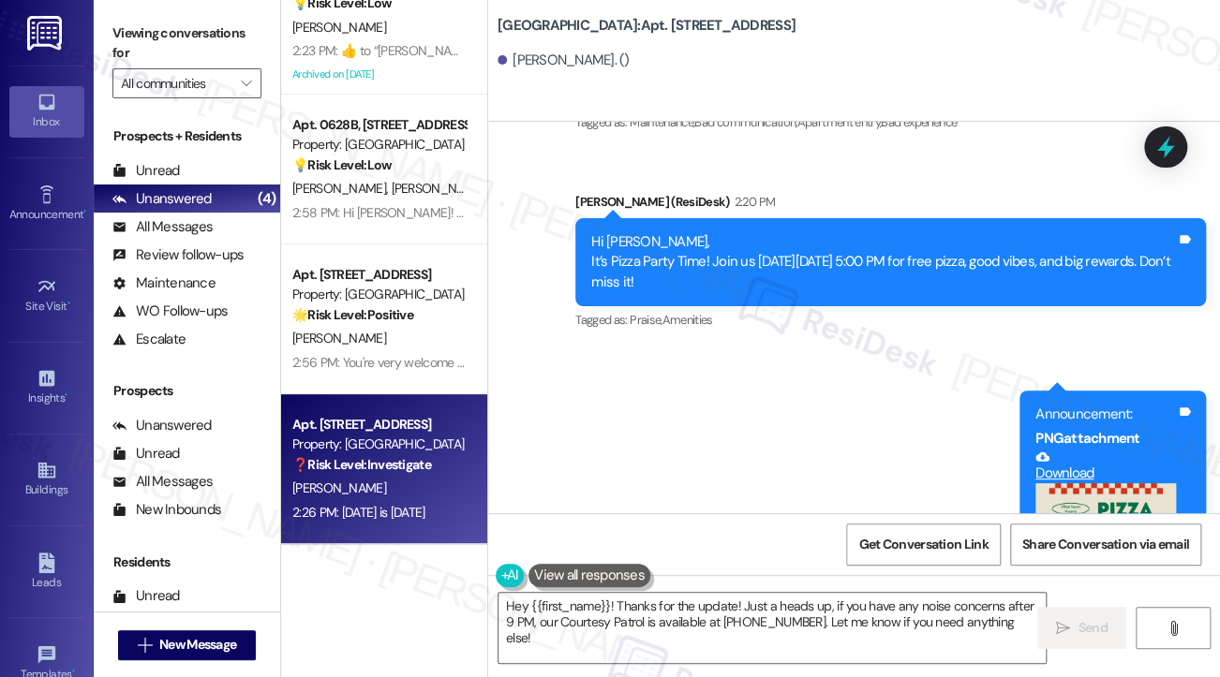
click at [677, 292] on div "Hi [PERSON_NAME], It’s Pizza Party Time! Join us [DATE][DATE] 5:00 PM for free …" at bounding box center [883, 262] width 584 height 60
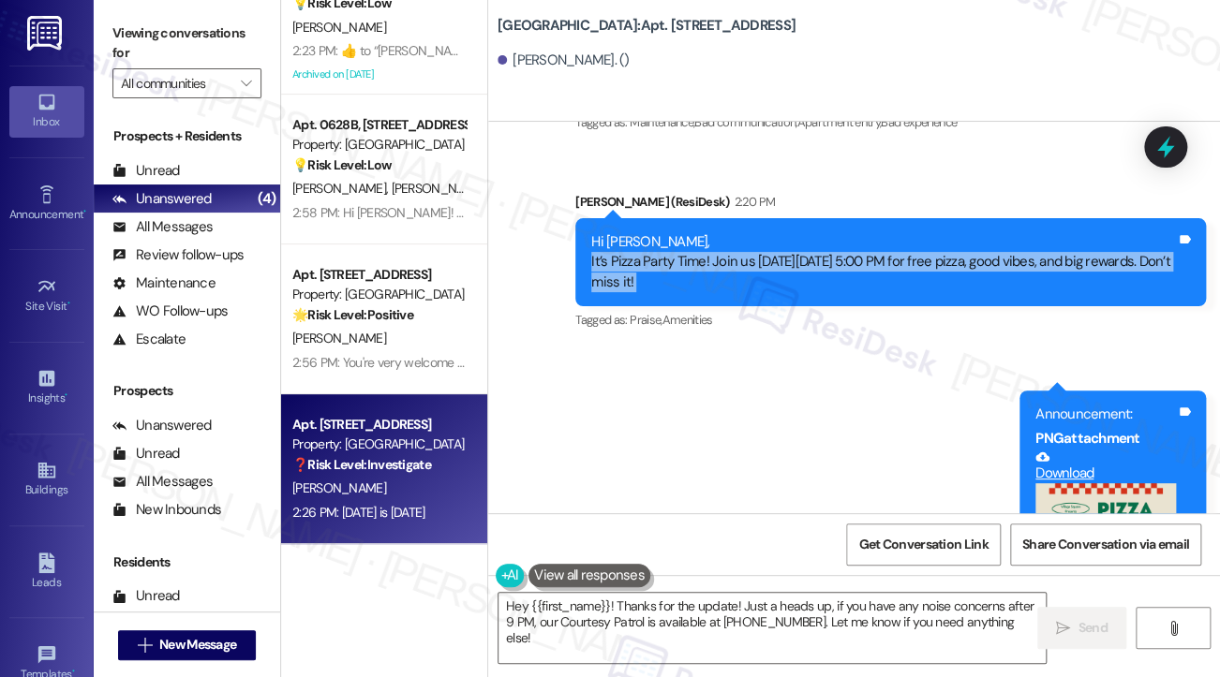
click at [677, 292] on div "Hi [PERSON_NAME], It’s Pizza Party Time! Join us [DATE][DATE] 5:00 PM for free …" at bounding box center [883, 262] width 584 height 60
click at [771, 292] on div "Hi [PERSON_NAME], It’s Pizza Party Time! Join us [DATE][DATE] 5:00 PM for free …" at bounding box center [883, 262] width 584 height 60
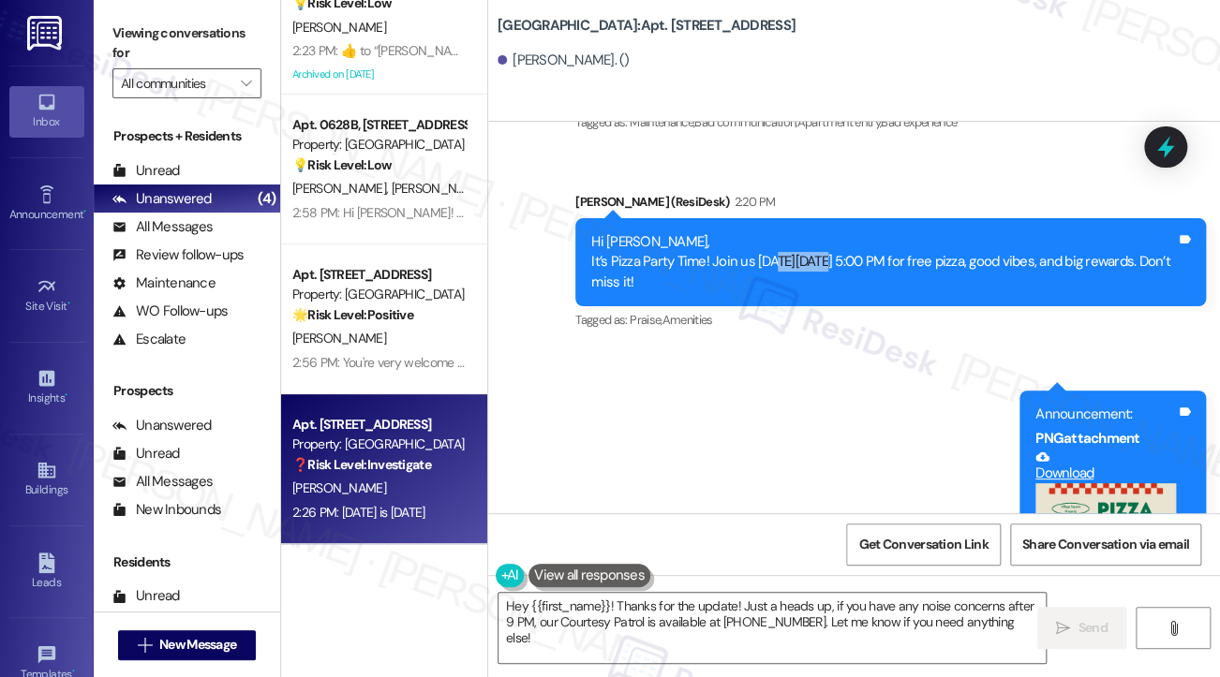
click at [771, 292] on div "Hi [PERSON_NAME], It’s Pizza Party Time! Join us [DATE][DATE] 5:00 PM for free …" at bounding box center [883, 262] width 584 height 60
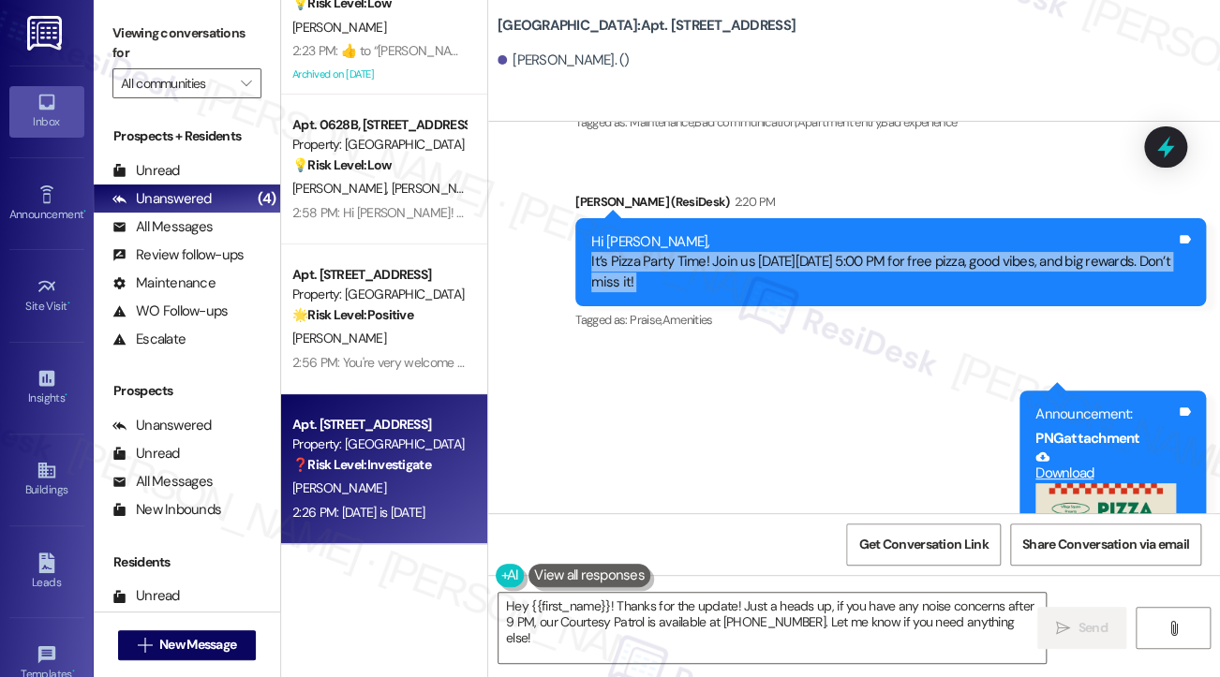
click at [771, 292] on div "Hi [PERSON_NAME], It’s Pizza Party Time! Join us [DATE][DATE] 5:00 PM for free …" at bounding box center [883, 262] width 584 height 60
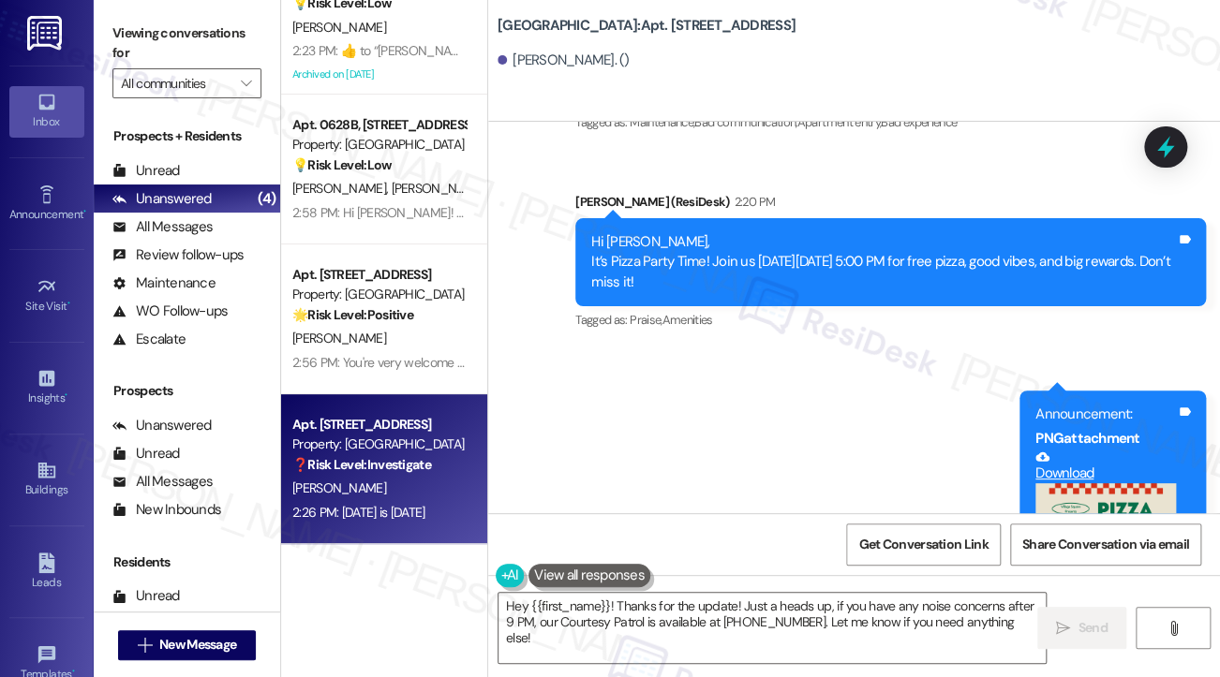
click at [761, 348] on div "Announcement, sent via SMS [PERSON_NAME] (ResiDesk) 2:20 PM Hi [PERSON_NAME], I…" at bounding box center [890, 263] width 658 height 170
click at [570, 624] on textarea "Hey {{first_name}}! Thanks for the update! Just a heads up, if you have any noi…" at bounding box center [771, 628] width 547 height 70
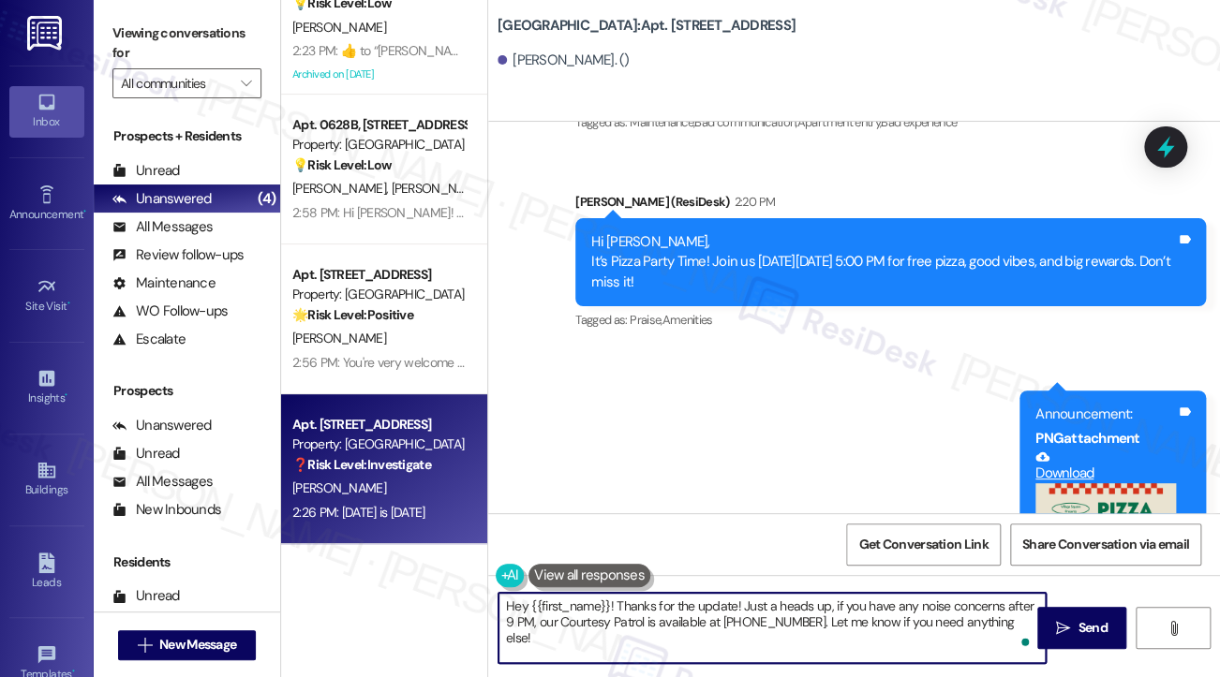
drag, startPoint x: 525, startPoint y: 603, endPoint x: 453, endPoint y: 599, distance: 71.3
click at [453, 599] on div "Apt. [STREET_ADDRESS] Property: [GEOGRAPHIC_DATA] 💡 Risk Level: Low The residen…" at bounding box center [750, 338] width 939 height 677
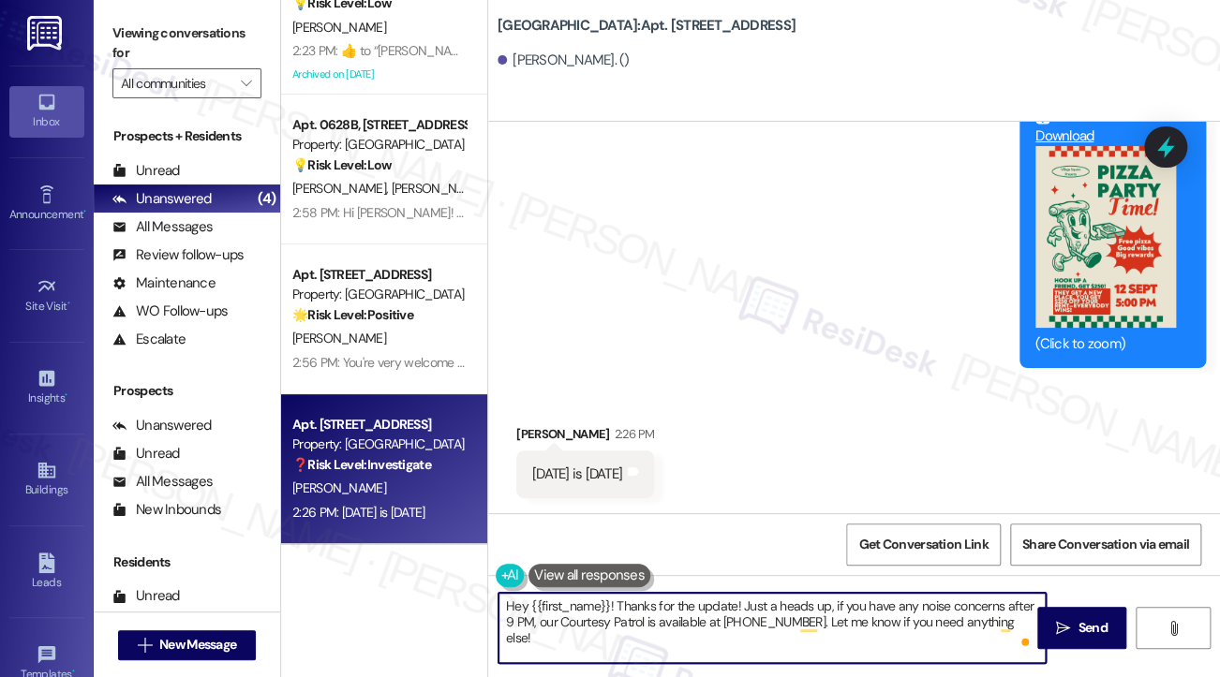
click at [562, 486] on div "[DATE] is [DATE] Tags and notes" at bounding box center [585, 475] width 138 height 48
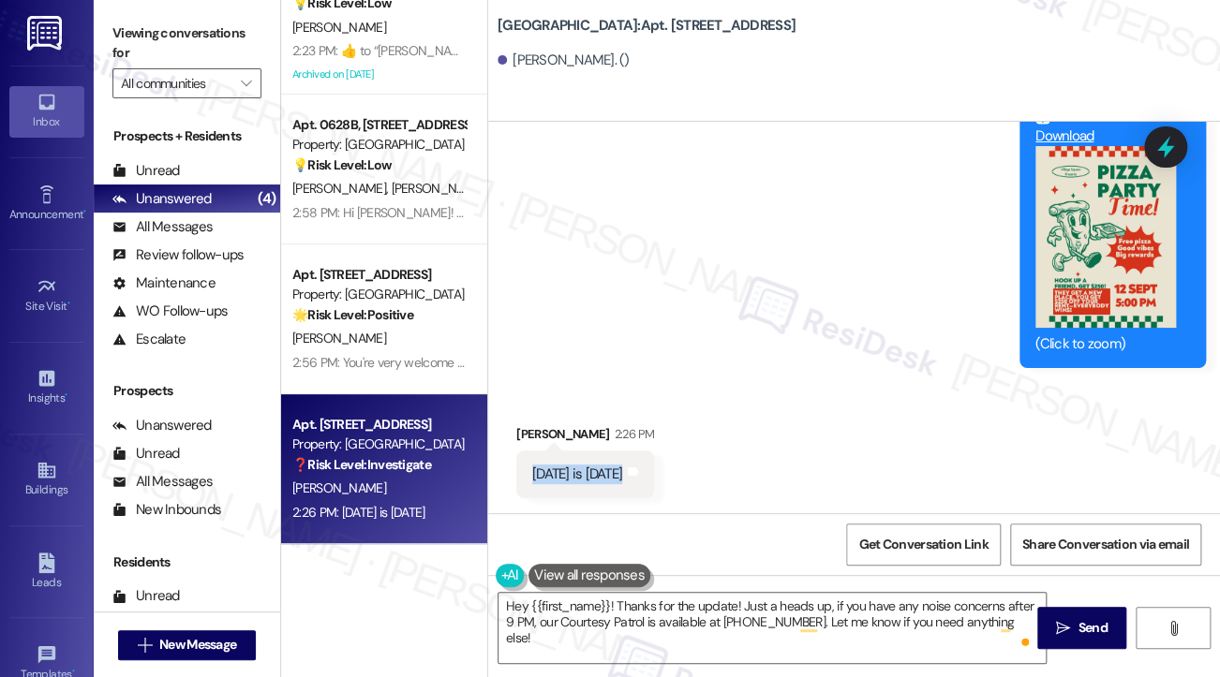
click at [562, 486] on div "[DATE] is [DATE] Tags and notes" at bounding box center [585, 475] width 138 height 48
copy div "[DATE] is [DATE] Tags and notes"
click at [133, 40] on label "Viewing conversations for" at bounding box center [186, 44] width 149 height 50
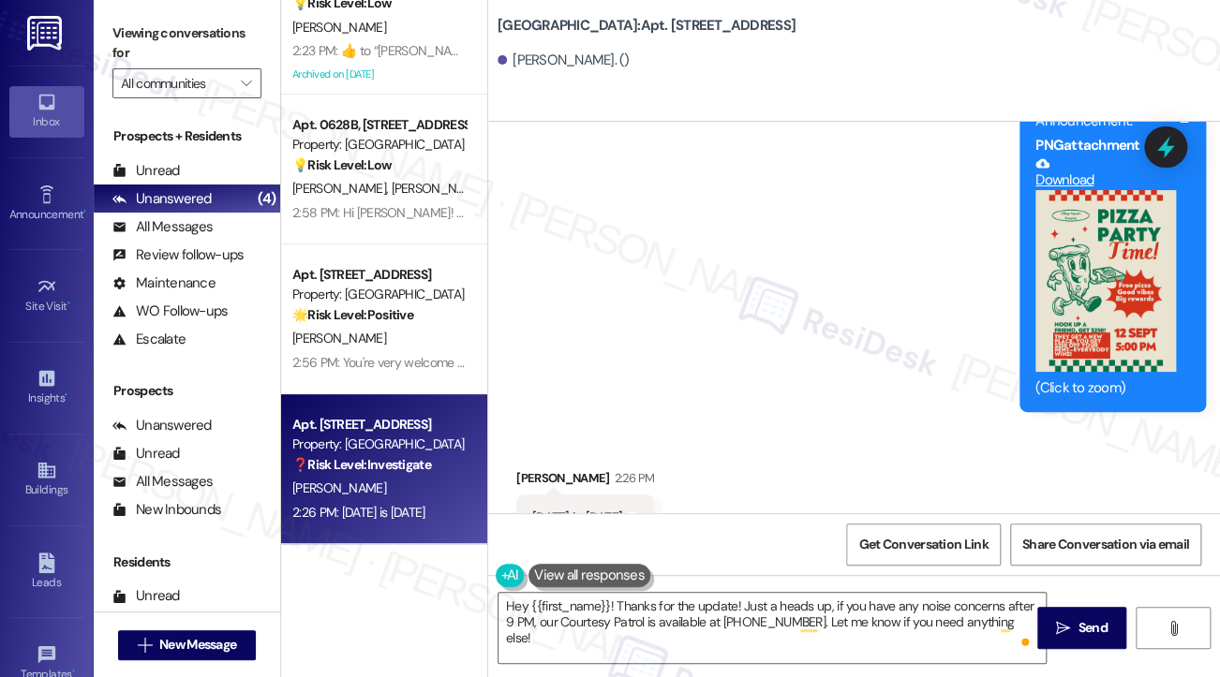
scroll to position [10856, 0]
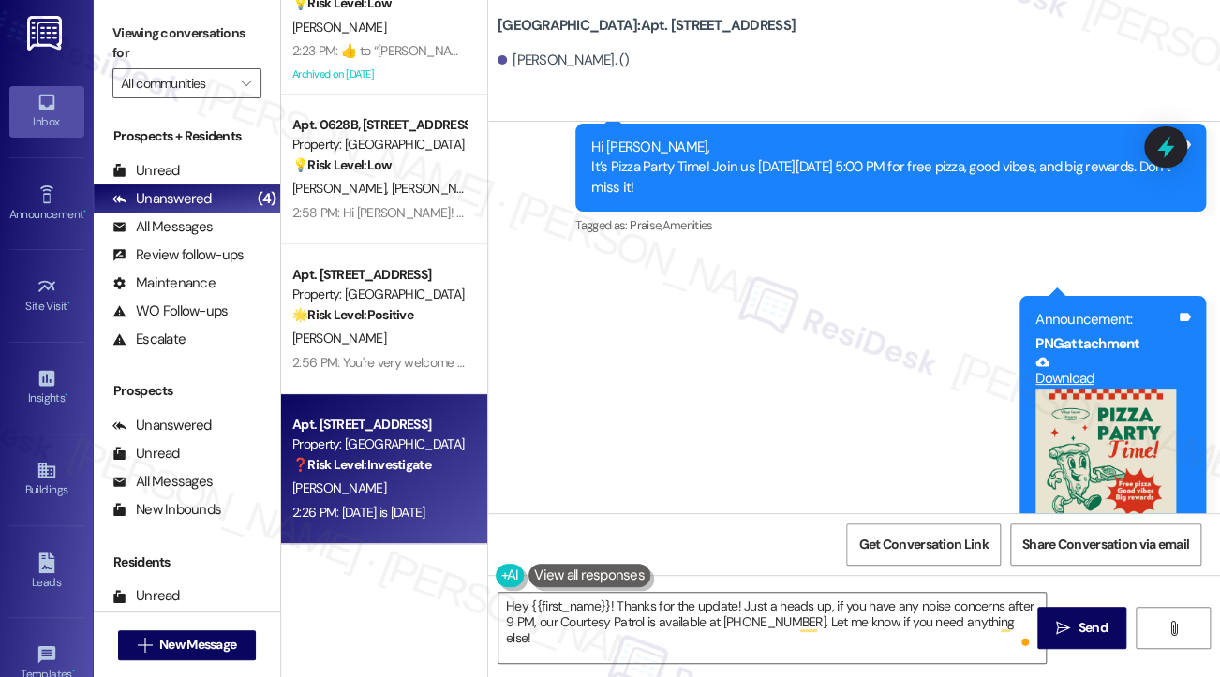
drag, startPoint x: 607, startPoint y: 179, endPoint x: 770, endPoint y: 228, distance: 170.1
click at [770, 212] on div "Hi [PERSON_NAME], It’s Pizza Party Time! Join us [DATE][DATE] 5:00 PM for free …" at bounding box center [890, 168] width 630 height 88
copy div "Hi [PERSON_NAME], It’s Pizza Party Time! Join us [DATE][DATE] 5:00 PM for free …"
click at [140, 29] on label "Viewing conversations for" at bounding box center [186, 44] width 149 height 50
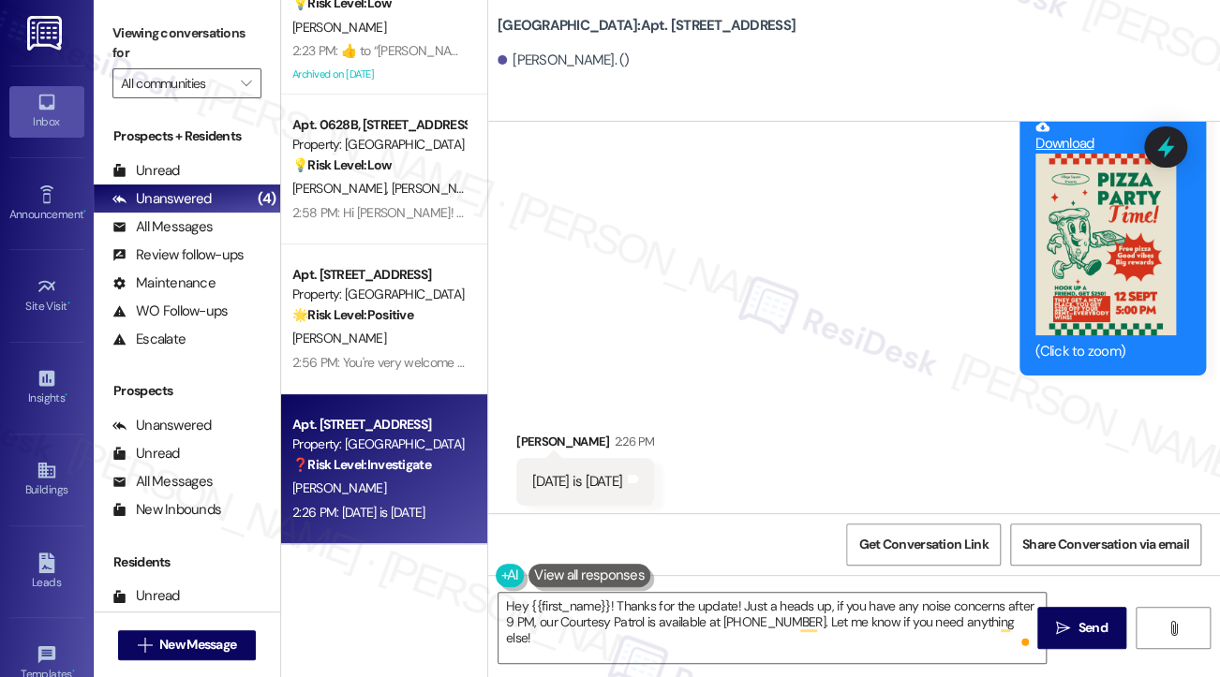
scroll to position [11137, 0]
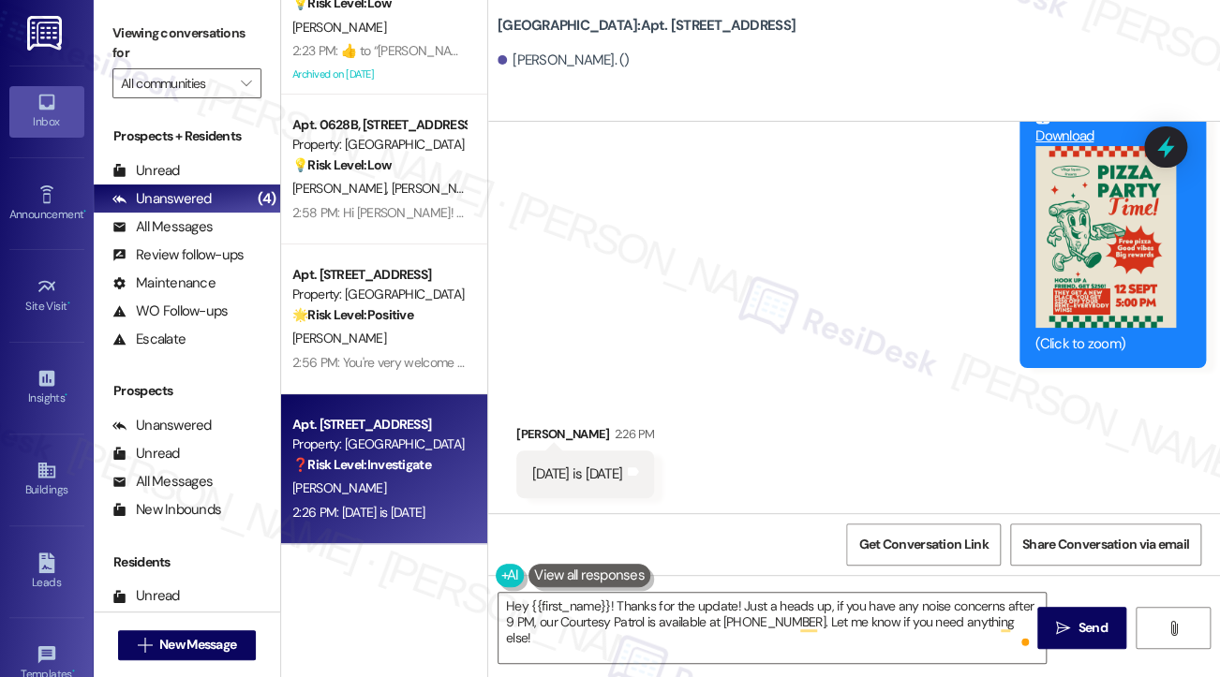
click at [599, 451] on div "[DATE] is [DATE] Tags and notes" at bounding box center [585, 475] width 138 height 48
copy div "[DATE] is [DATE] Tags and notes"
drag, startPoint x: 119, startPoint y: 34, endPoint x: 143, endPoint y: 60, distance: 35.8
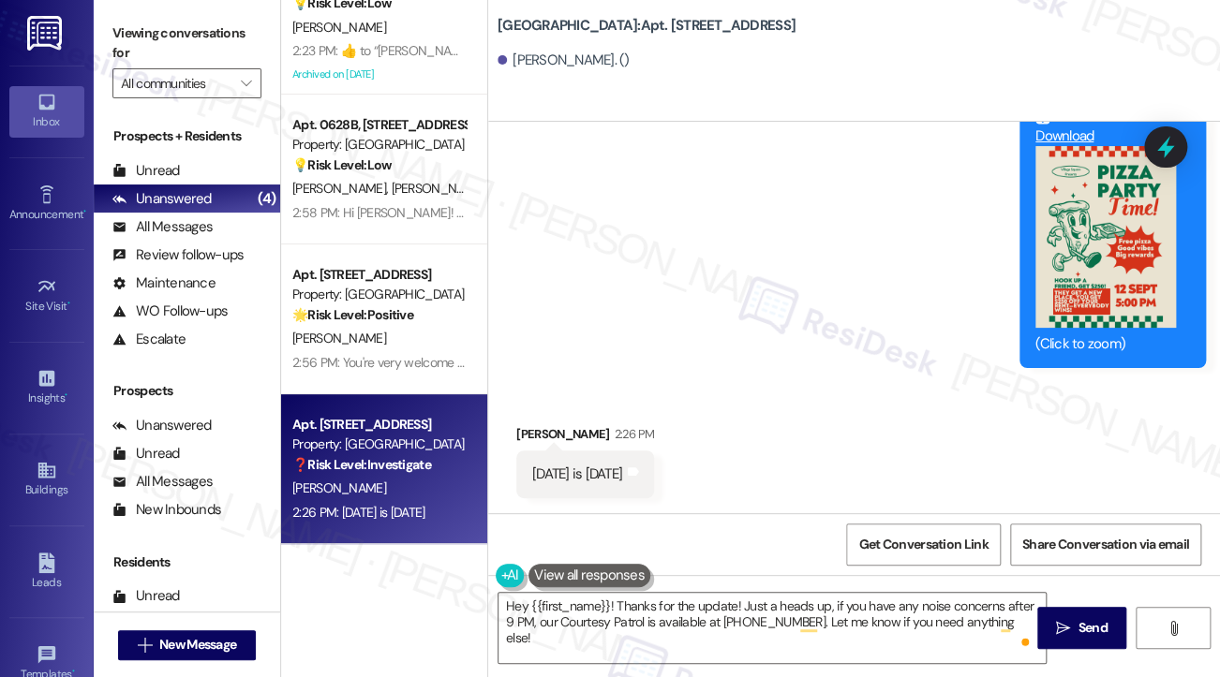
click at [119, 34] on label "Viewing conversations for" at bounding box center [186, 44] width 149 height 50
click at [620, 621] on textarea "Hey {{first_name}}! Thanks for the update! Just a heads up, if you have any noi…" at bounding box center [771, 628] width 547 height 70
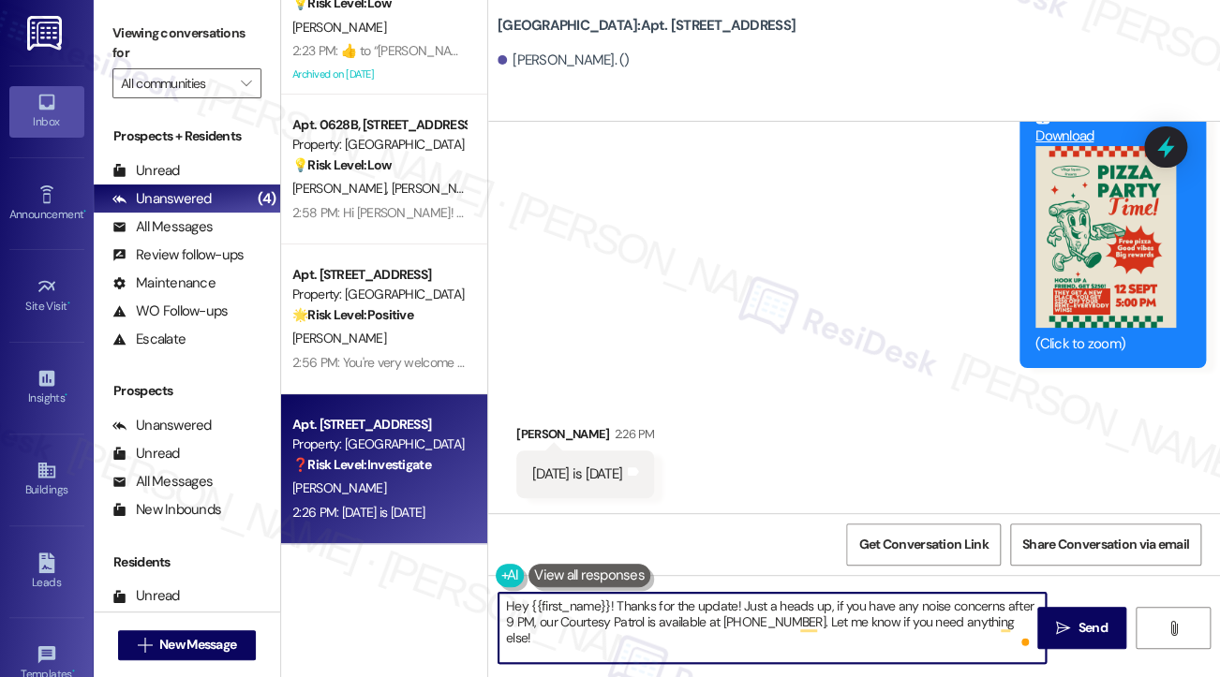
click at [620, 621] on textarea "Hey {{first_name}}! Thanks for the update! Just a heads up, if you have any noi…" at bounding box center [771, 628] width 547 height 70
paste textarea "i Tashon, Thanks for catching that! The pizza party is [DATE][DATE] 5:00 PM—sor…"
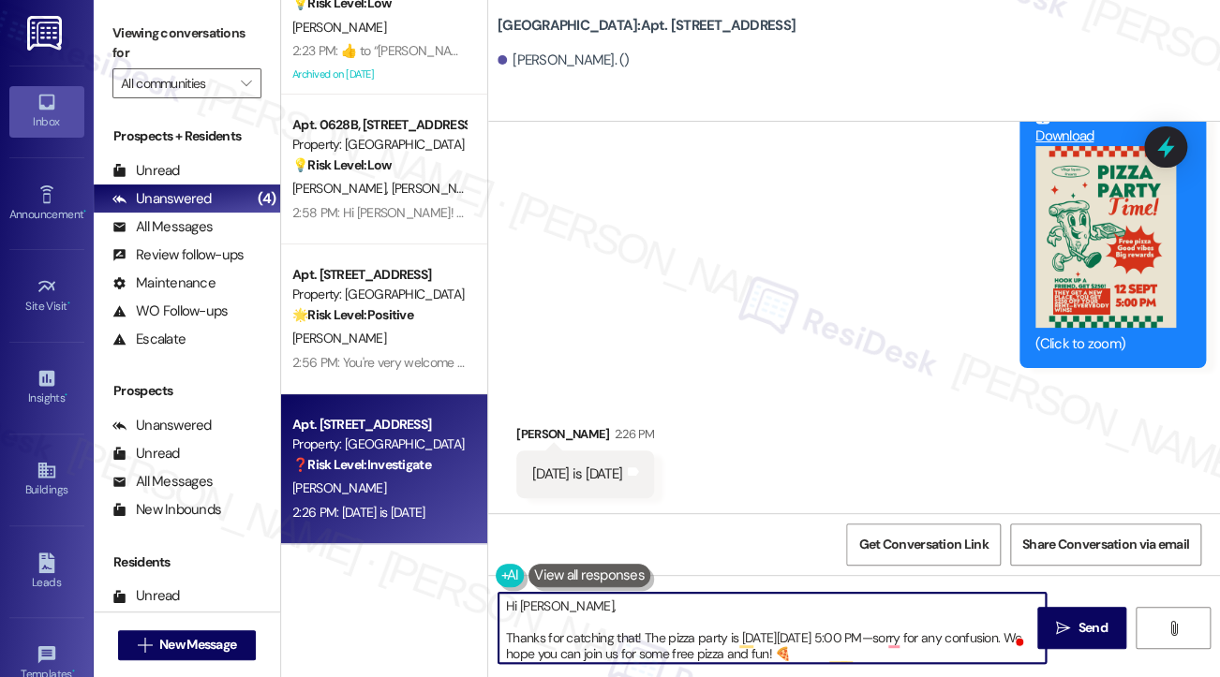
click at [512, 637] on textarea "Hi [PERSON_NAME], Thanks for catching that! The pizza party is [DATE][DATE] 5:0…" at bounding box center [771, 628] width 547 height 70
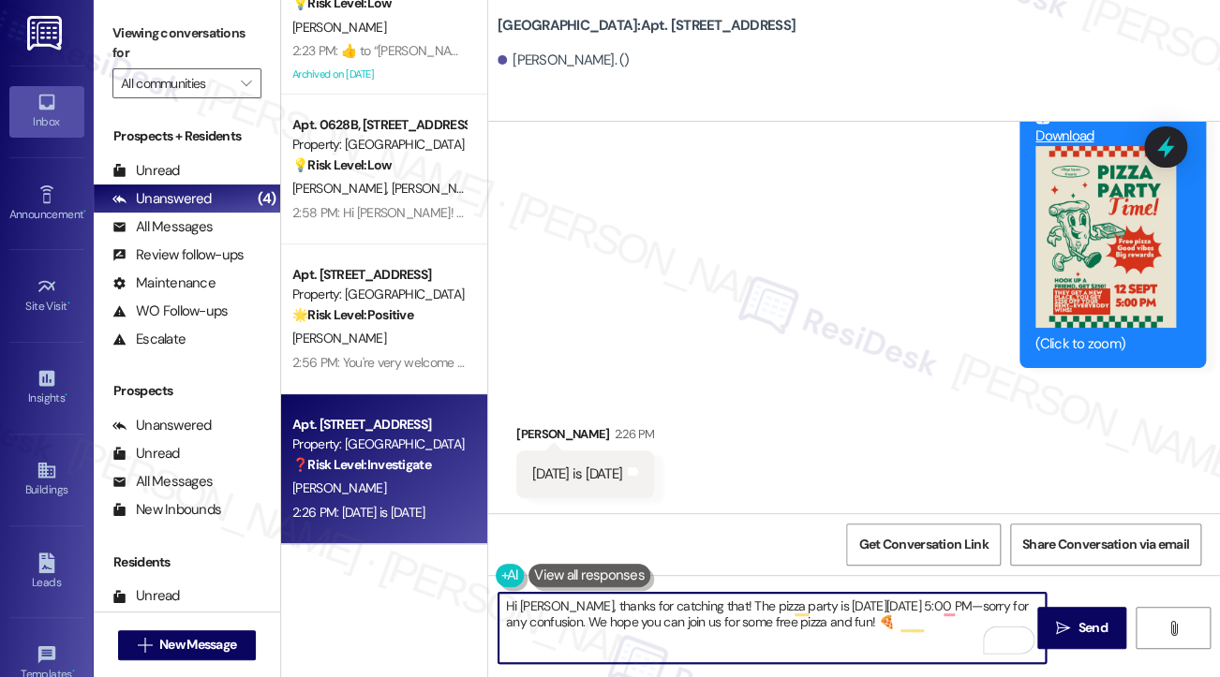
click at [846, 612] on textarea "Hi [PERSON_NAME], thanks for catching that! The pizza party is [DATE][DATE] 5:0…" at bounding box center [771, 628] width 547 height 70
click at [1032, 601] on textarea "Hi [PERSON_NAME], thanks for catching that! The pizza party is on [DATE], [DATE…" at bounding box center [771, 628] width 547 height 70
click at [702, 619] on textarea "Hi [PERSON_NAME], thanks for catching that! The pizza party is on [DATE], [DATE…" at bounding box center [771, 628] width 547 height 70
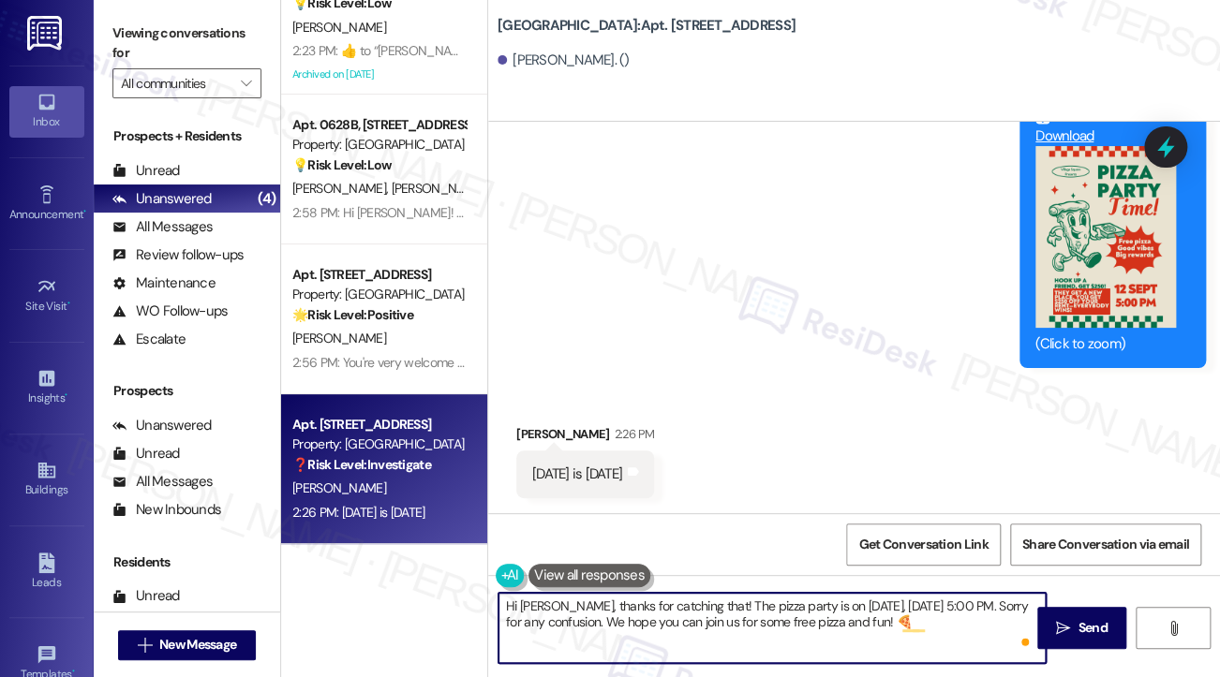
click at [702, 619] on textarea "Hi [PERSON_NAME], thanks for catching that! The pizza party is on [DATE], [DATE…" at bounding box center [771, 628] width 547 height 70
click at [966, 626] on textarea "Hi [PERSON_NAME], thanks for catching that! The pizza party is on [DATE], [DATE…" at bounding box center [771, 628] width 547 height 70
click at [804, 608] on textarea "Hi [PERSON_NAME], thanks for catching that! The pizza party is on [DATE], [DATE…" at bounding box center [771, 628] width 547 height 70
type textarea "Hi [PERSON_NAME], thanks for catching that! The pizza party is [DATE], [DATE] 5…"
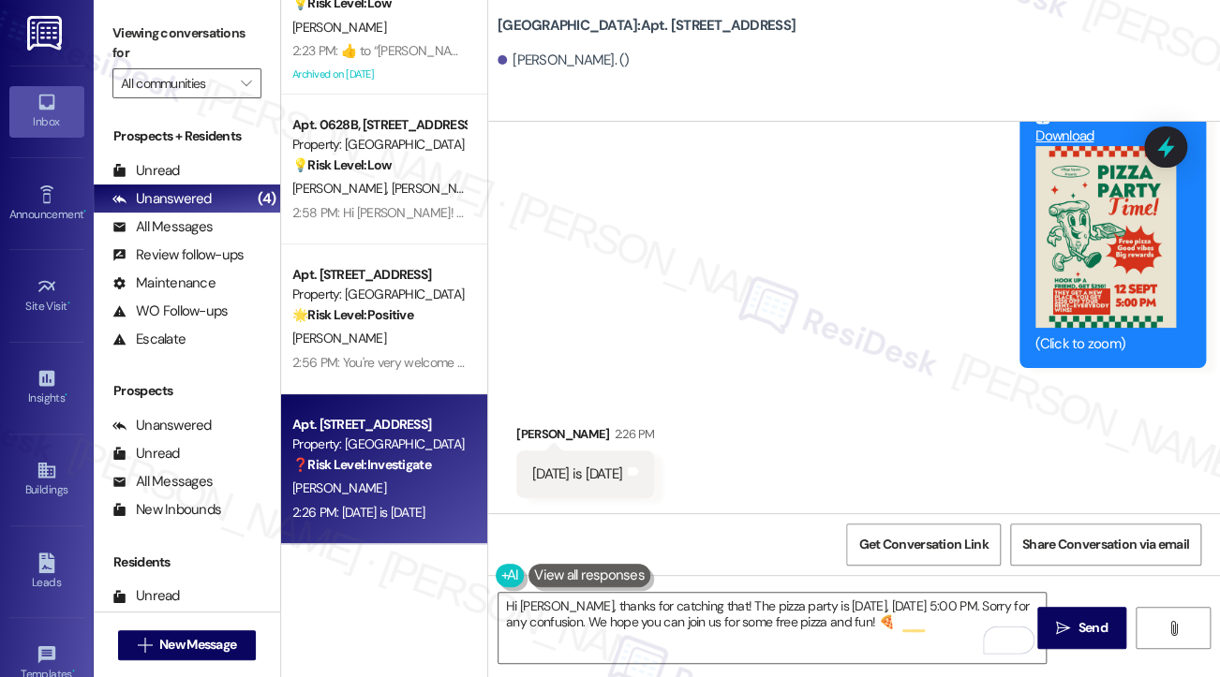
click at [113, 46] on label "Viewing conversations for" at bounding box center [186, 44] width 149 height 50
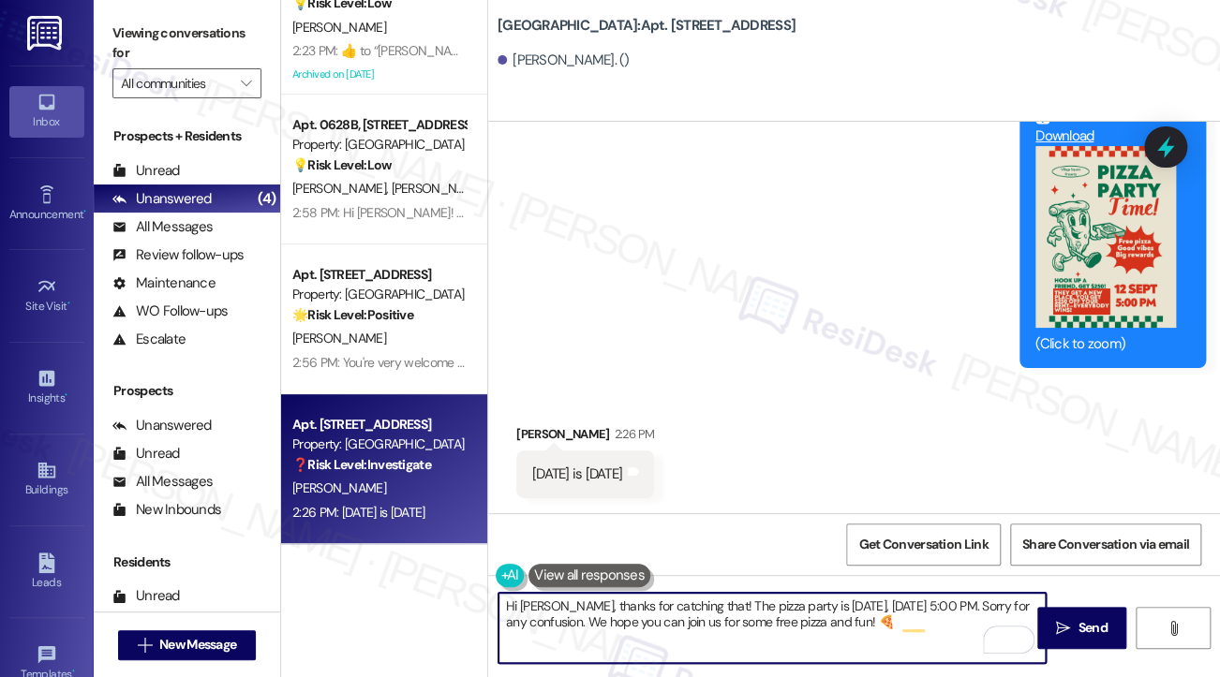
click at [915, 609] on textarea "Hi [PERSON_NAME], thanks for catching that! The pizza party is [DATE], [DATE] 5…" at bounding box center [771, 628] width 547 height 70
click at [964, 625] on textarea "Hi [PERSON_NAME], thanks for catching that! The pizza party is [DATE], [DATE] 5…" at bounding box center [771, 628] width 547 height 70
click at [1083, 613] on button " Send" at bounding box center [1081, 628] width 89 height 42
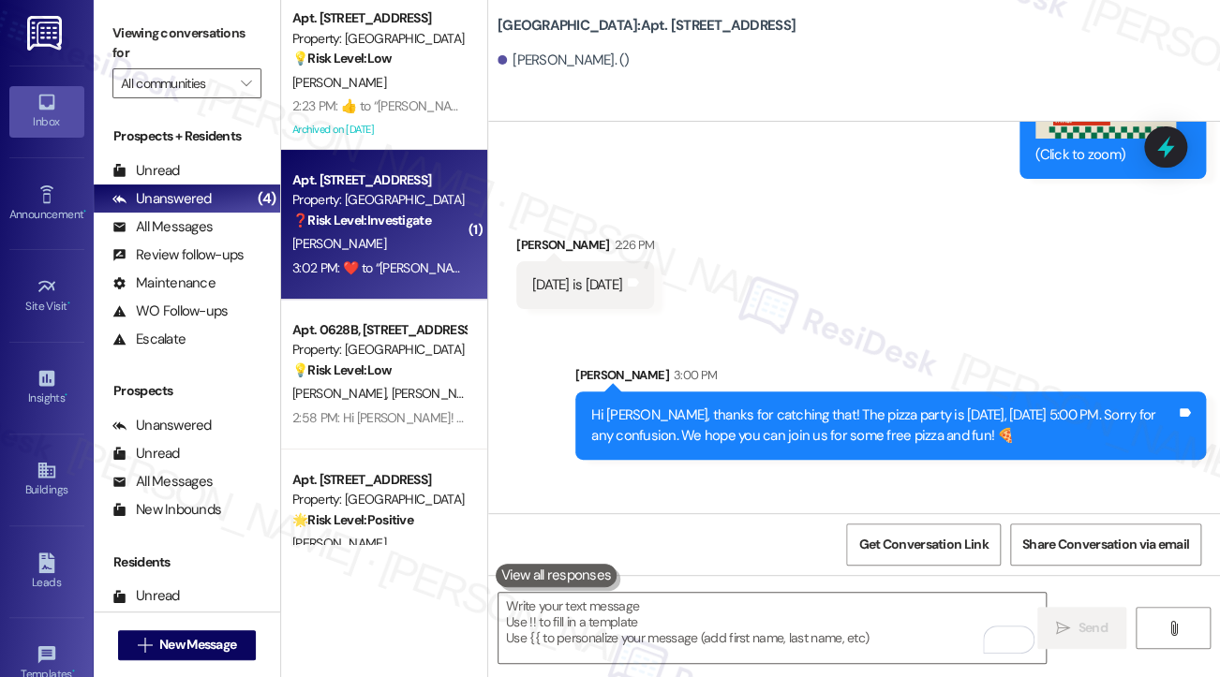
scroll to position [11457, 0]
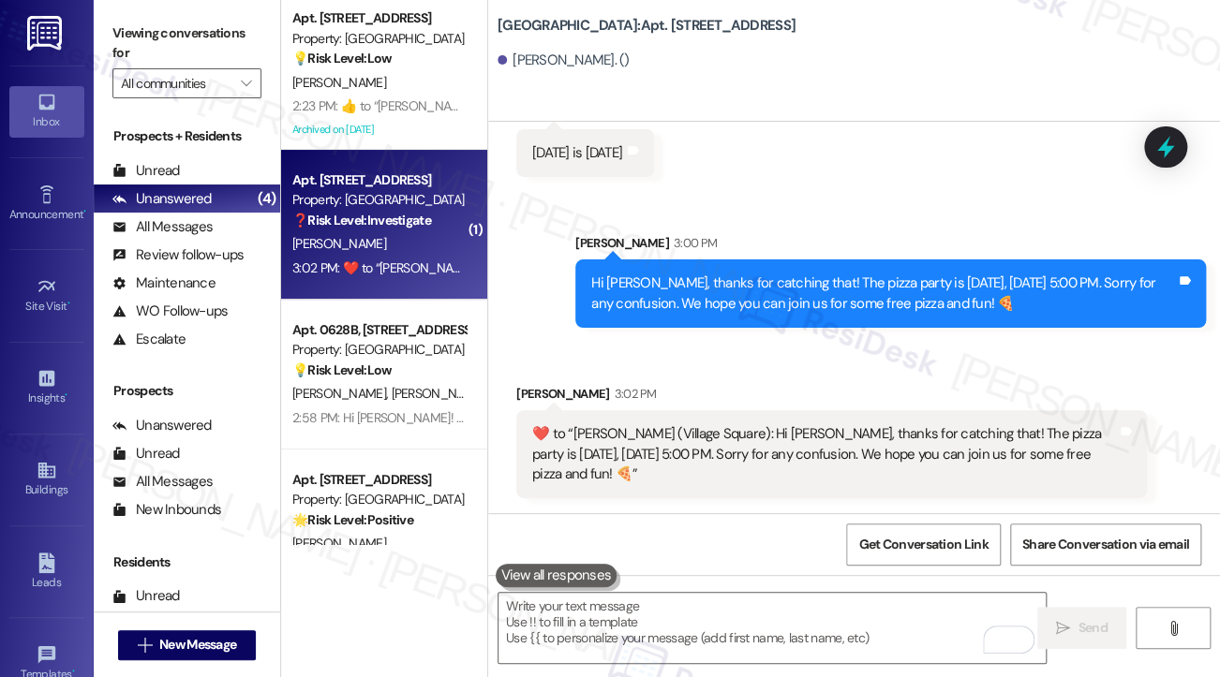
click at [727, 291] on div "Hi [PERSON_NAME], thanks for catching that! The pizza party is [DATE], [DATE] 5…" at bounding box center [883, 294] width 584 height 40
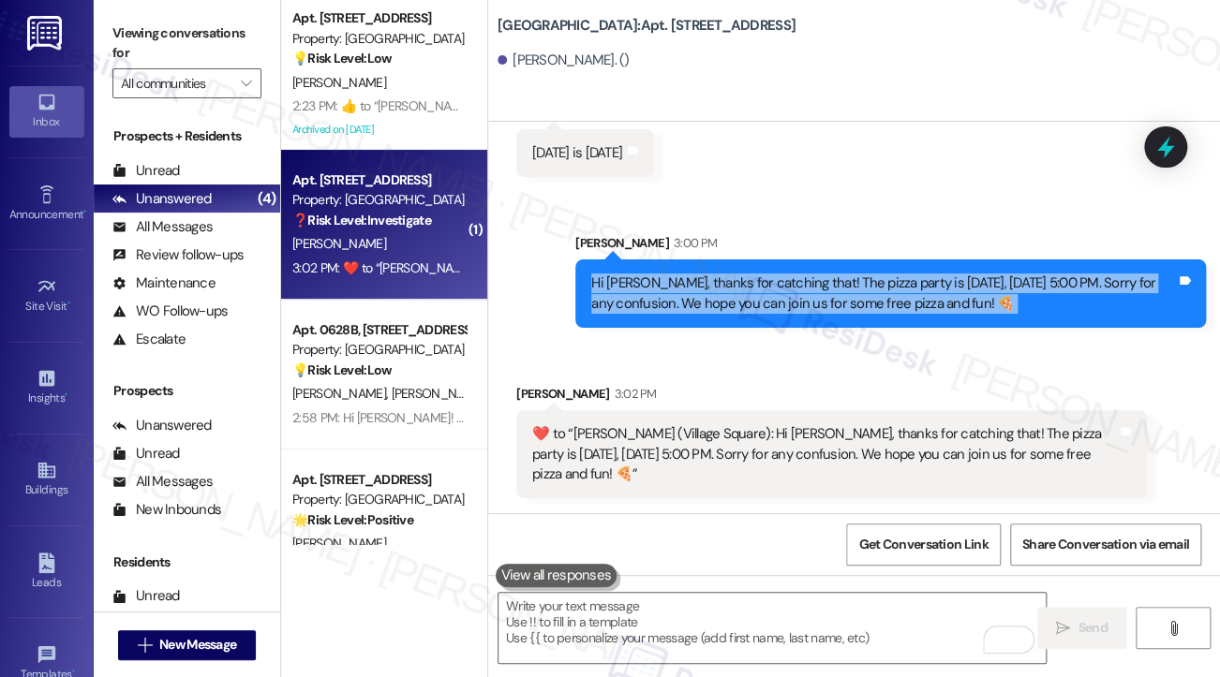
click at [727, 291] on div "Hi [PERSON_NAME], thanks for catching that! The pizza party is [DATE], [DATE] 5…" at bounding box center [883, 294] width 584 height 40
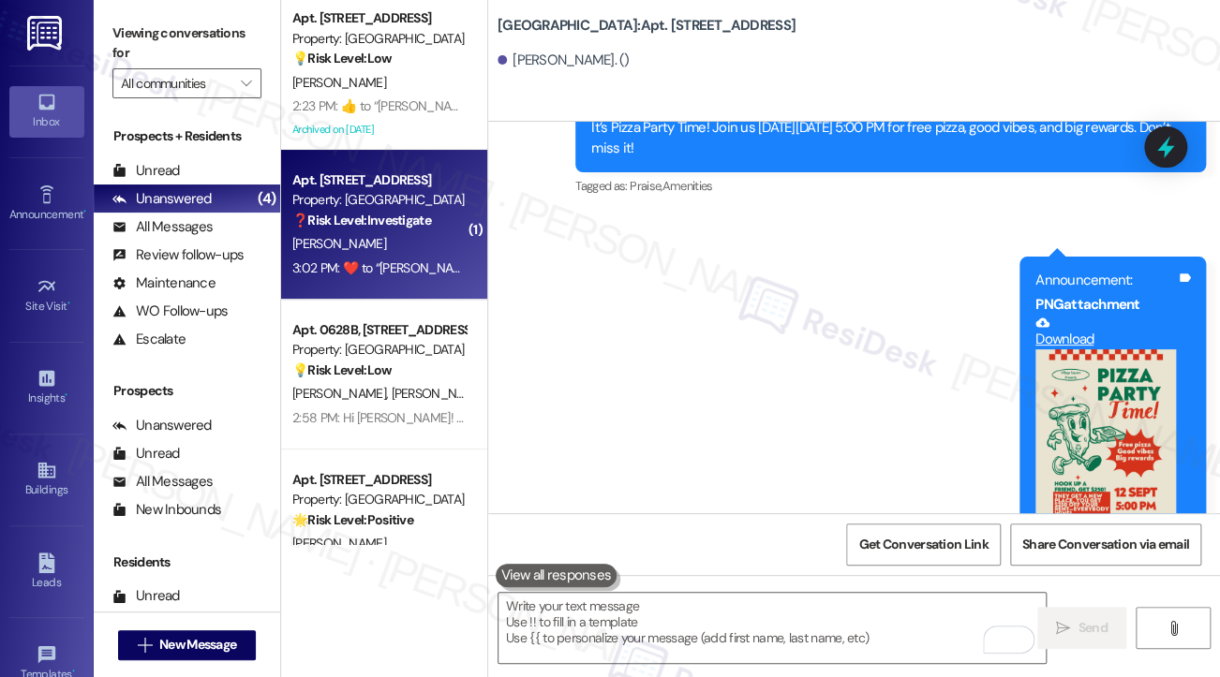
scroll to position [10802, 0]
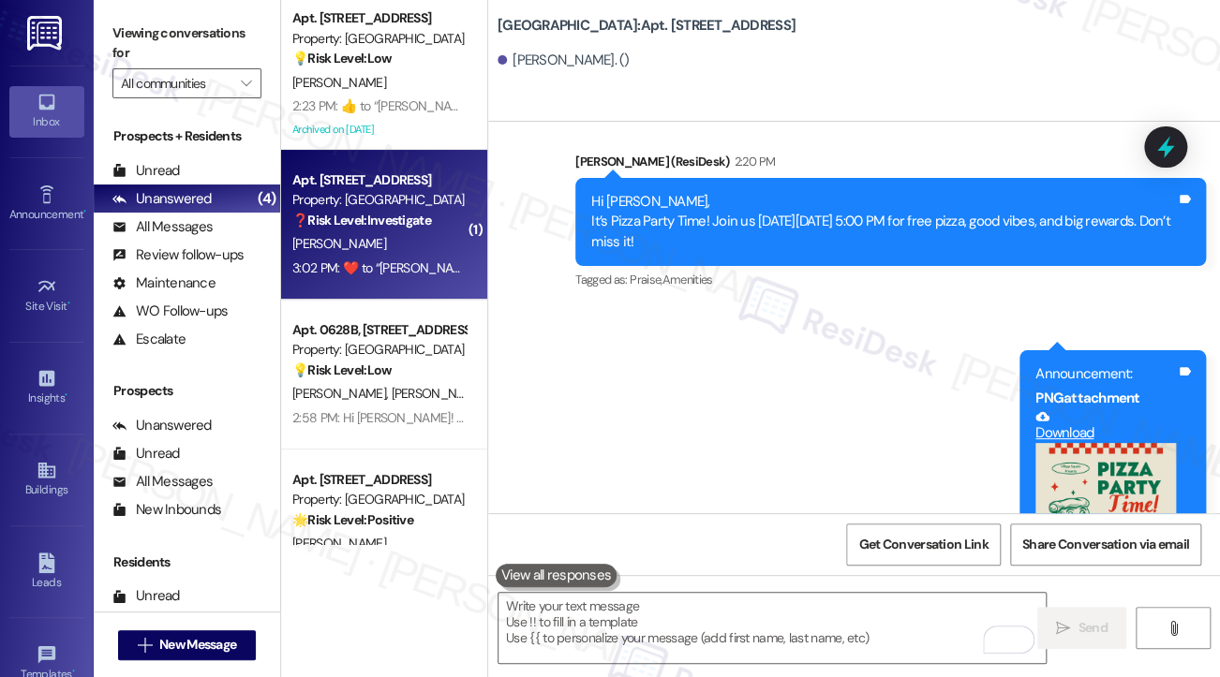
click at [828, 252] on div "Hi [PERSON_NAME], It’s Pizza Party Time! Join us [DATE][DATE] 5:00 PM for free …" at bounding box center [883, 222] width 584 height 60
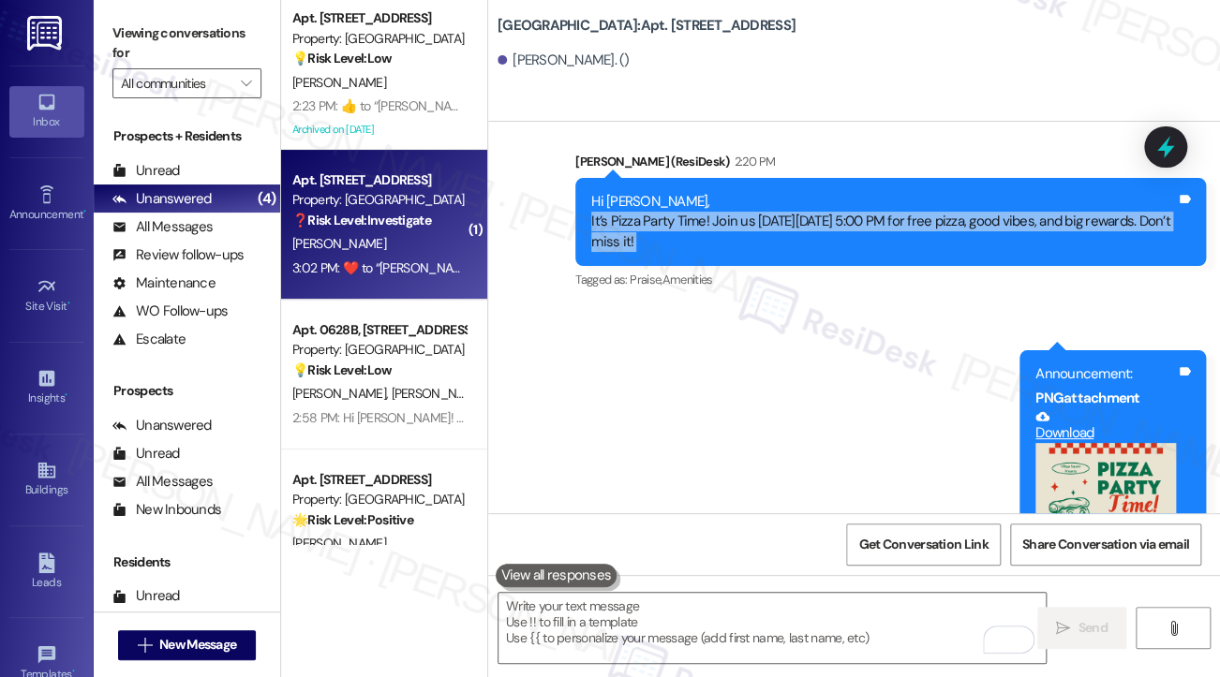
click at [828, 252] on div "Hi [PERSON_NAME], It’s Pizza Party Time! Join us [DATE][DATE] 5:00 PM for free …" at bounding box center [883, 222] width 584 height 60
click at [765, 252] on div "Hi [PERSON_NAME], It’s Pizza Party Time! Join us [DATE][DATE] 5:00 PM for free …" at bounding box center [883, 222] width 584 height 60
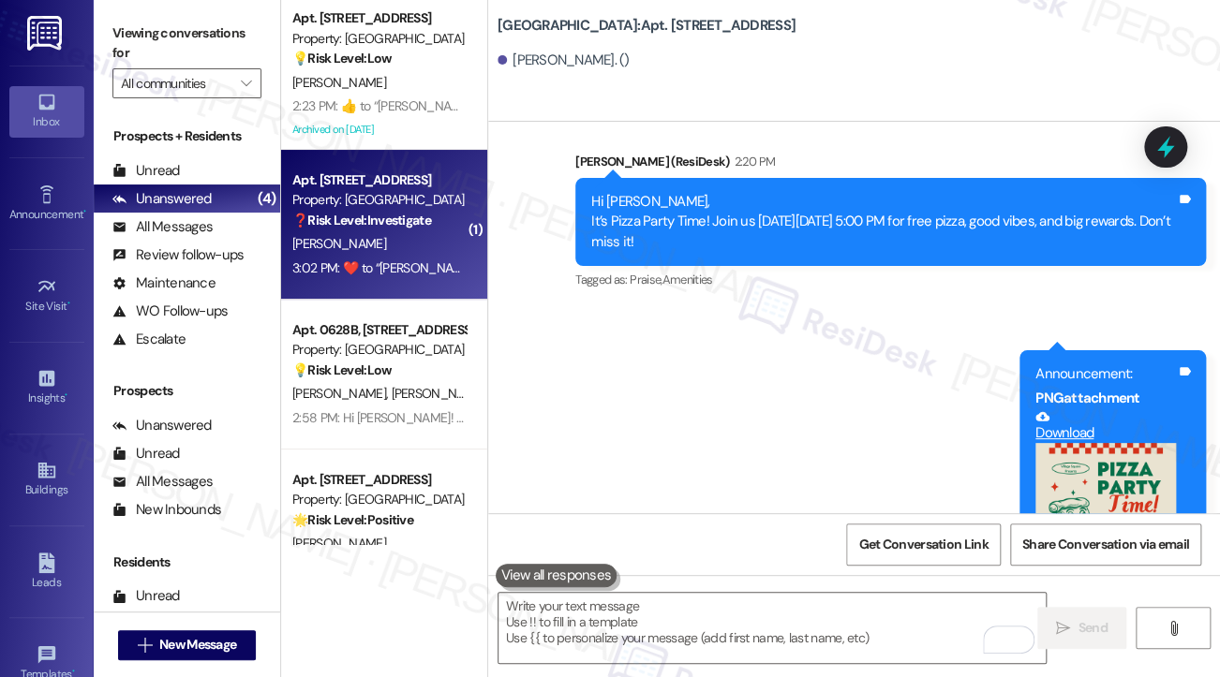
click at [145, 29] on label "Viewing conversations for" at bounding box center [186, 44] width 149 height 50
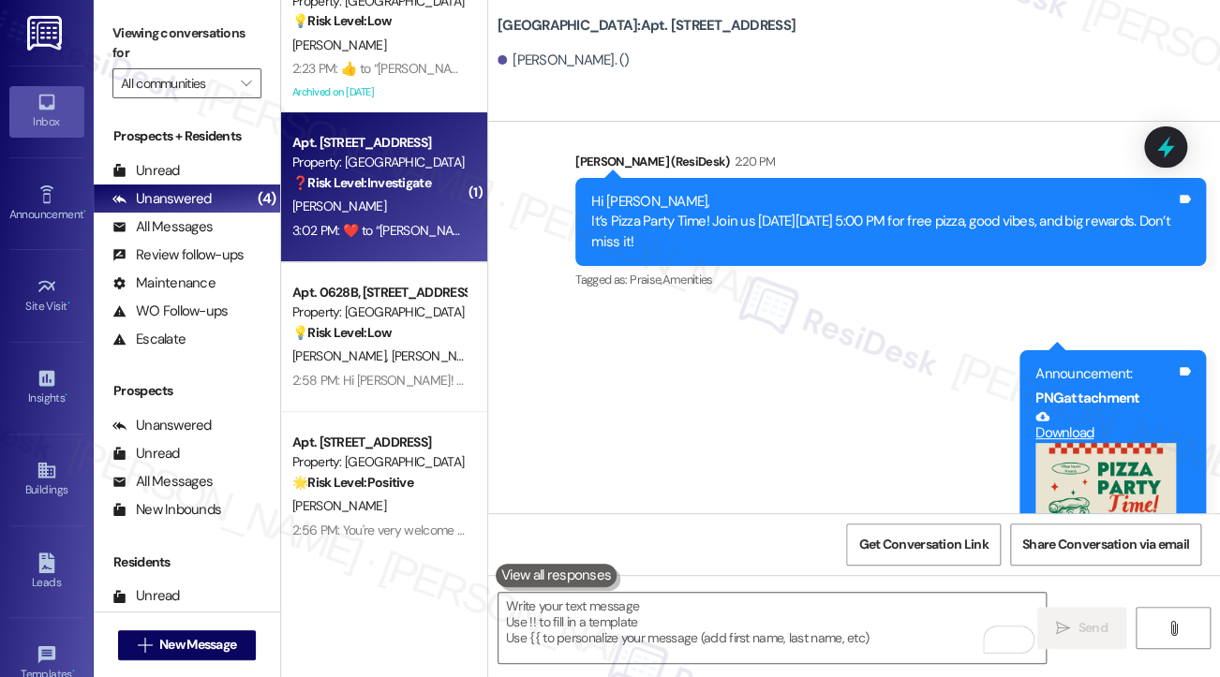
scroll to position [55, 0]
